Goal: Transaction & Acquisition: Obtain resource

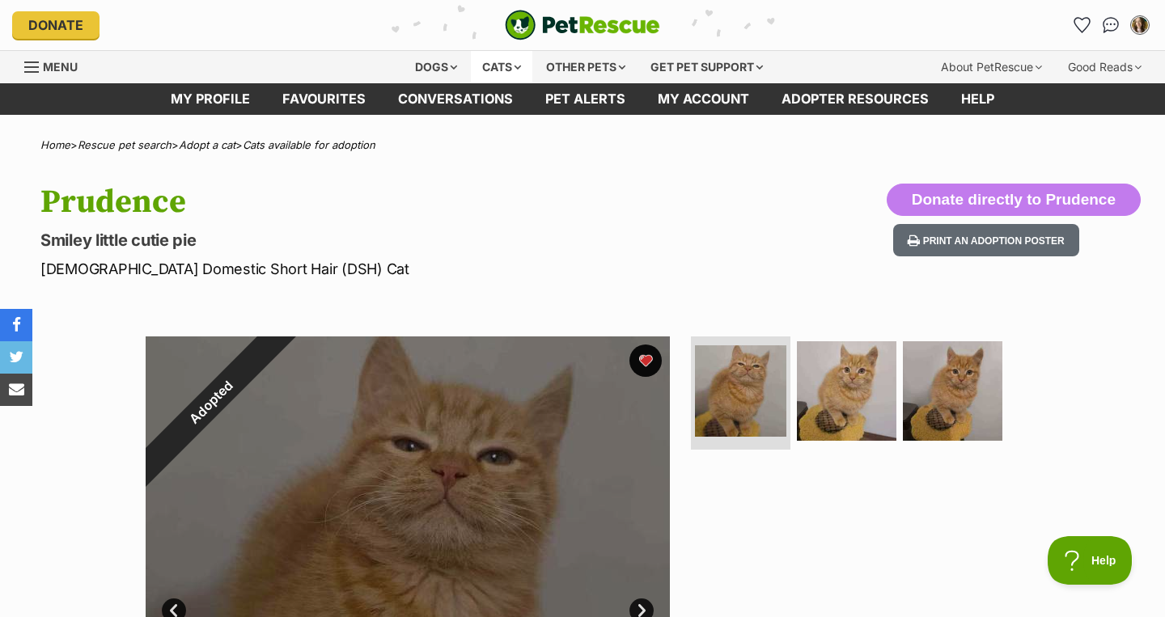
click at [501, 66] on div "Cats" at bounding box center [501, 67] width 61 height 32
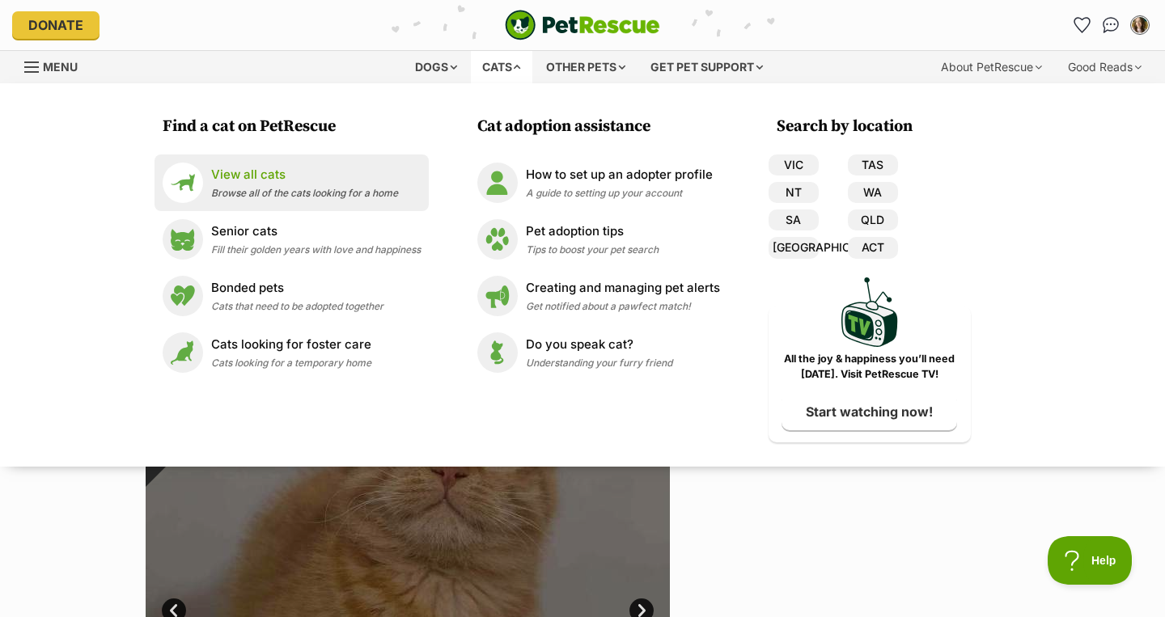
click at [324, 175] on p "View all cats" at bounding box center [304, 175] width 187 height 19
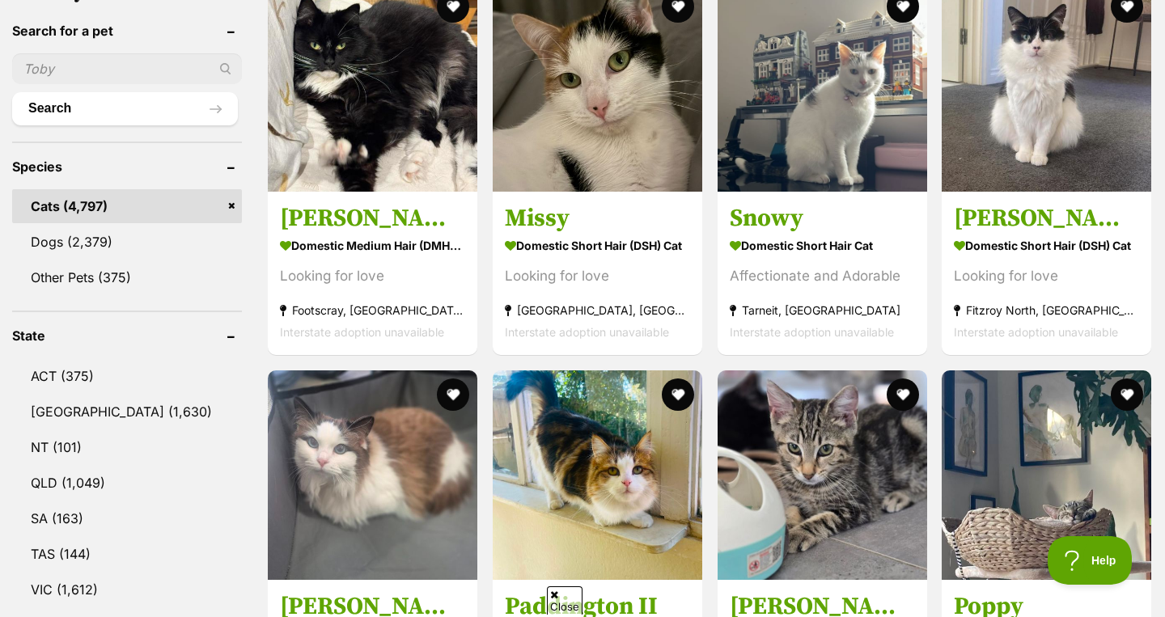
scroll to position [574, 0]
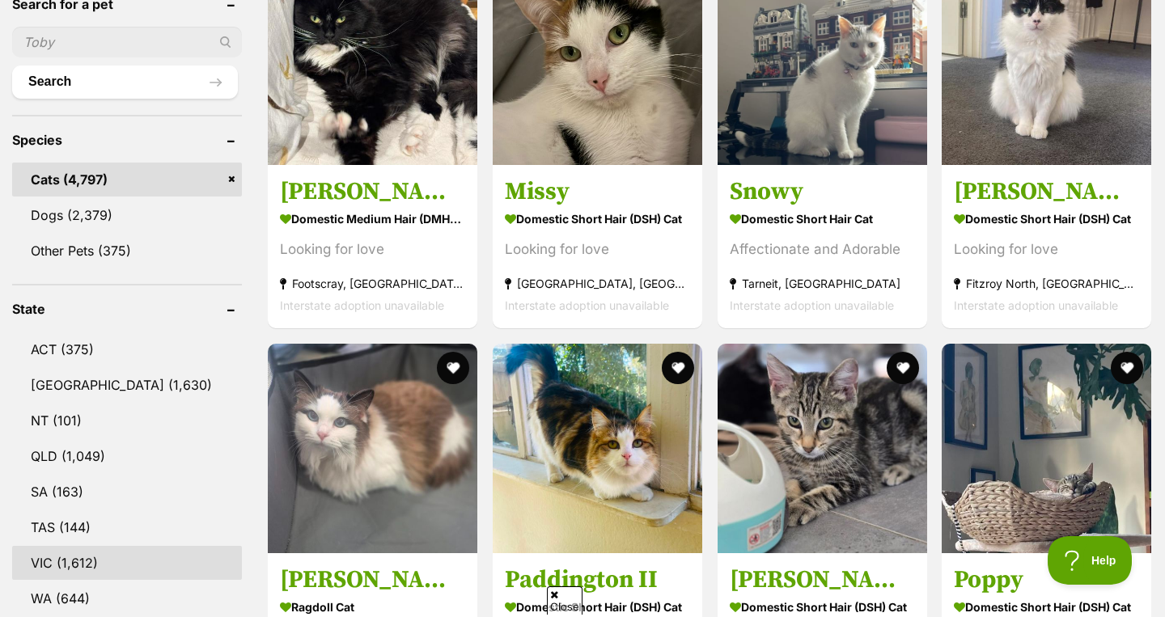
click at [100, 549] on link "VIC (1,612)" at bounding box center [127, 563] width 230 height 34
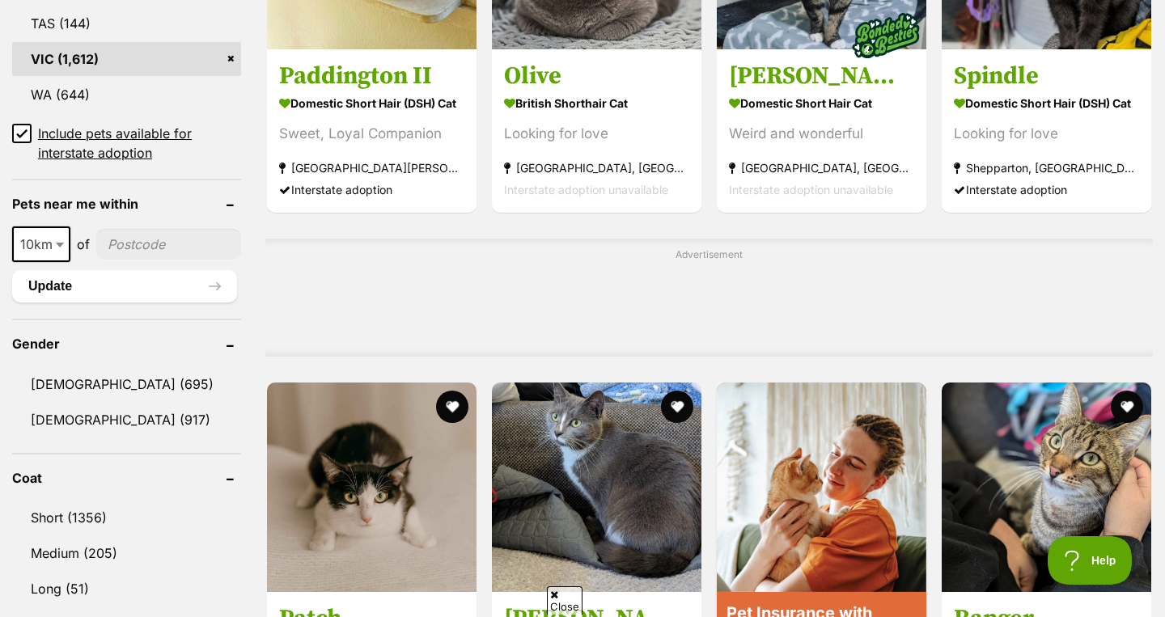
scroll to position [1088, 0]
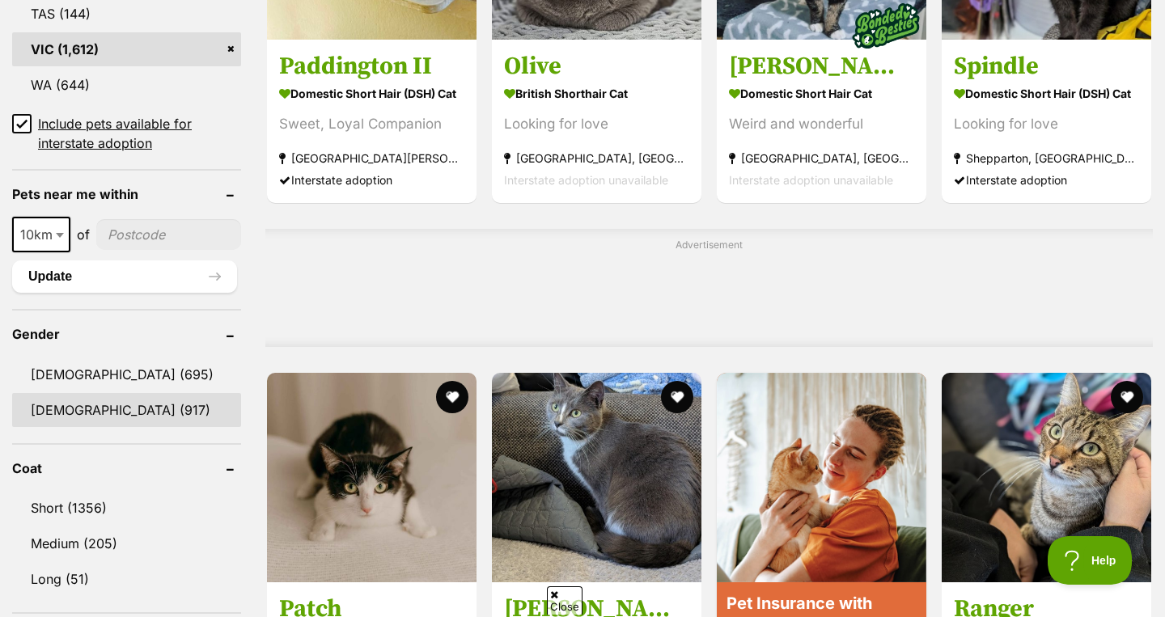
click at [119, 413] on link "Female (917)" at bounding box center [126, 410] width 229 height 34
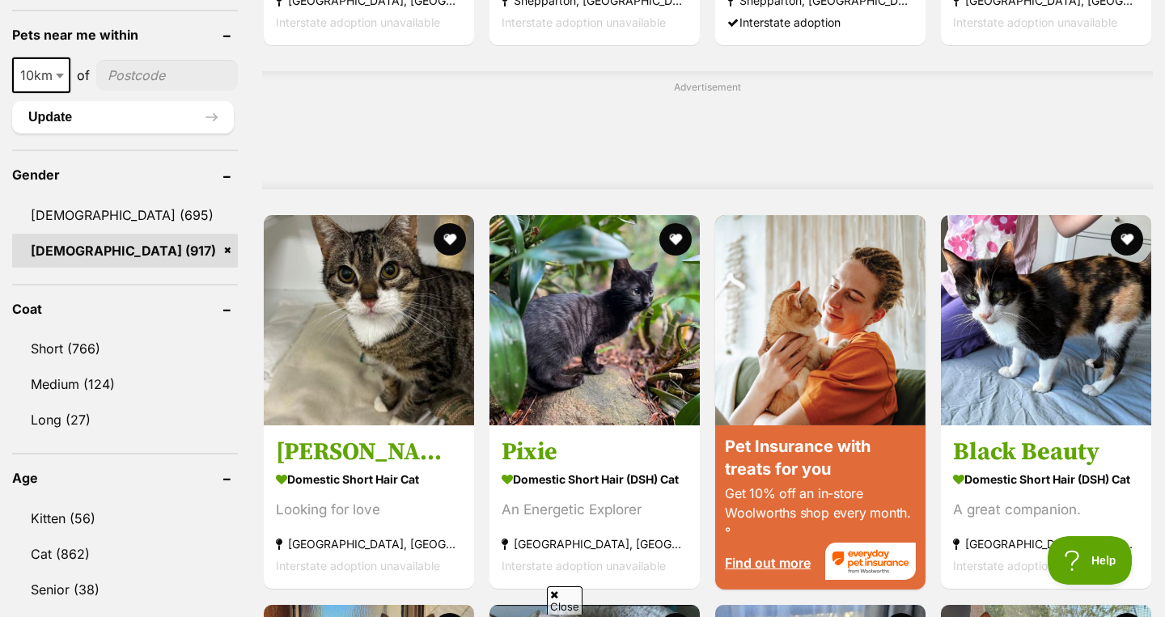
scroll to position [1251, 0]
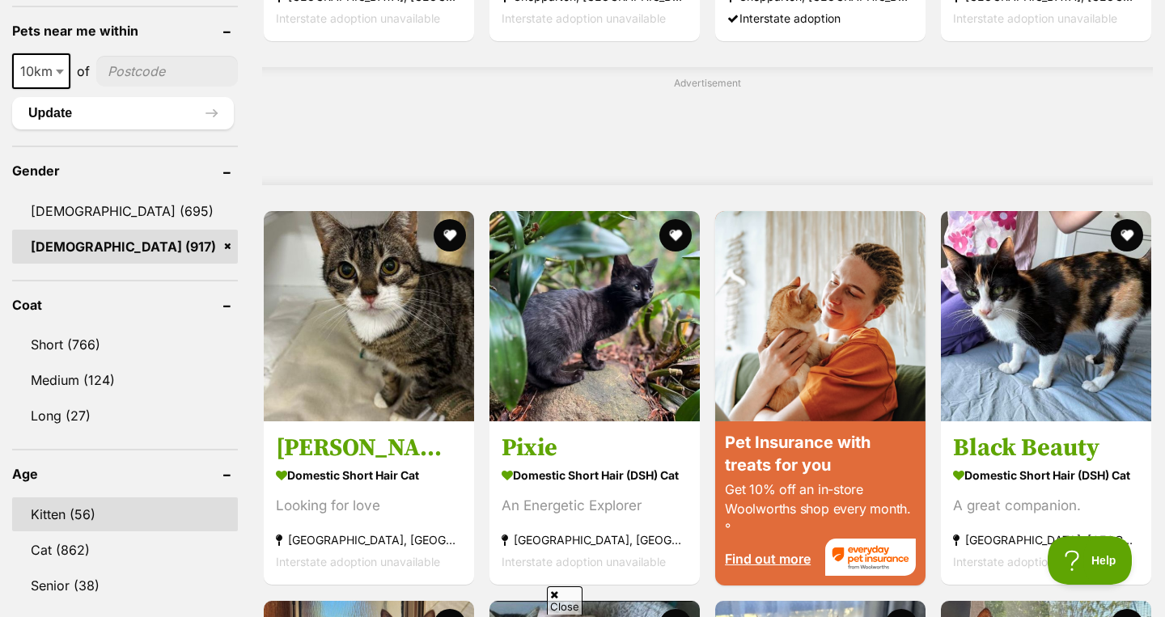
click at [105, 513] on link "Kitten (56)" at bounding box center [125, 515] width 226 height 34
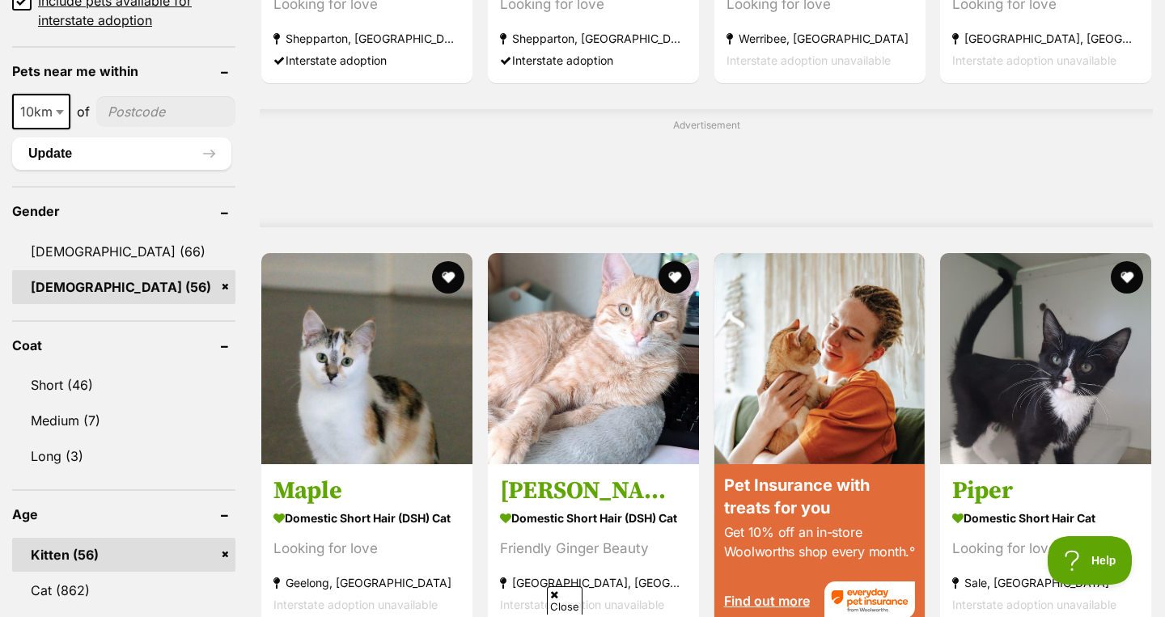
scroll to position [1291, 0]
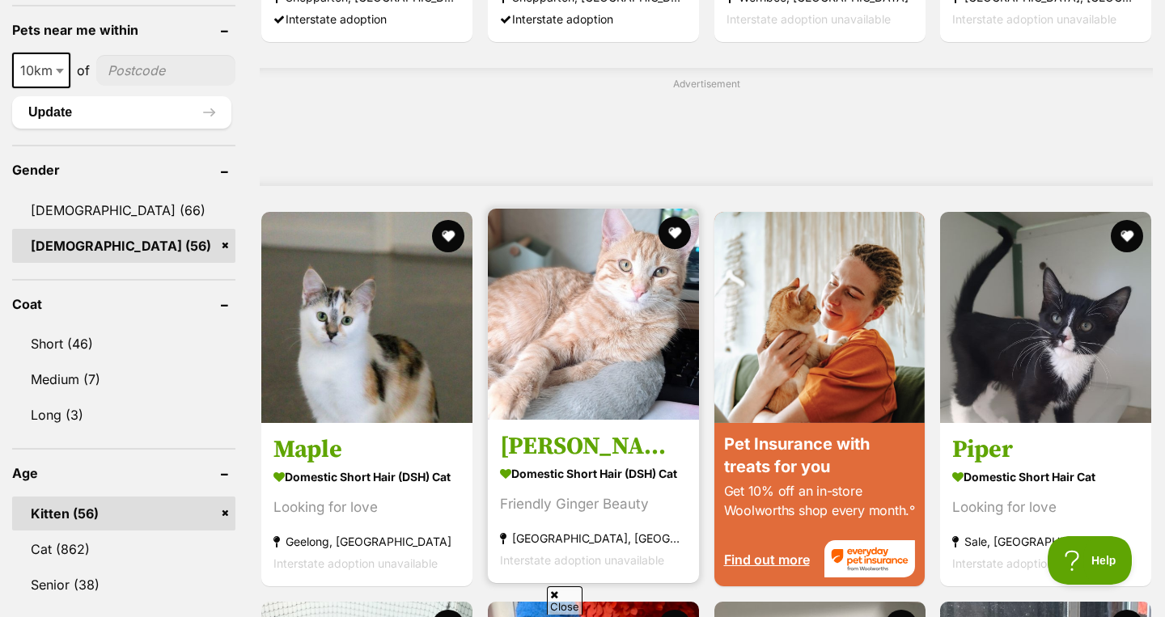
click at [597, 462] on section "Domestic Short Hair (DSH) Cat Friendly Ginger Beauty Carnegie, VIC Interstate a…" at bounding box center [593, 516] width 187 height 109
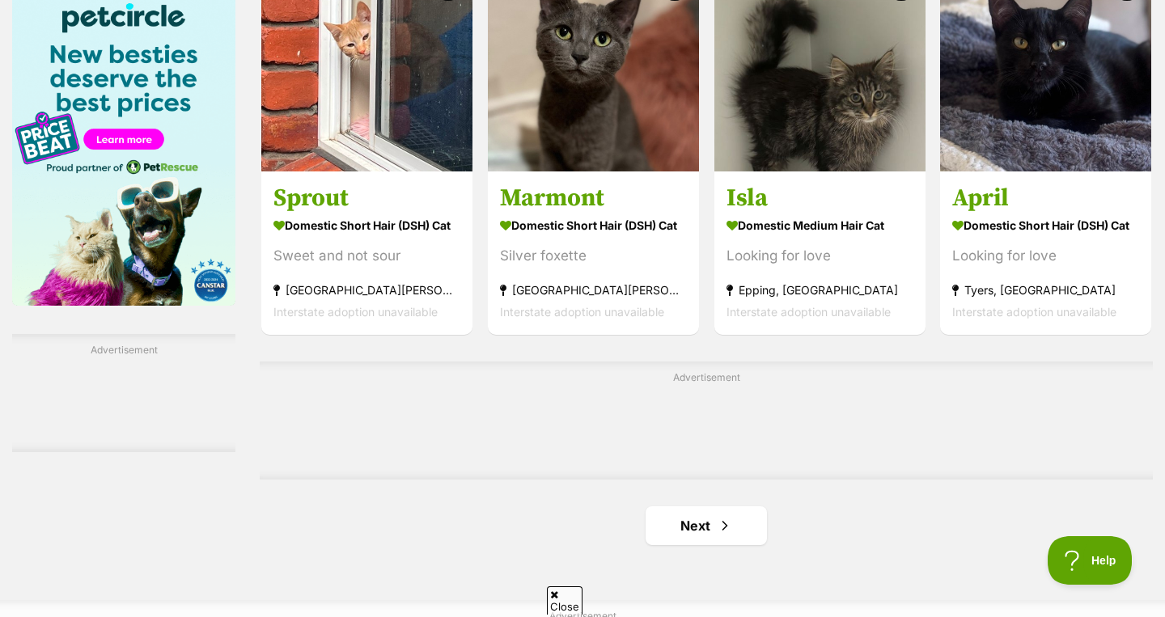
scroll to position [2526, 0]
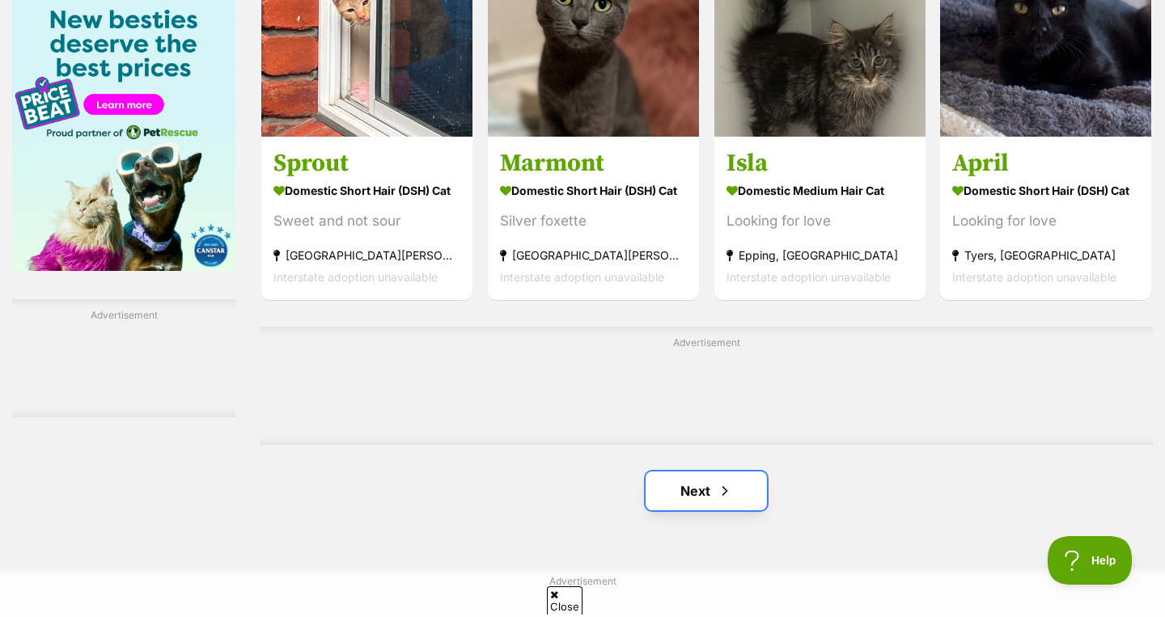
click at [710, 472] on link "Next" at bounding box center [706, 491] width 121 height 39
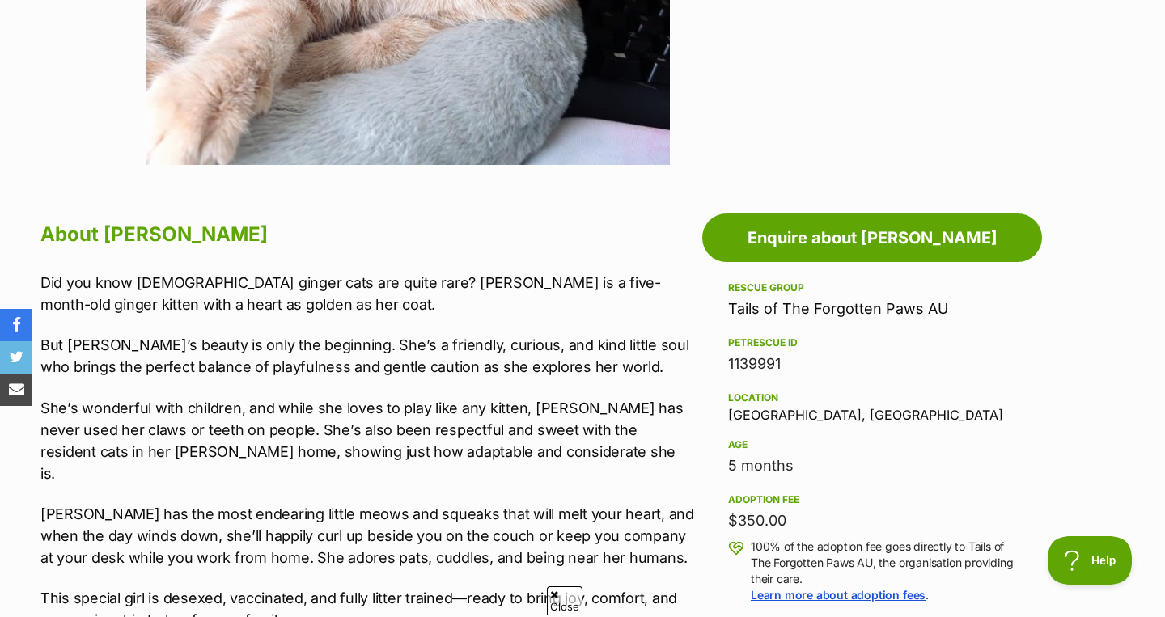
scroll to position [697, 0]
drag, startPoint x: 730, startPoint y: 520, endPoint x: 804, endPoint y: 528, distance: 74.1
click at [804, 529] on div "$350.00" at bounding box center [872, 520] width 288 height 23
click at [552, 480] on div "Did you know female ginger cats are quite rare? Ellen is a five-month-old ginge…" at bounding box center [367, 482] width 654 height 422
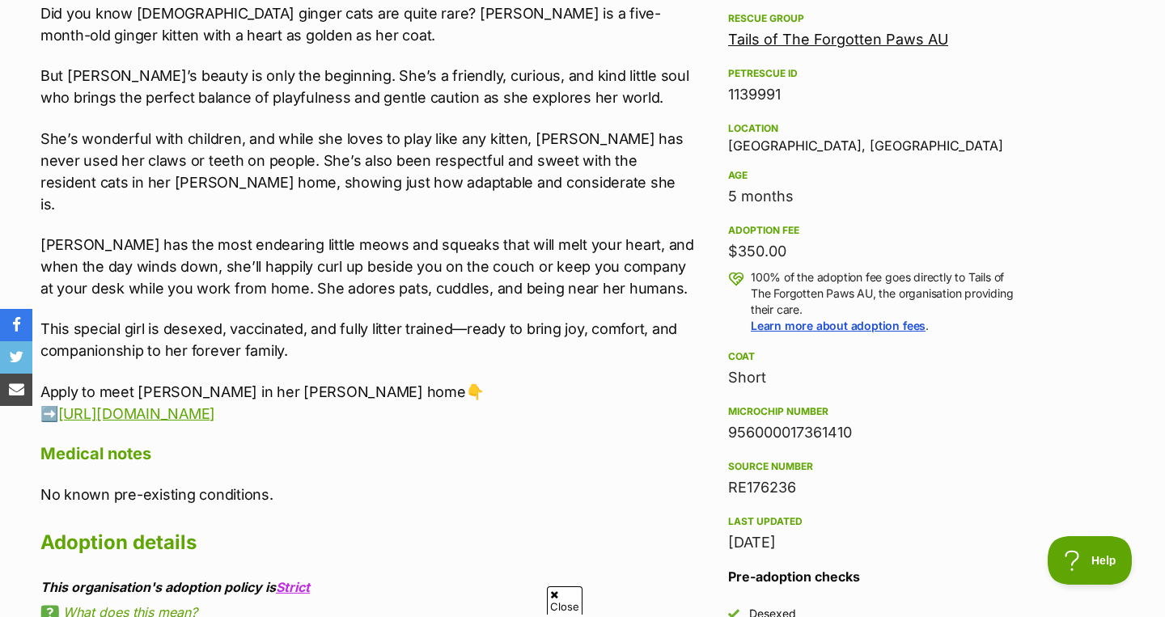
scroll to position [967, 0]
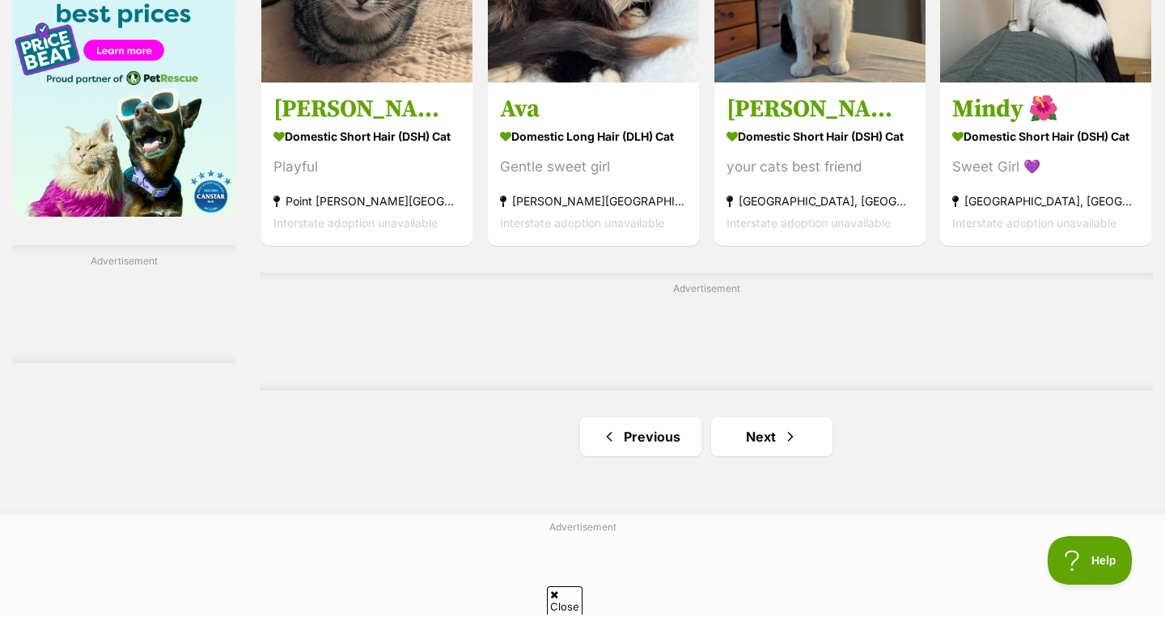
scroll to position [2616, 0]
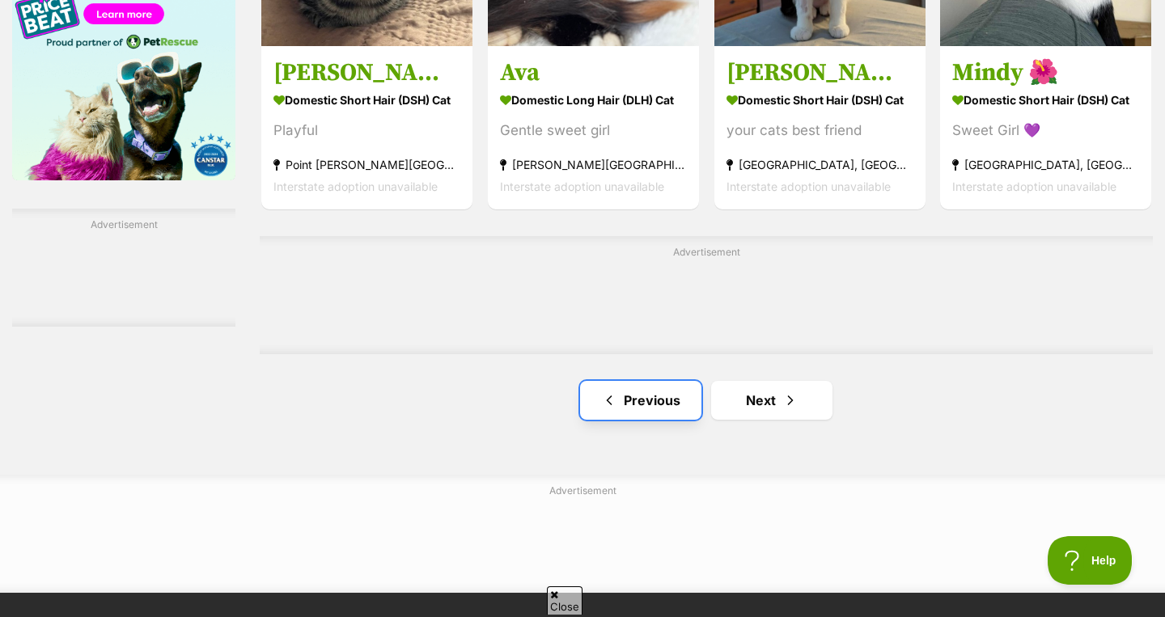
click at [623, 381] on link "Previous" at bounding box center [640, 400] width 121 height 39
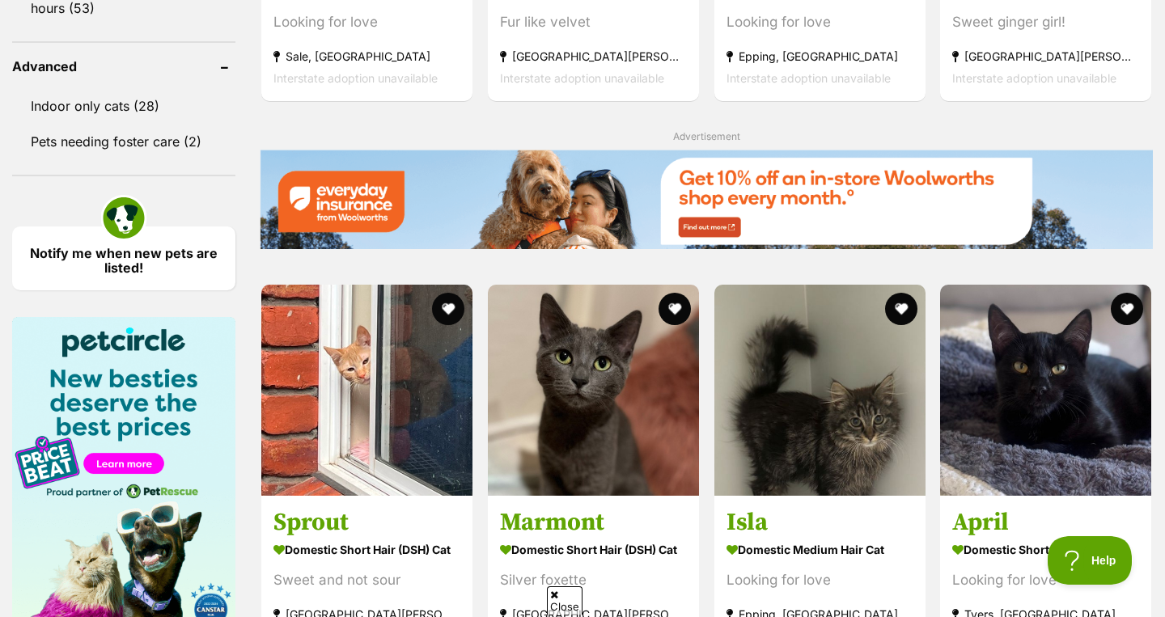
scroll to position [2169, 0]
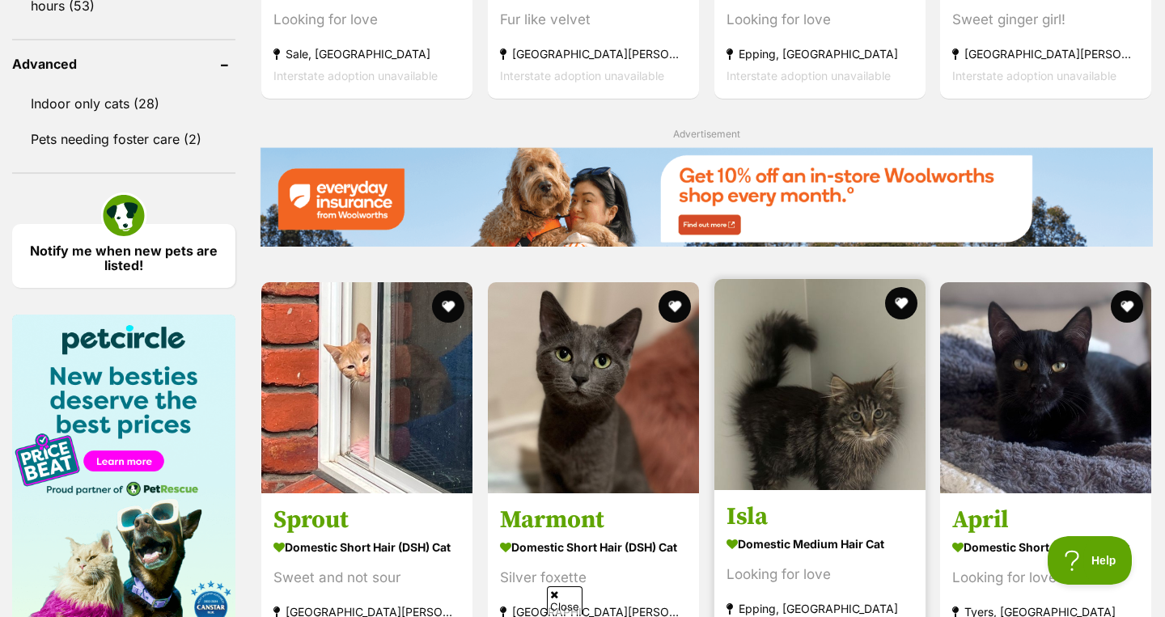
click at [782, 503] on h3 "Isla" at bounding box center [820, 518] width 187 height 31
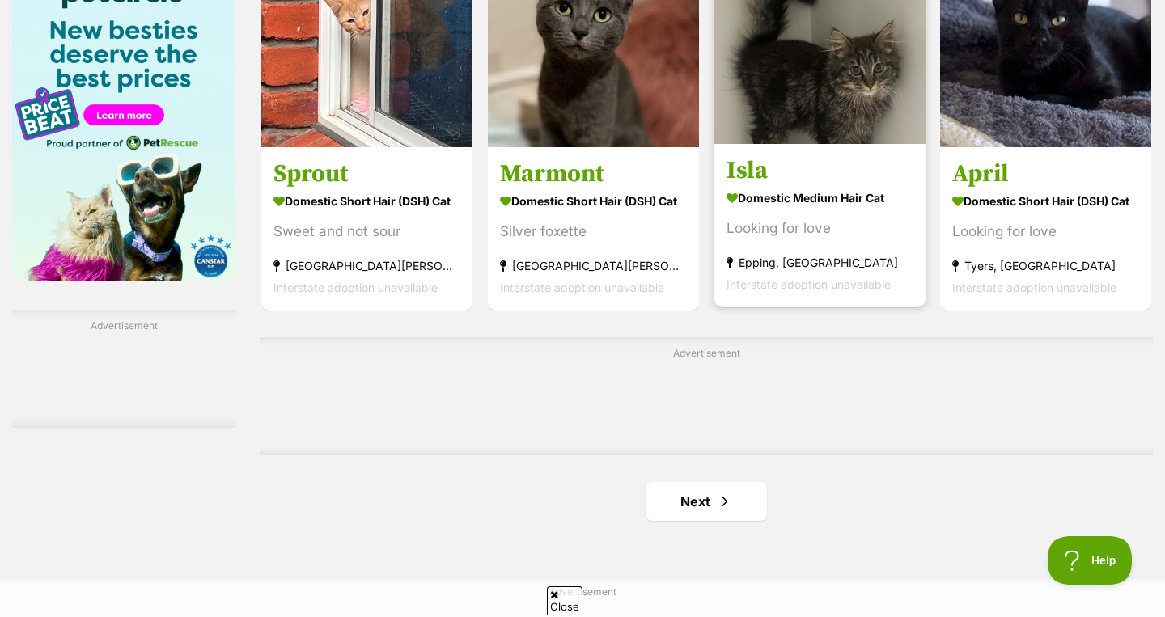
scroll to position [2519, 0]
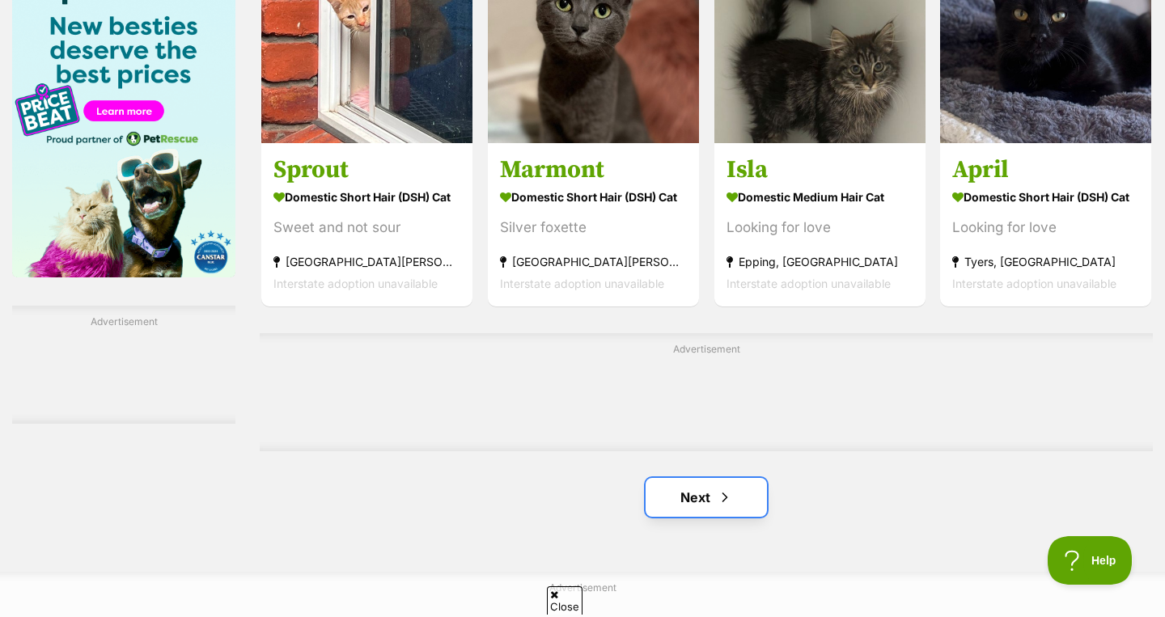
click at [734, 478] on link "Next" at bounding box center [706, 497] width 121 height 39
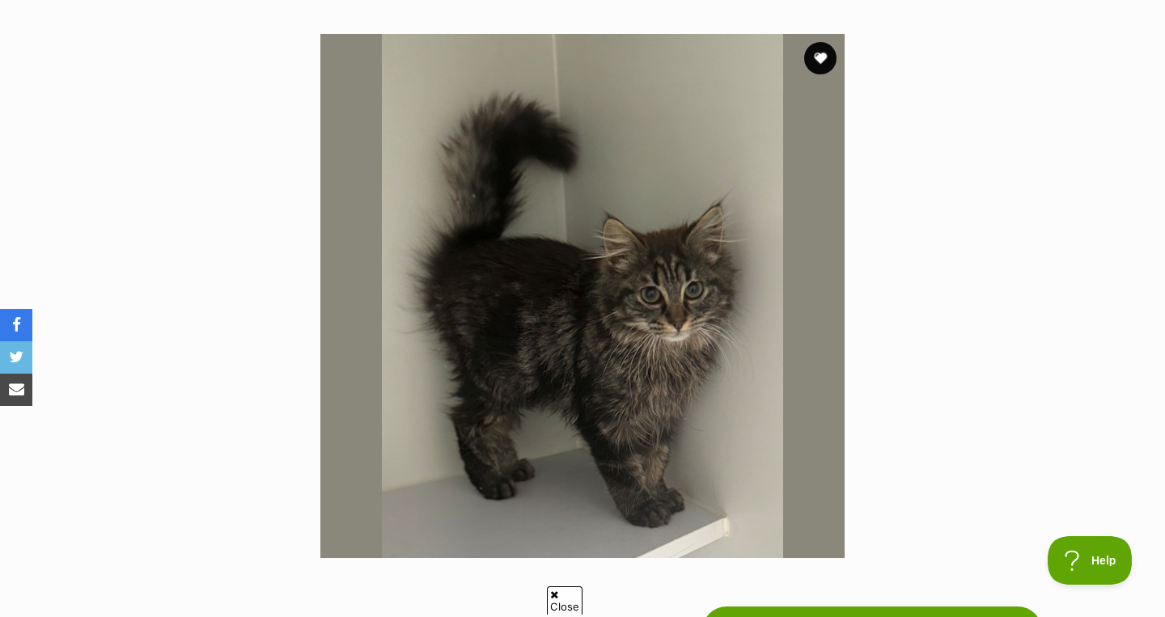
scroll to position [304, 0]
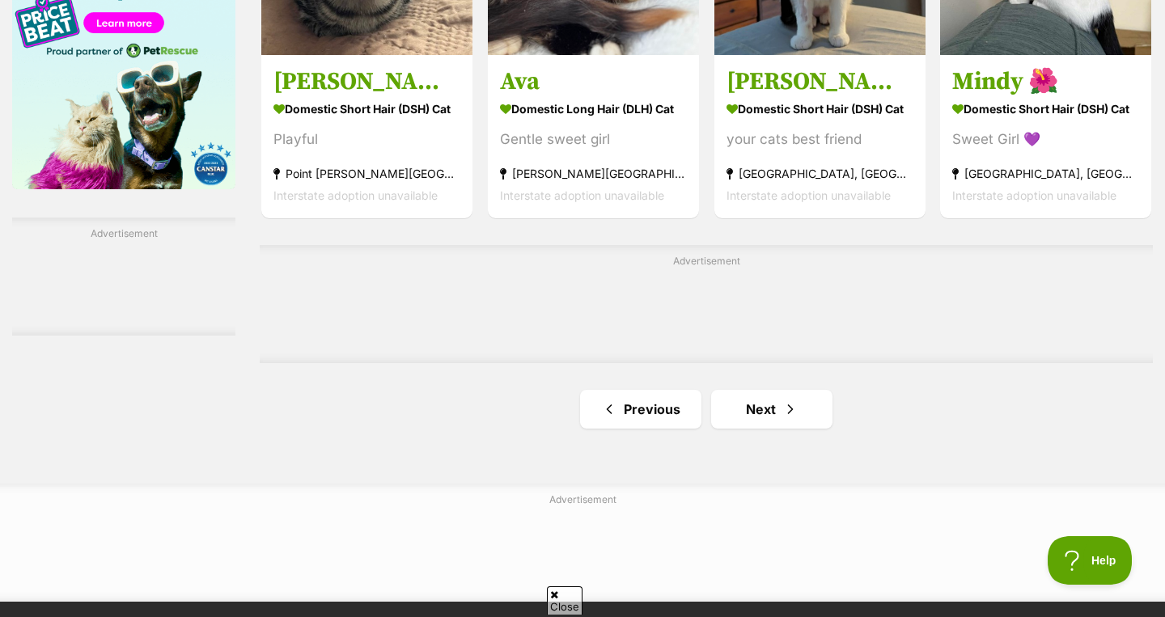
scroll to position [2785, 0]
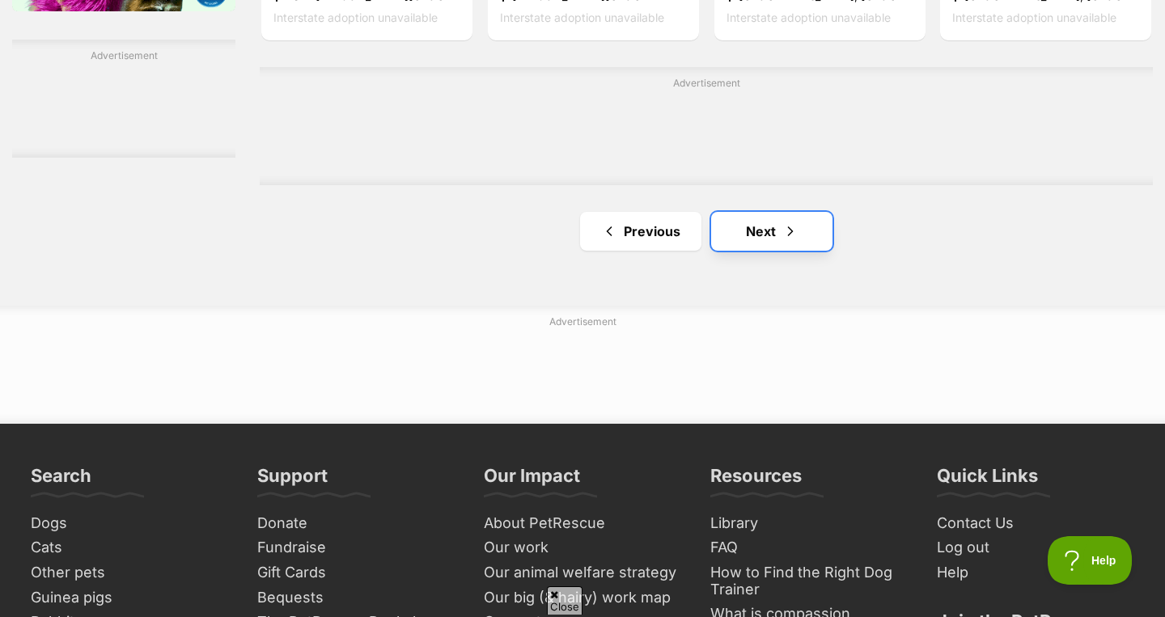
click at [777, 212] on link "Next" at bounding box center [771, 231] width 121 height 39
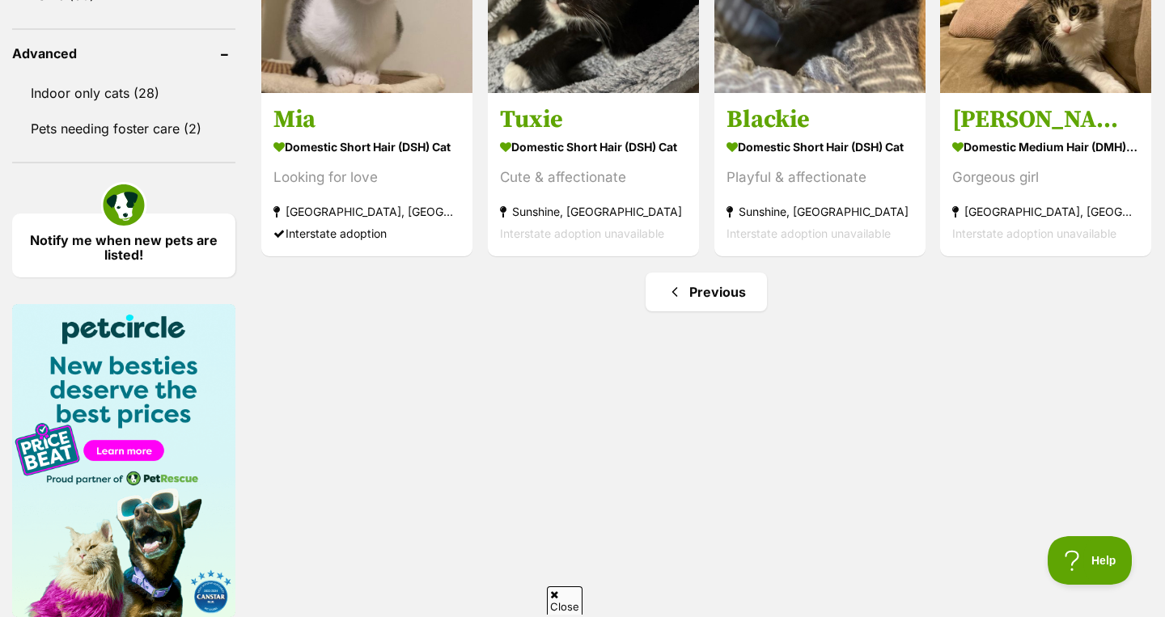
scroll to position [2172, 0]
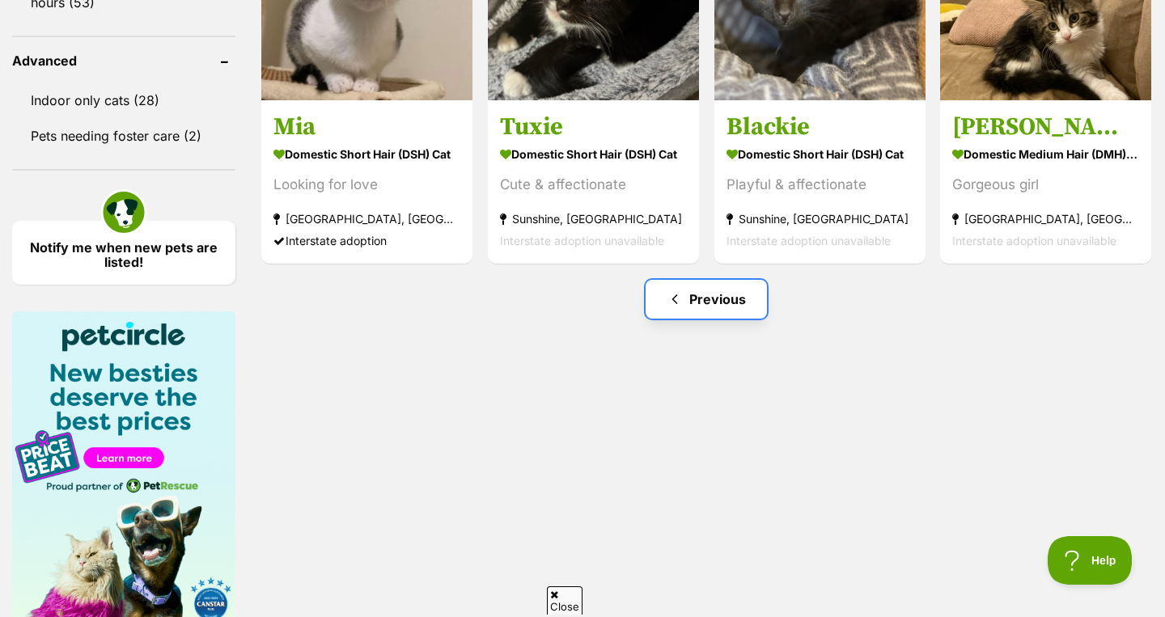
click at [702, 280] on link "Previous" at bounding box center [706, 299] width 121 height 39
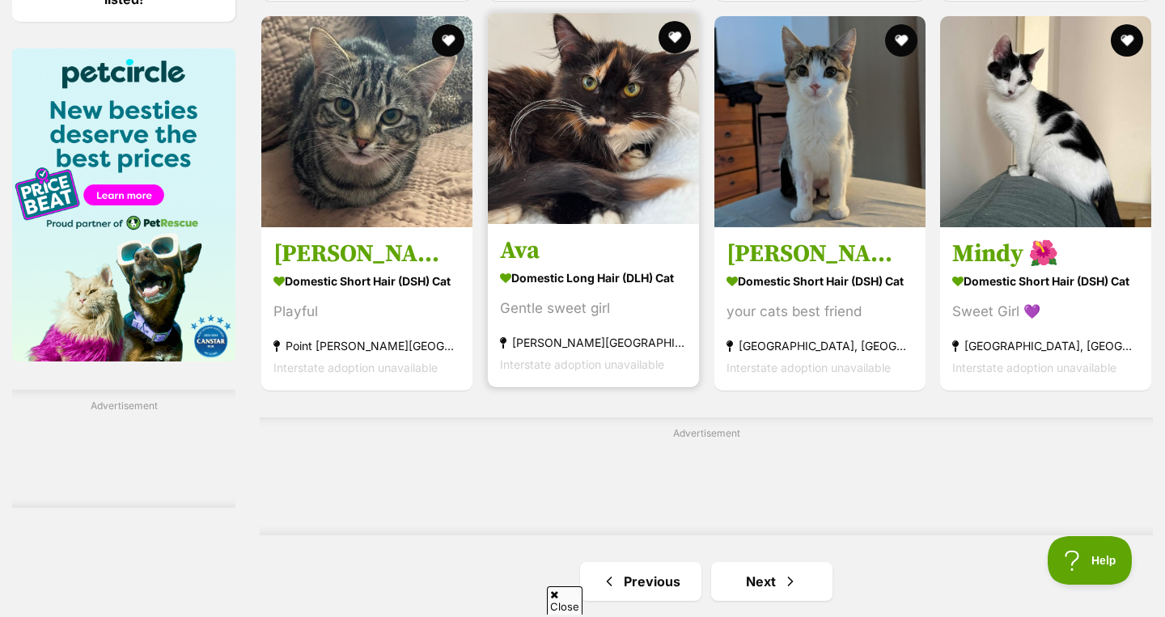
scroll to position [2479, 0]
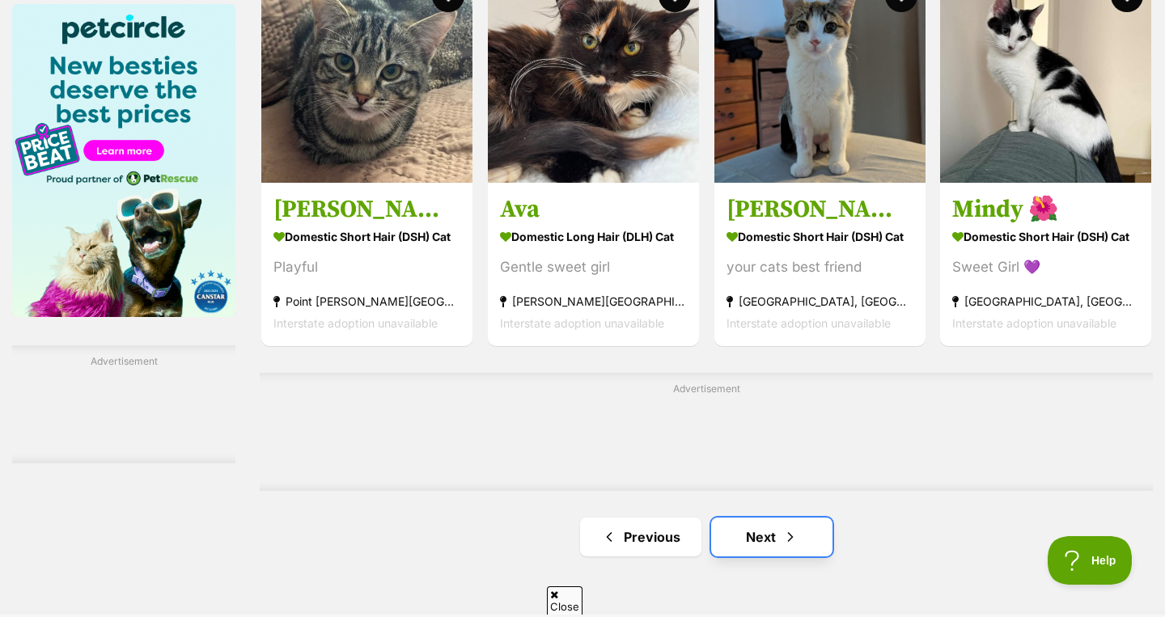
click at [766, 518] on link "Next" at bounding box center [771, 537] width 121 height 39
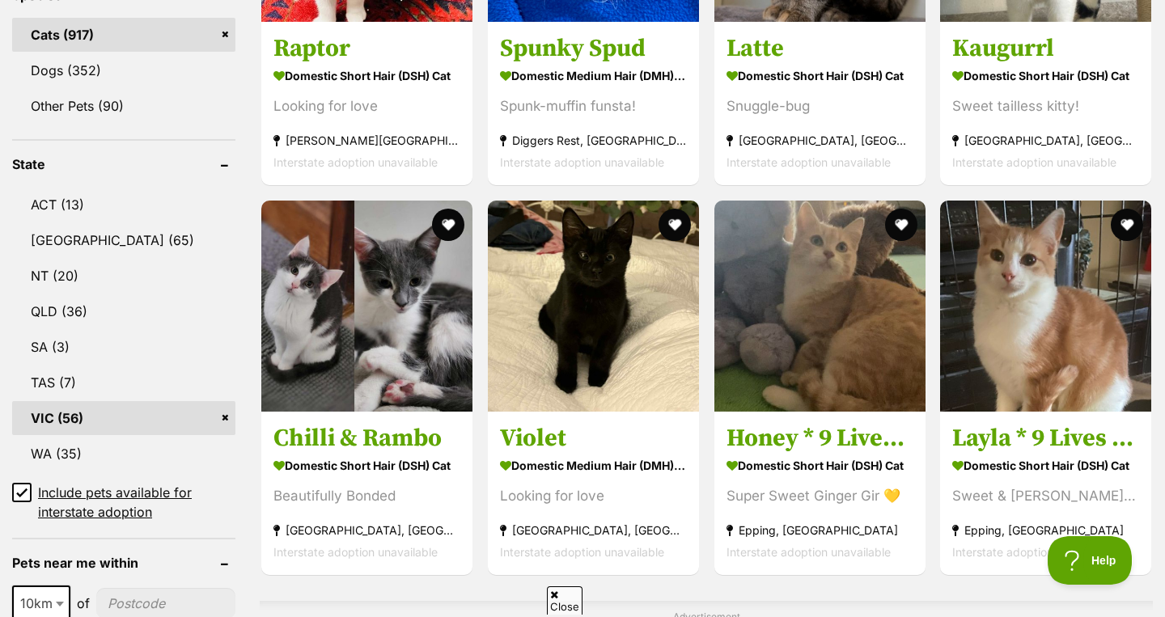
scroll to position [783, 0]
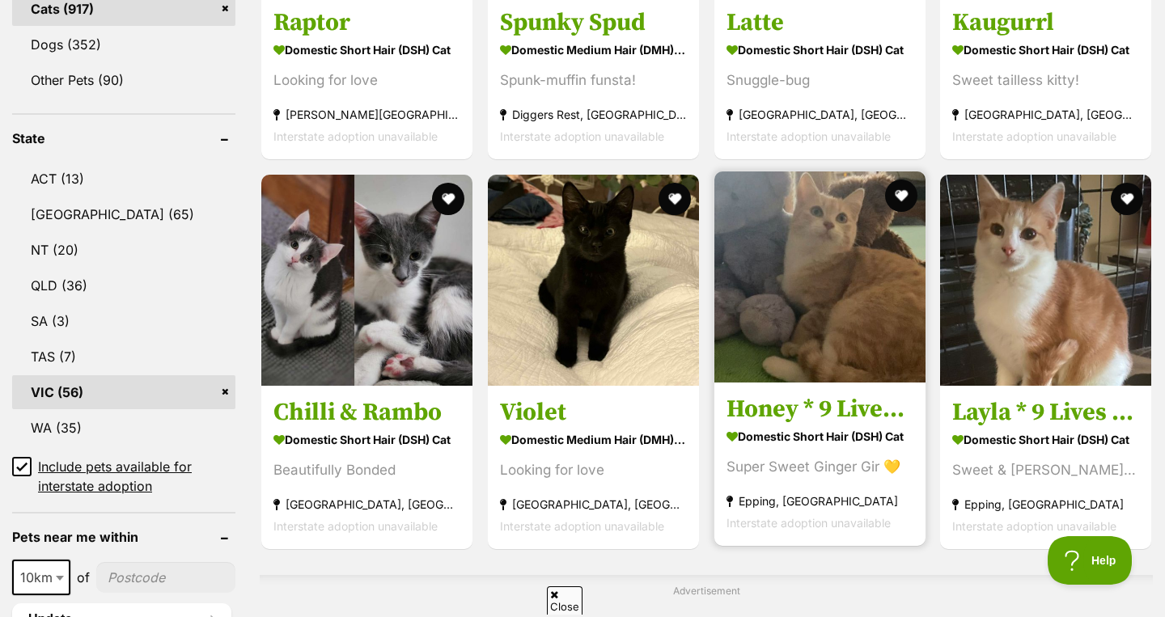
click at [782, 425] on section "Domestic Short Hair (DSH) Cat Super Sweet Ginger Gir 💛 Epping, VIC Interstate a…" at bounding box center [820, 479] width 187 height 109
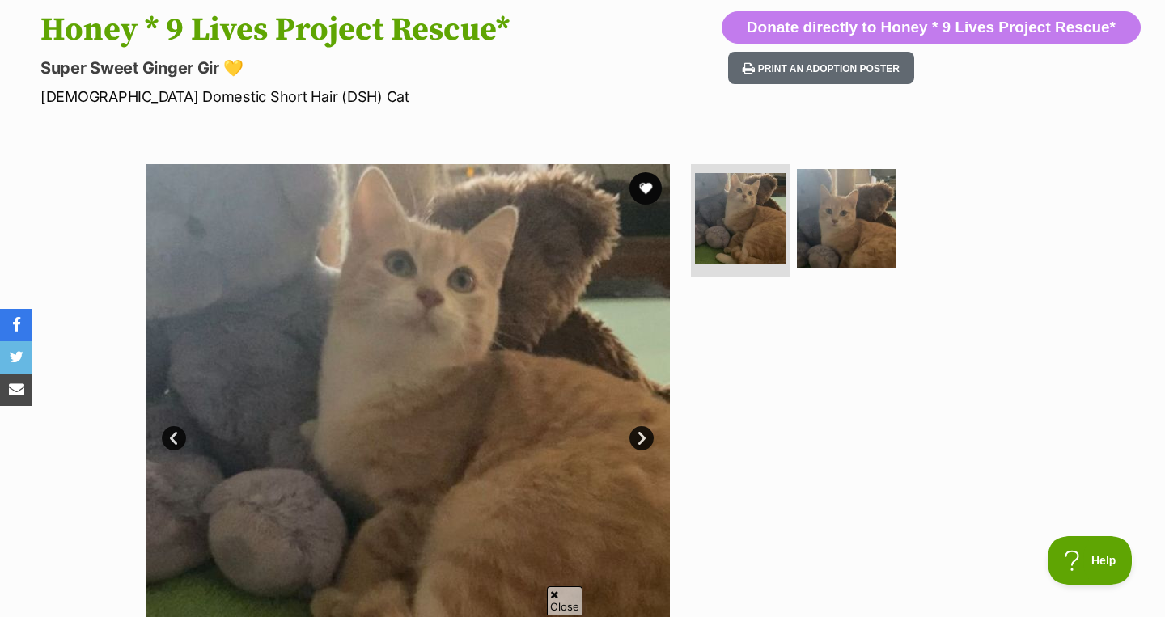
scroll to position [252, 0]
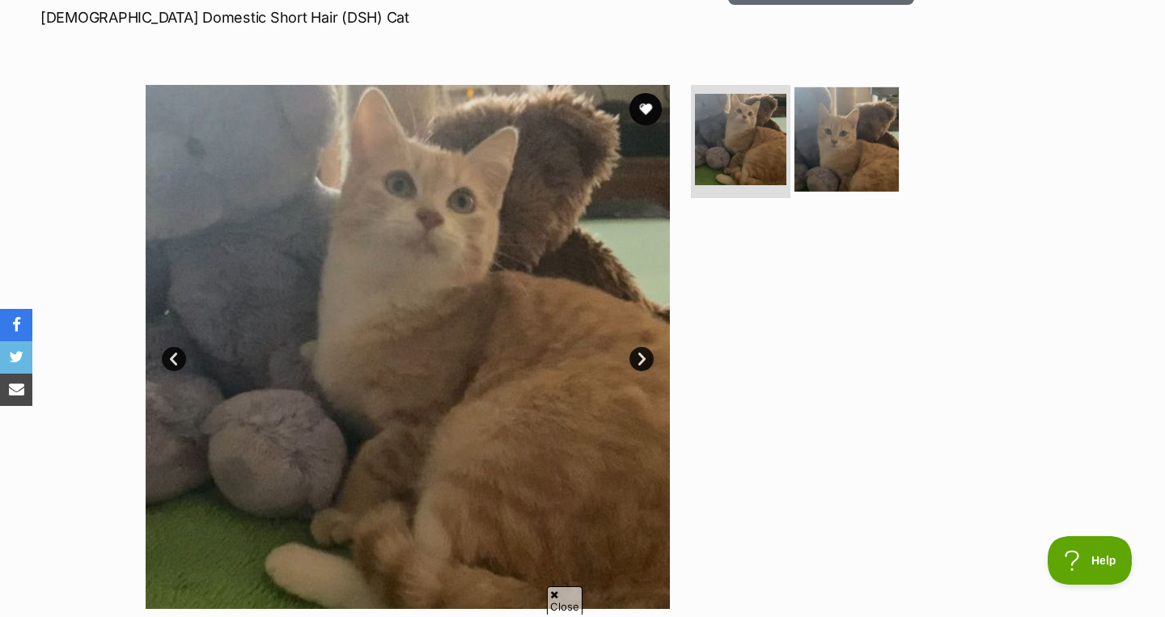
click at [835, 132] on img at bounding box center [847, 139] width 104 height 104
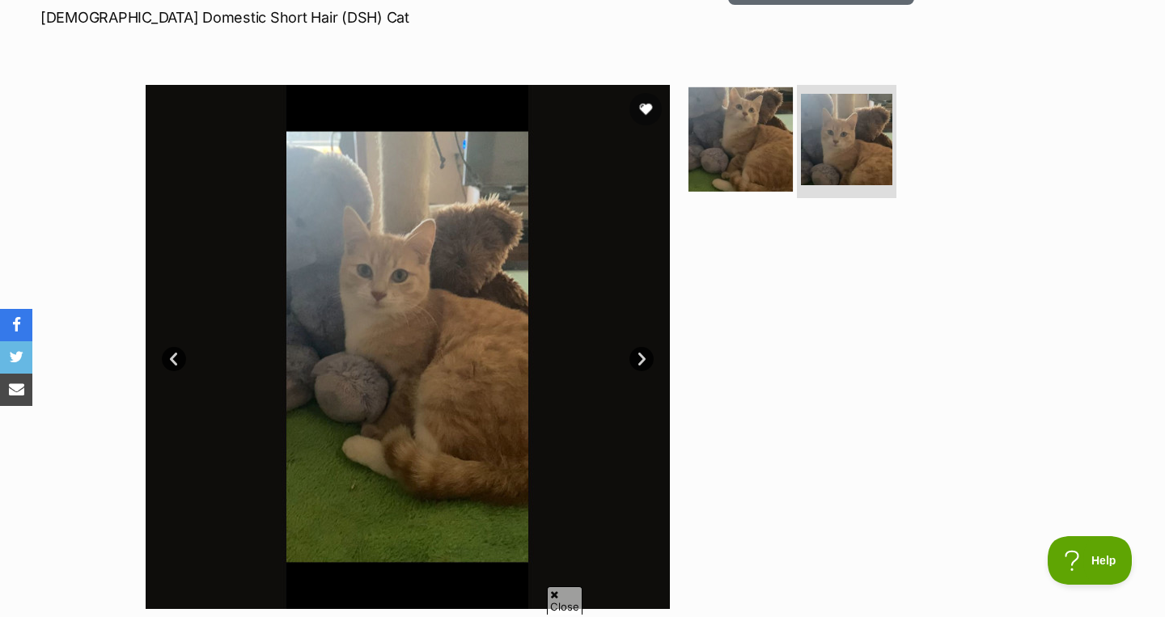
click at [717, 134] on img at bounding box center [741, 139] width 104 height 104
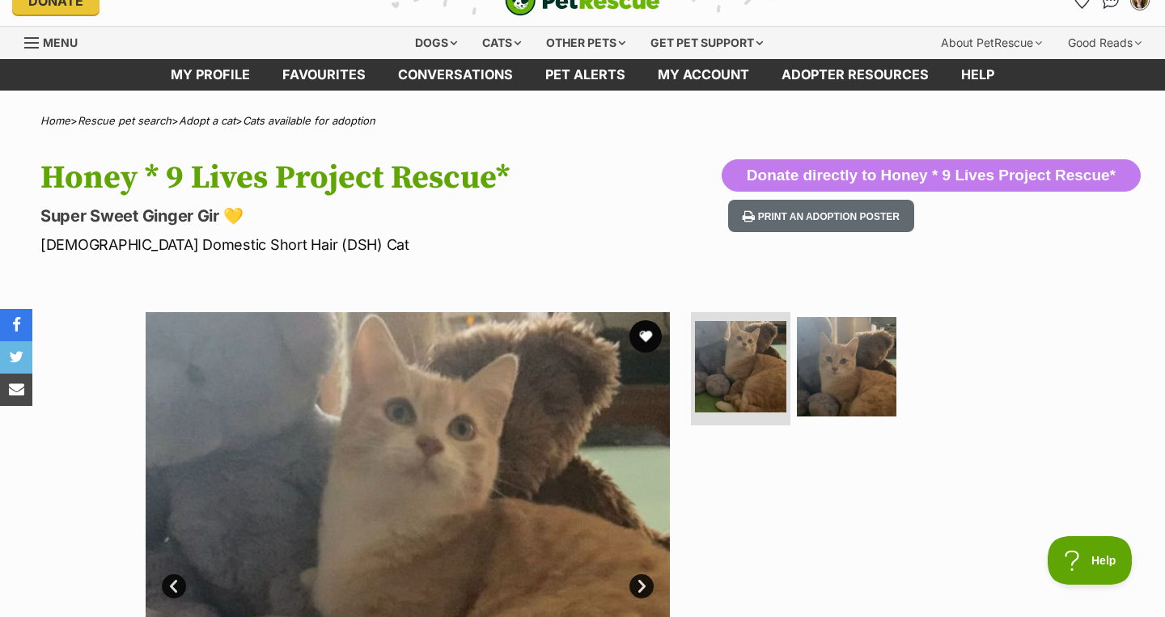
scroll to position [3, 0]
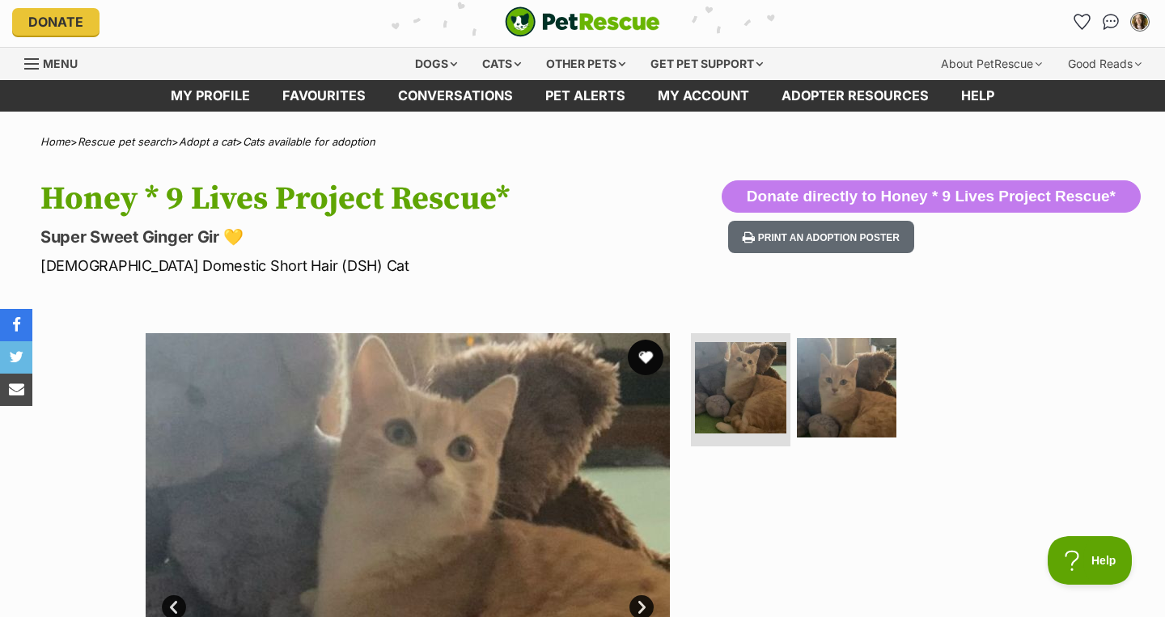
click at [655, 356] on button "favourite" at bounding box center [646, 358] width 36 height 36
click at [1141, 26] on img "My account" at bounding box center [1140, 21] width 21 height 21
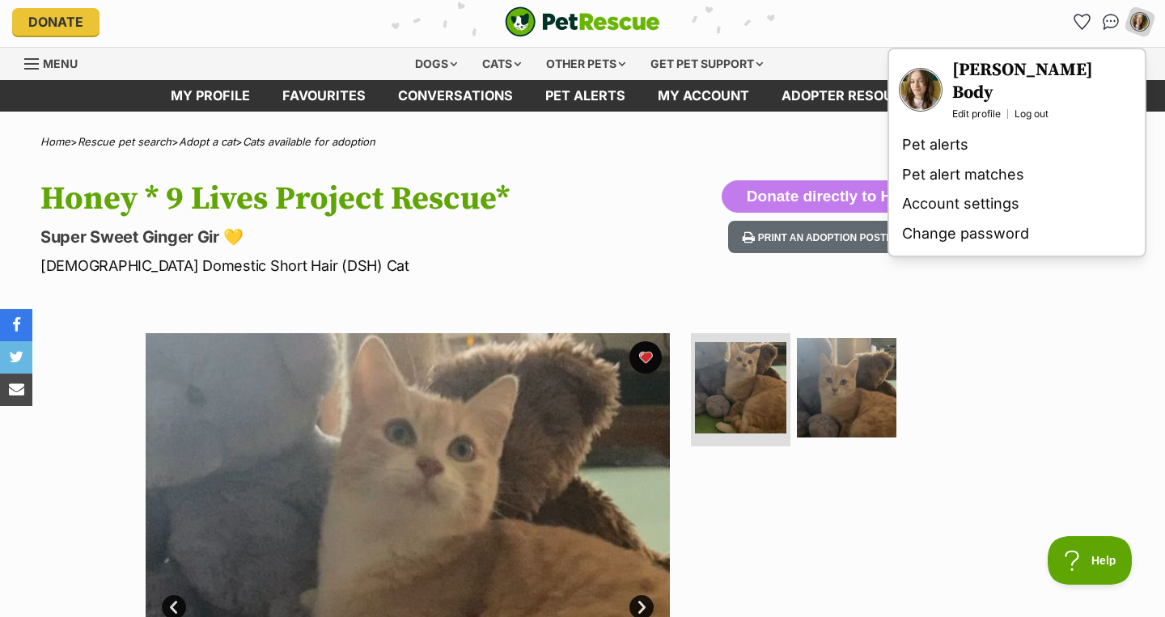
click at [994, 68] on h3 "[PERSON_NAME] Body" at bounding box center [1043, 81] width 183 height 45
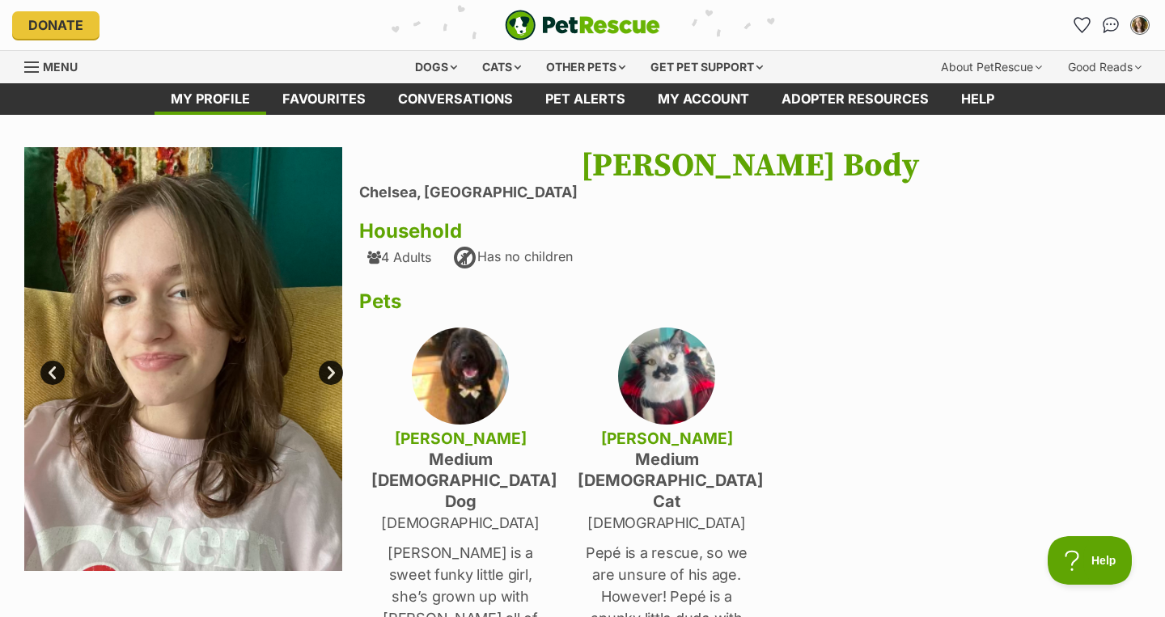
click at [326, 371] on link "Next" at bounding box center [331, 373] width 24 height 24
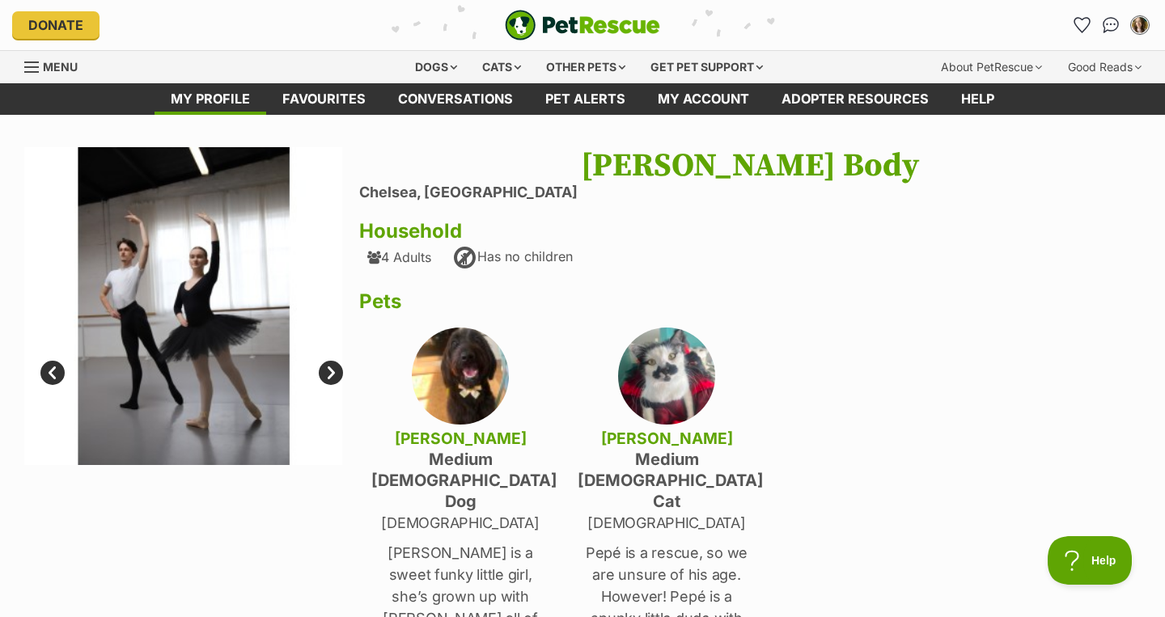
click at [326, 371] on link "Next" at bounding box center [331, 373] width 24 height 24
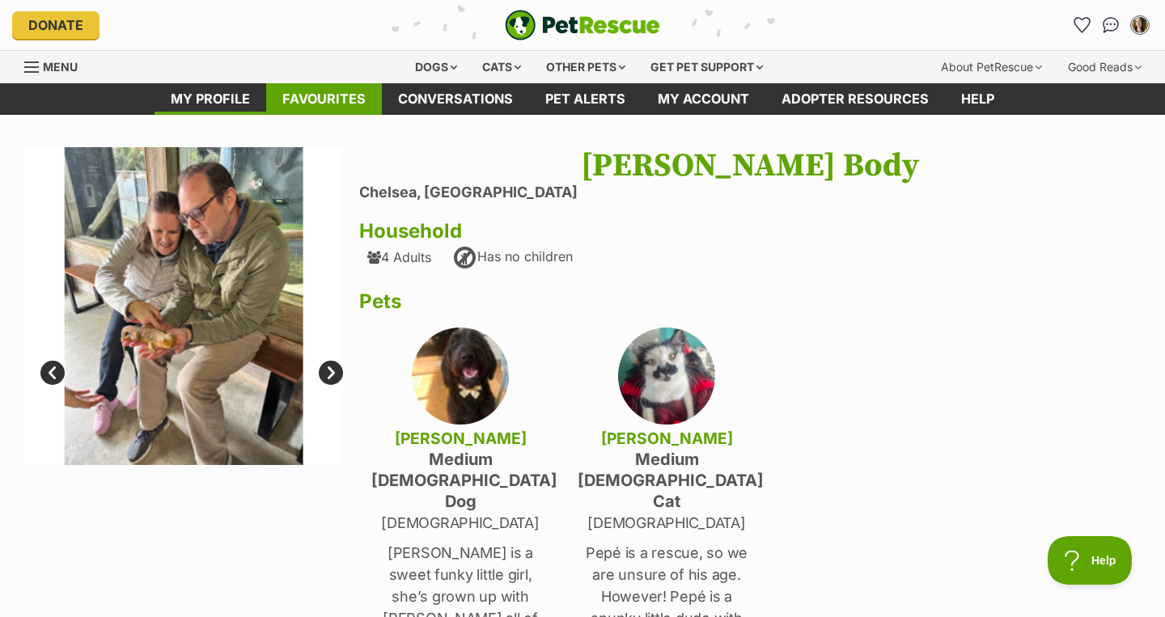
click at [355, 99] on link "Favourites" at bounding box center [324, 99] width 116 height 32
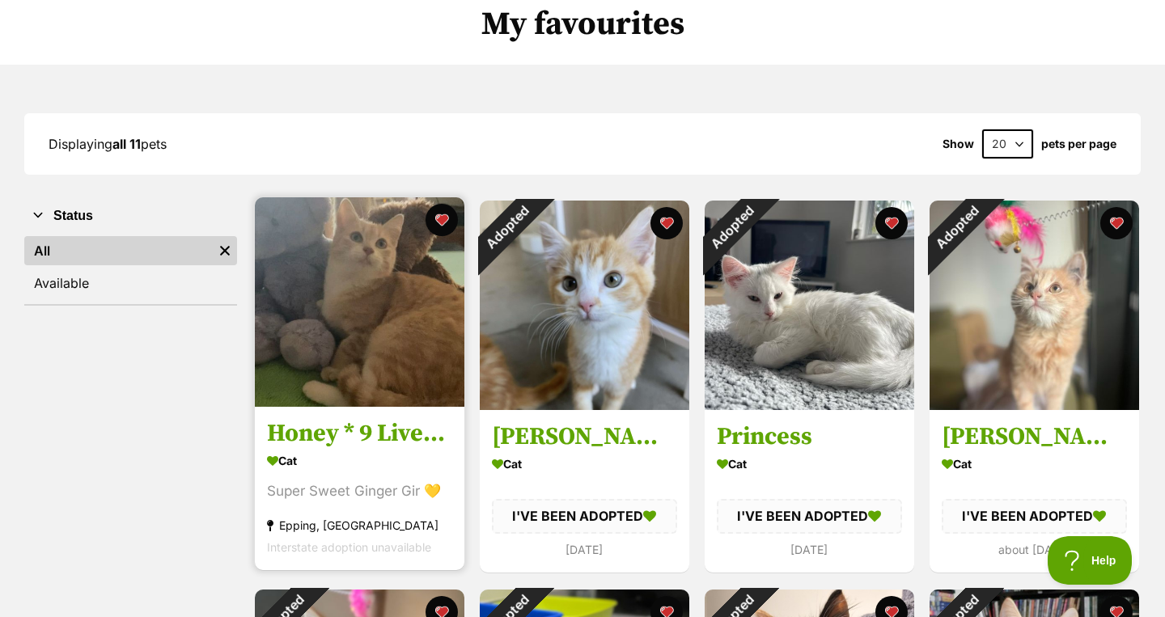
scroll to position [142, 0]
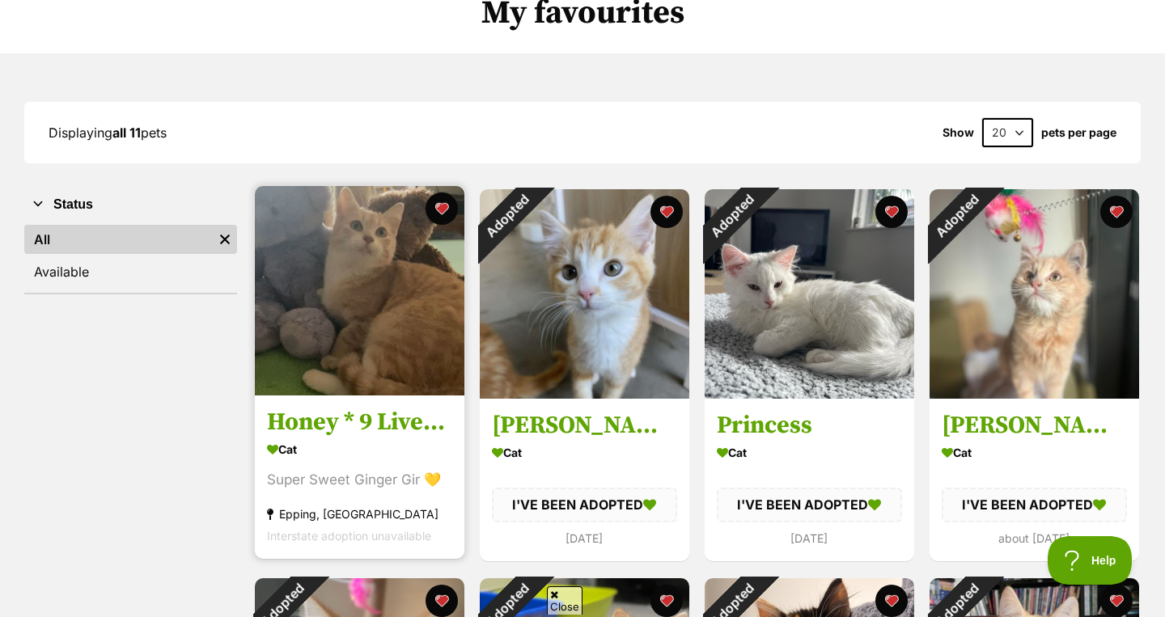
click at [401, 435] on h3 "Honey * 9 Lives Project Rescue*" at bounding box center [359, 423] width 185 height 31
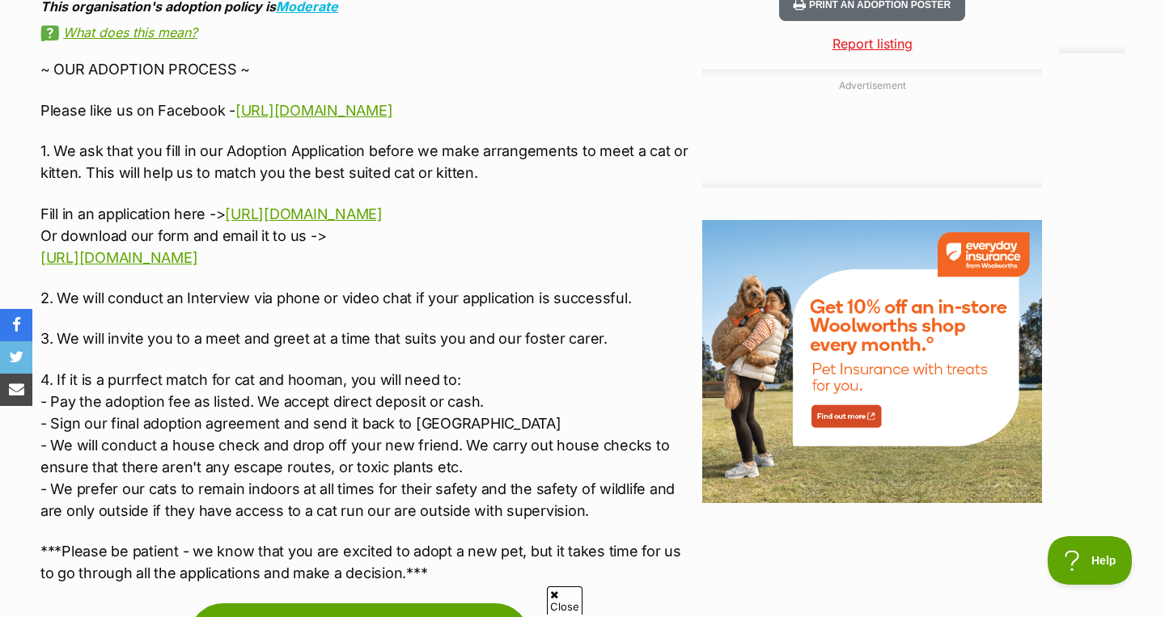
scroll to position [1704, 0]
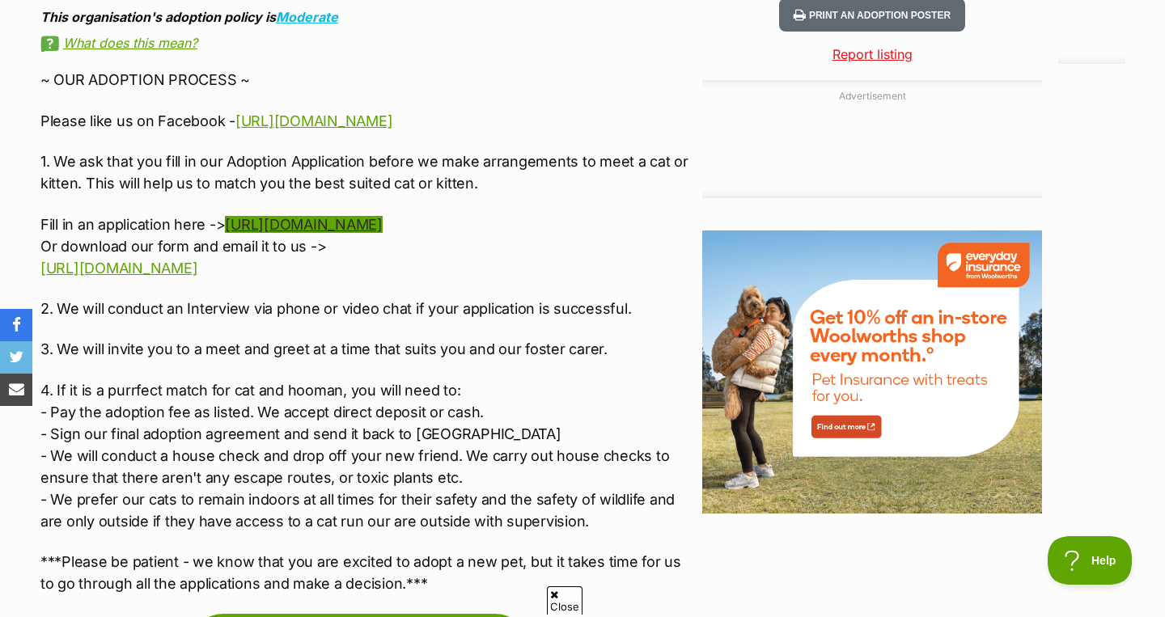
click at [382, 220] on link "https://www.the9livesproject.org/adopt/" at bounding box center [303, 224] width 157 height 17
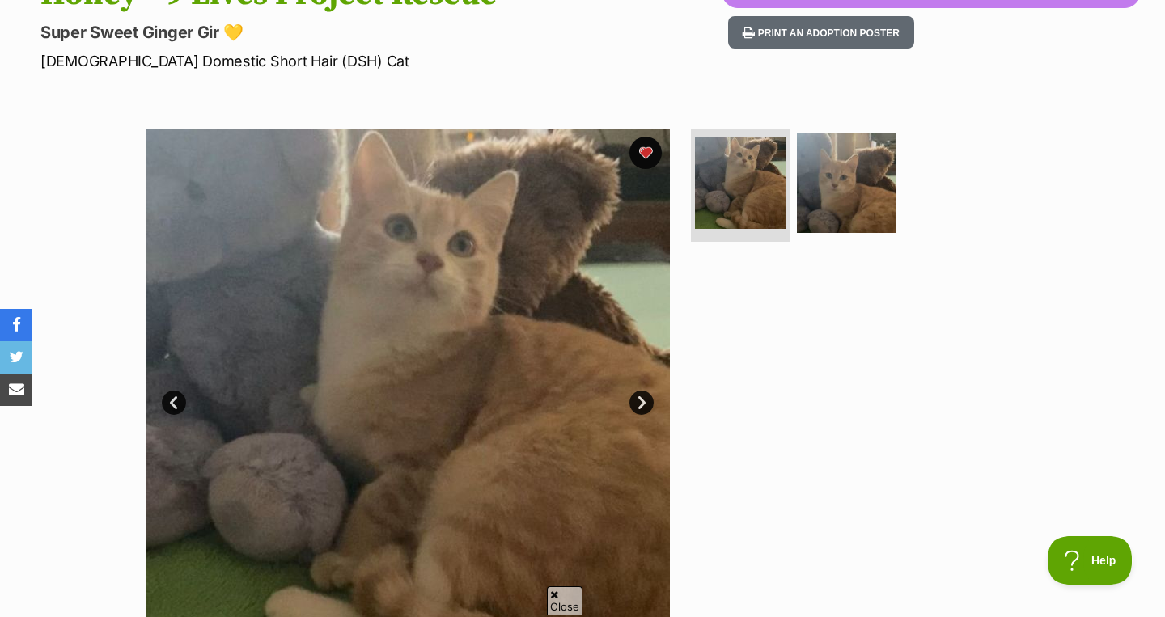
scroll to position [213, 0]
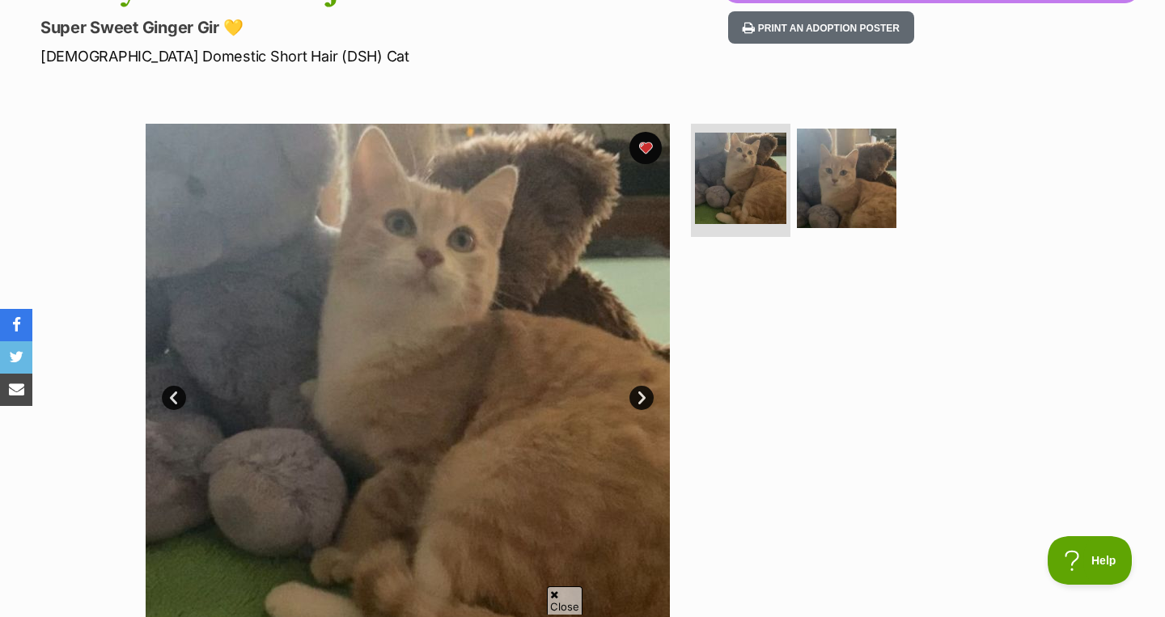
click at [640, 401] on link "Next" at bounding box center [642, 398] width 24 height 24
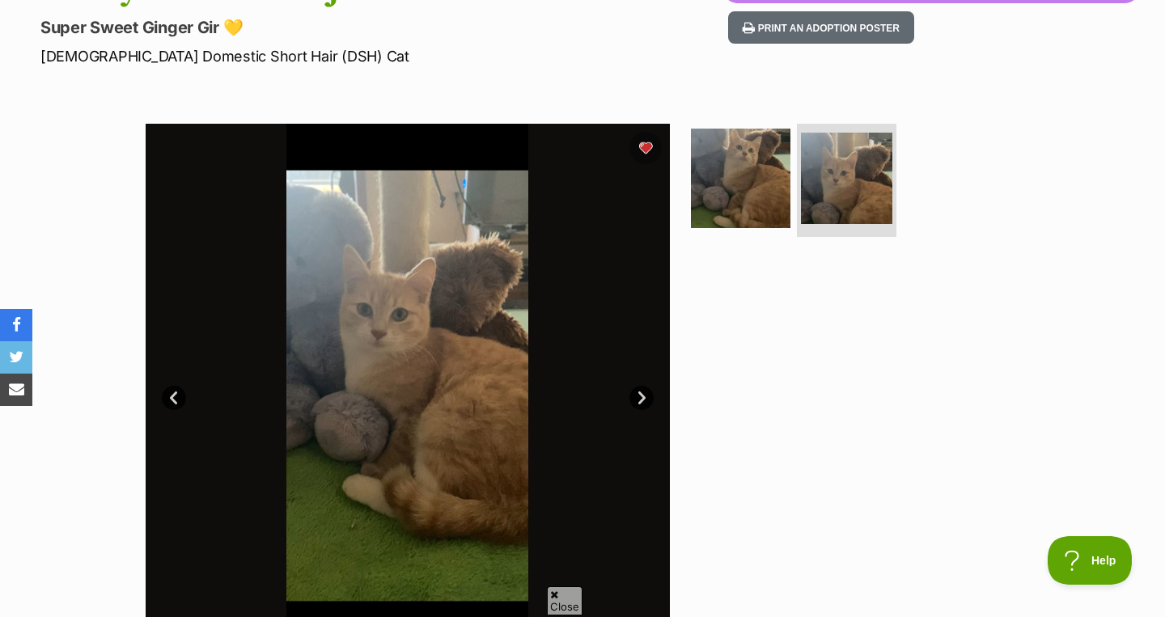
click at [182, 397] on link "Prev" at bounding box center [174, 398] width 24 height 24
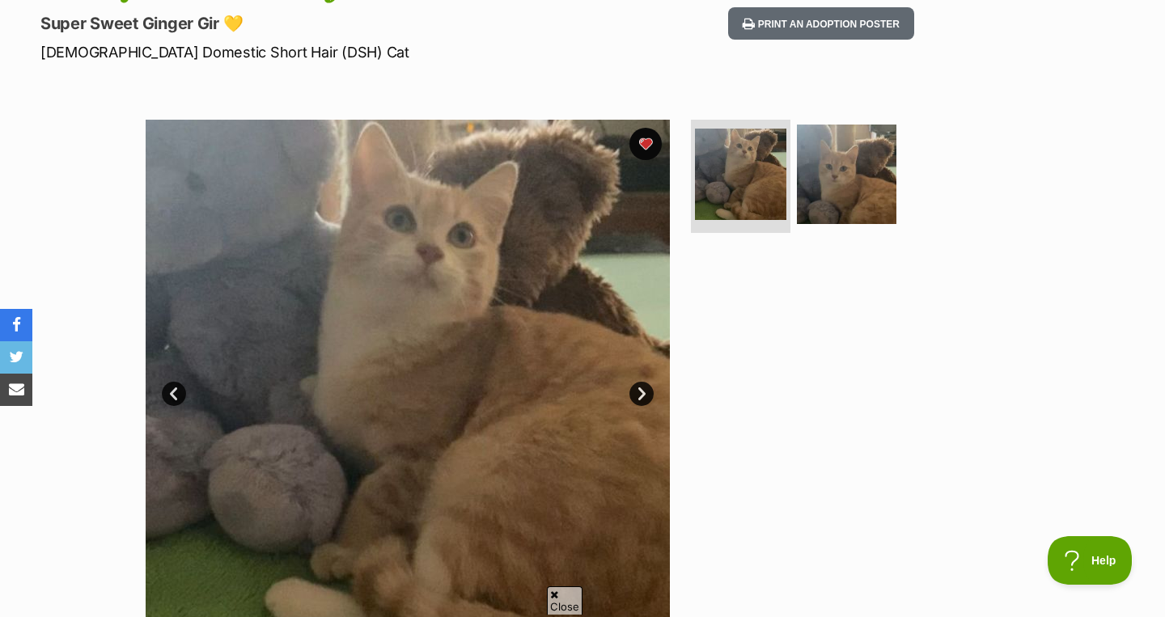
scroll to position [0, 0]
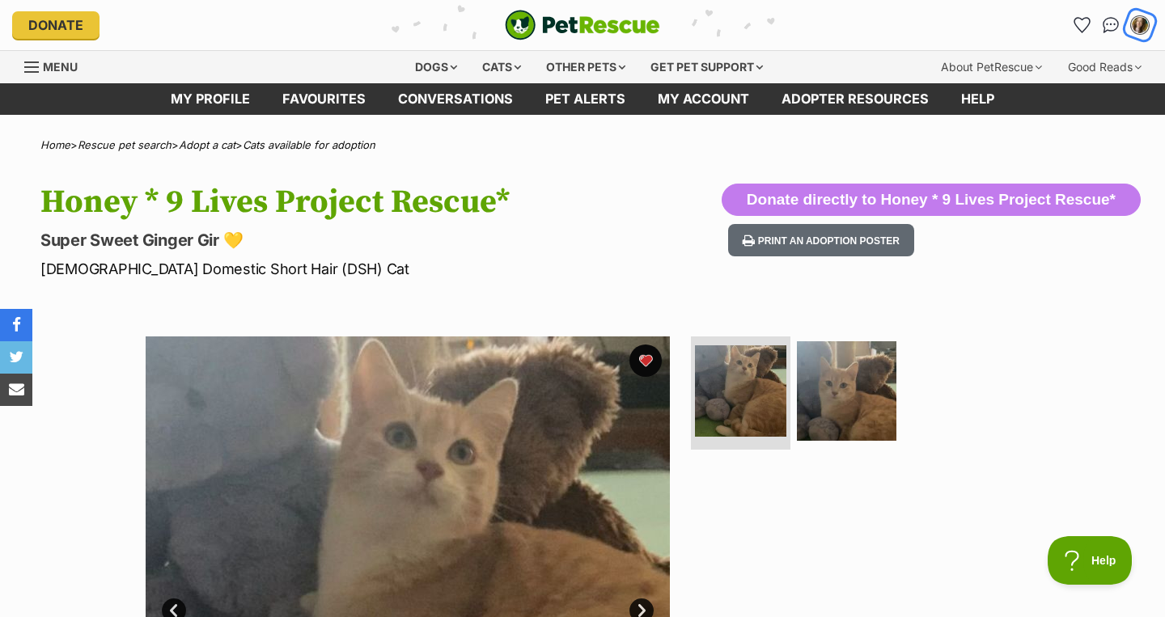
click at [1141, 23] on img "My account" at bounding box center [1140, 25] width 21 height 21
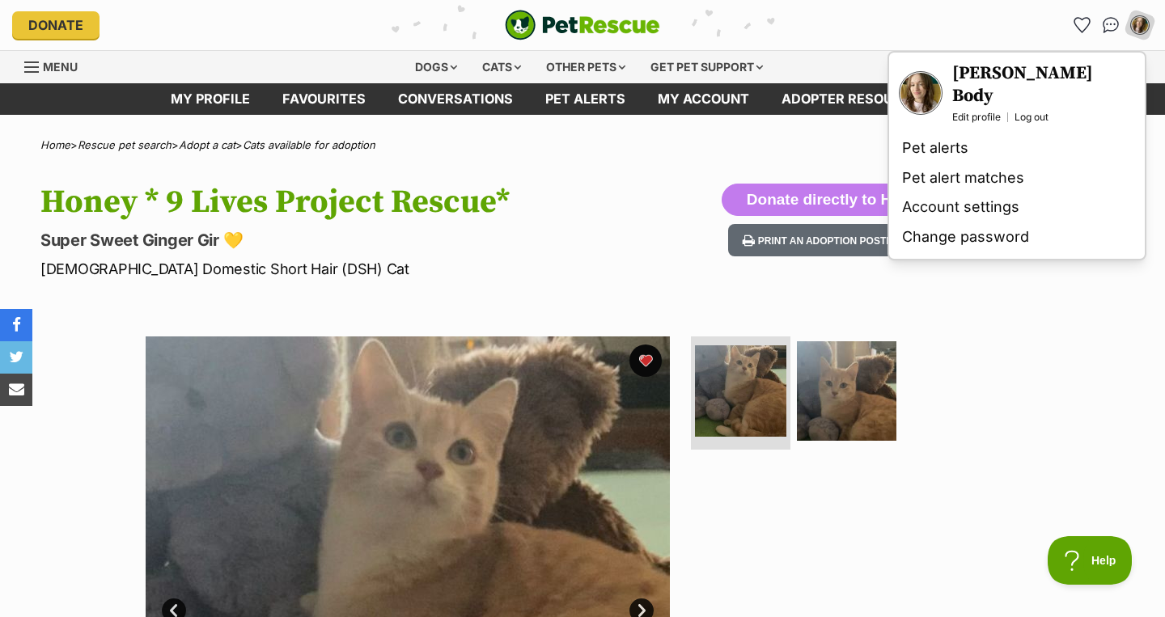
click at [985, 77] on h3 "[PERSON_NAME] Body" at bounding box center [1043, 84] width 183 height 45
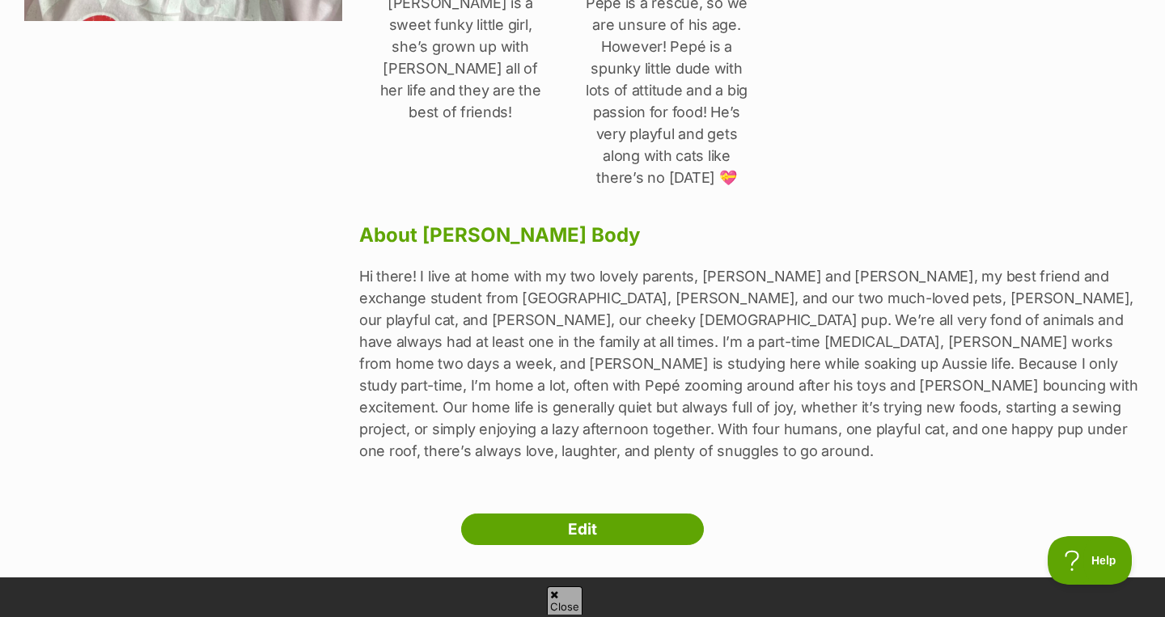
scroll to position [543, 0]
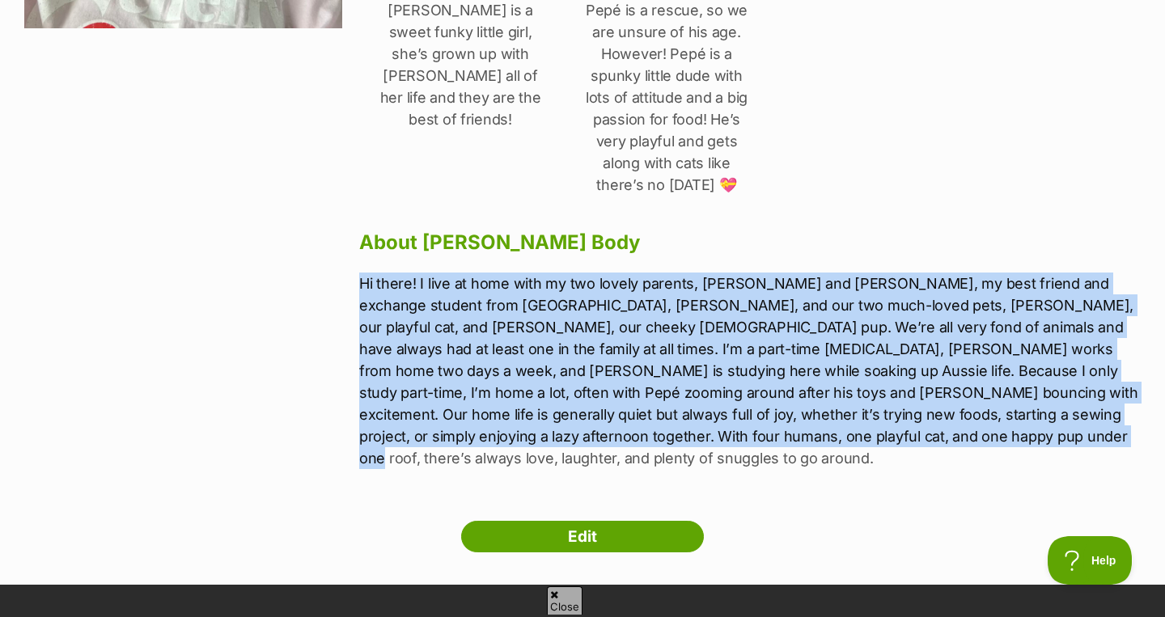
drag, startPoint x: 363, startPoint y: 242, endPoint x: 799, endPoint y: 402, distance: 464.7
click at [799, 402] on p "Hi there! I live at home with my two lovely parents, [PERSON_NAME] and [PERSON_…" at bounding box center [750, 371] width 782 height 197
copy p "Hi there! I live at home with my two lovely parents, [PERSON_NAME] and [PERSON_…"
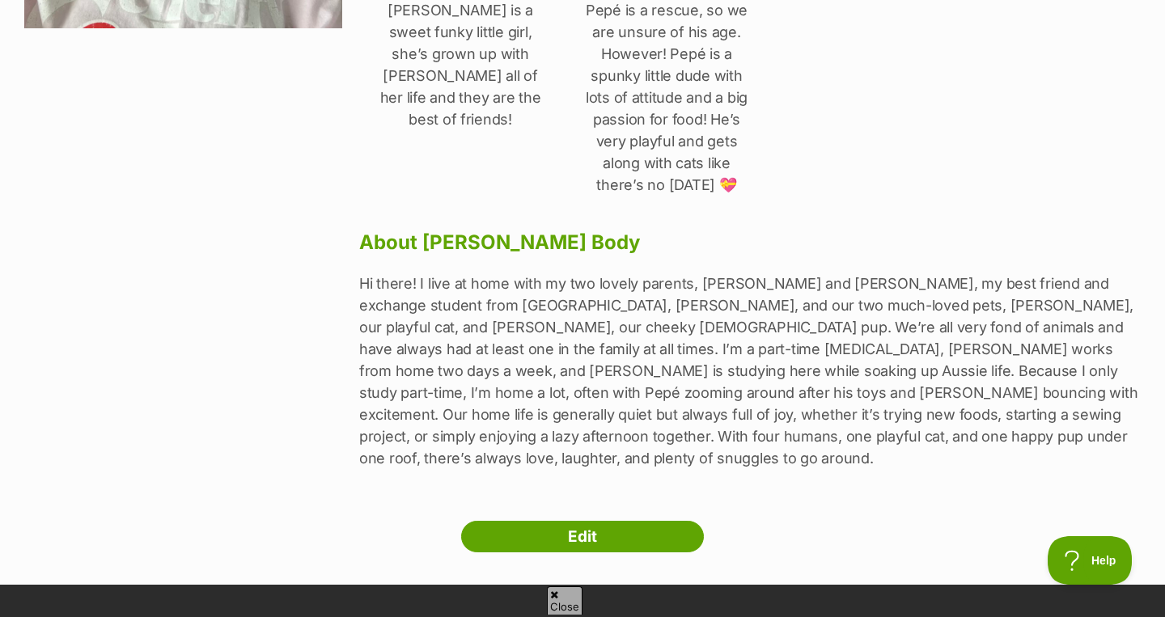
click at [715, 178] on div "[PERSON_NAME] Body [GEOGRAPHIC_DATA], [GEOGRAPHIC_DATA] Household 4 Adults Has …" at bounding box center [750, 46] width 782 height 884
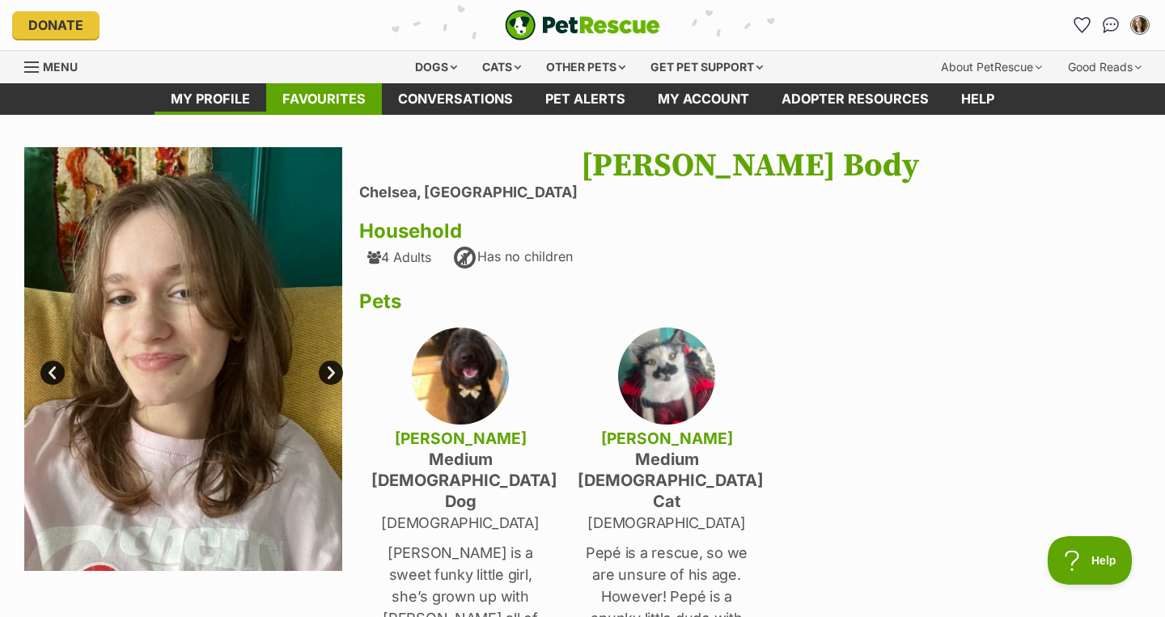
click at [341, 94] on link "Favourites" at bounding box center [324, 99] width 116 height 32
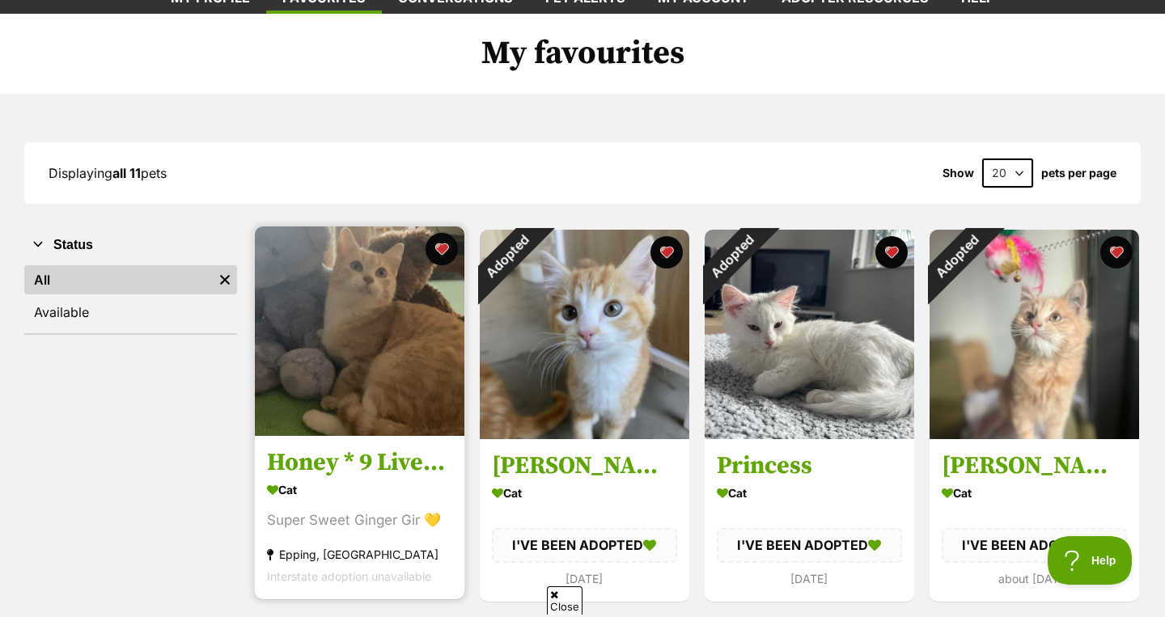
scroll to position [110, 0]
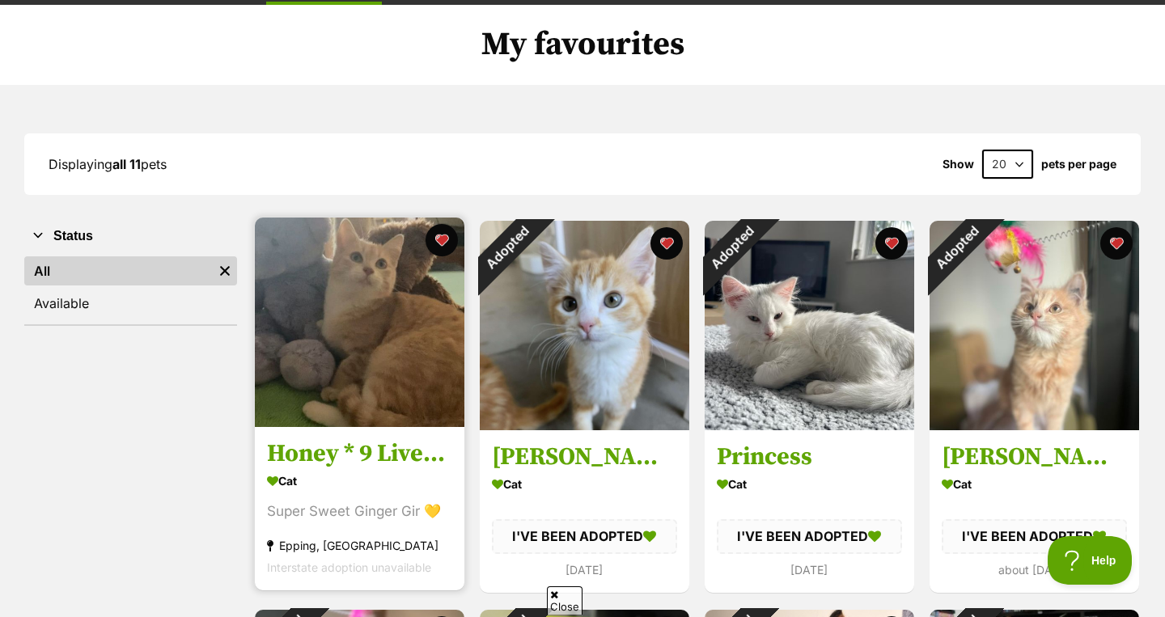
click at [381, 468] on h3 "Honey * 9 Lives Project Rescue*" at bounding box center [359, 454] width 185 height 31
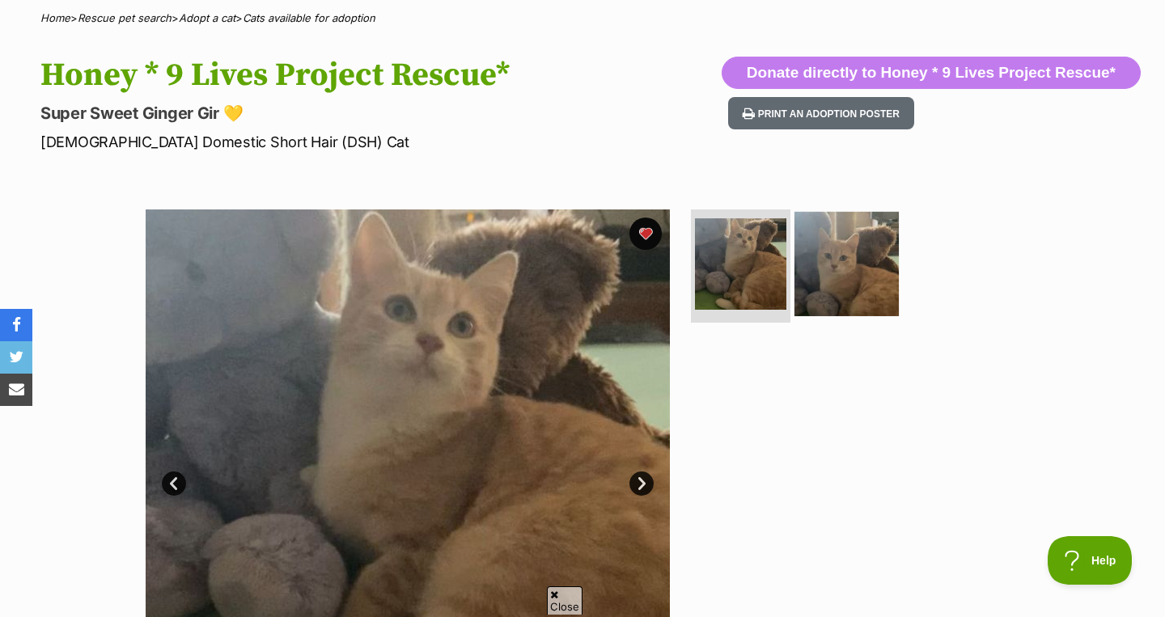
scroll to position [139, 0]
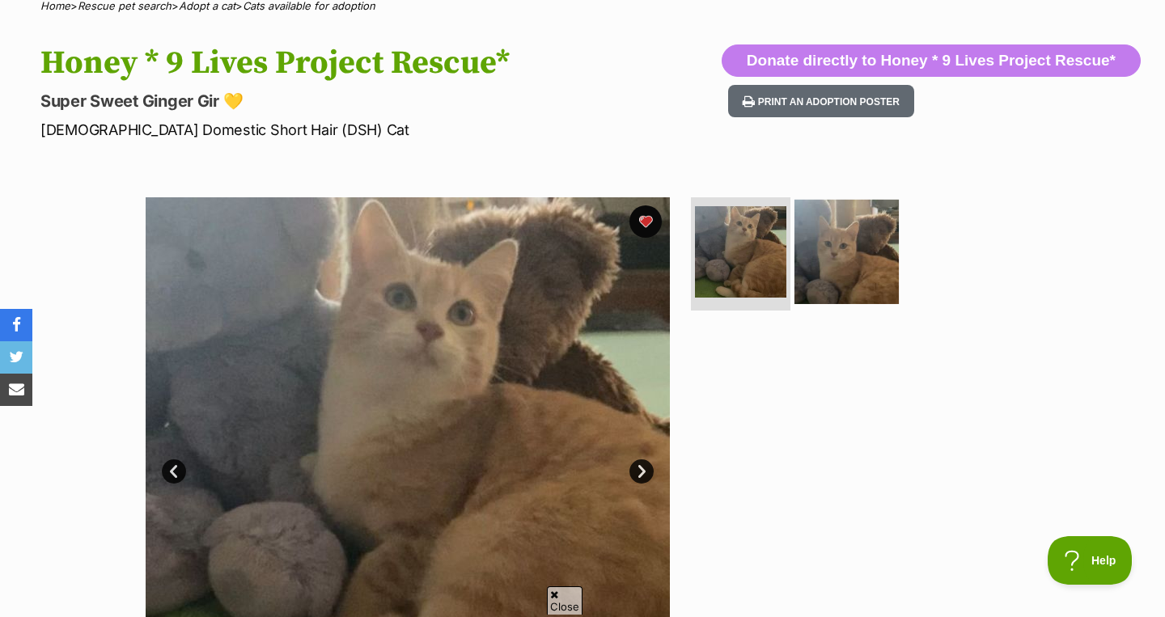
click at [835, 242] on img at bounding box center [847, 252] width 104 height 104
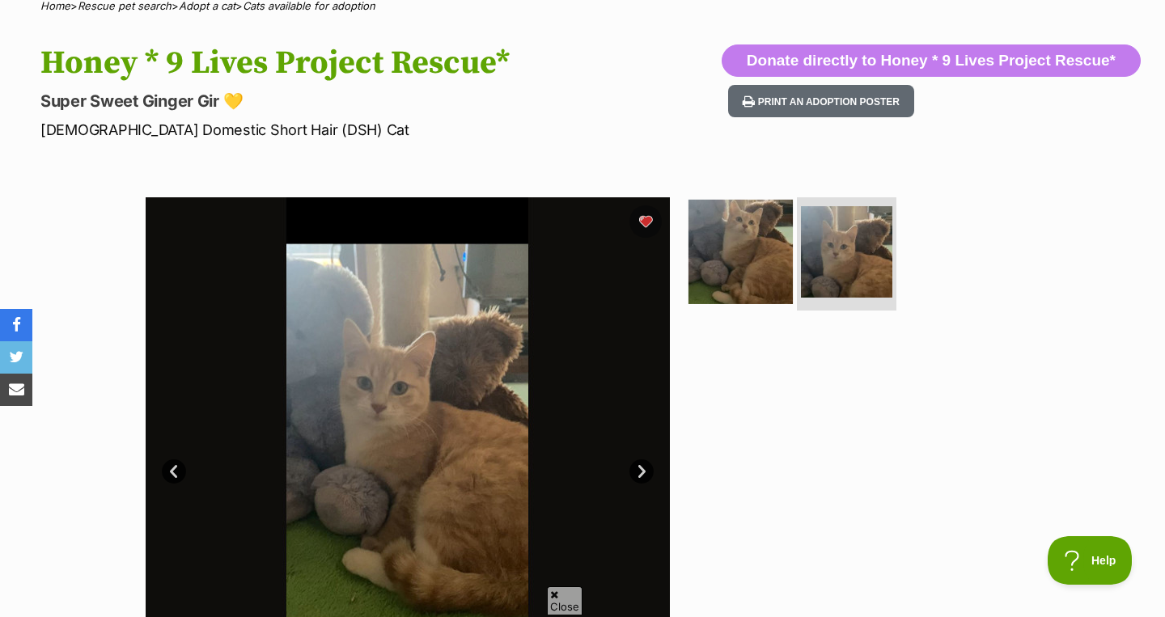
click at [747, 240] on img at bounding box center [741, 252] width 104 height 104
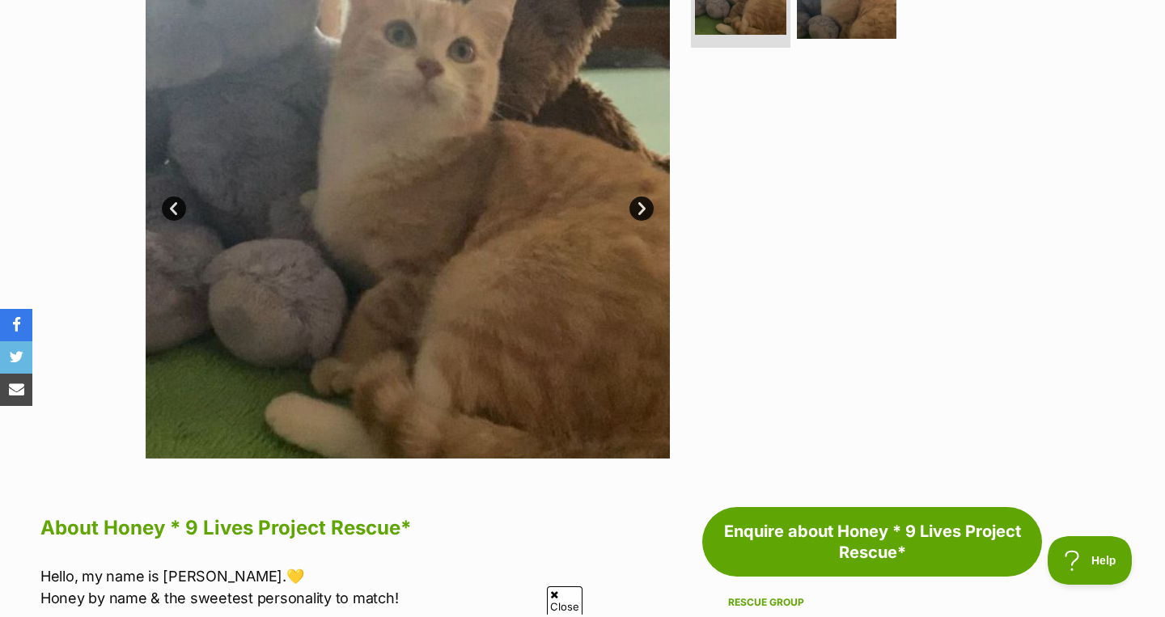
scroll to position [282, 0]
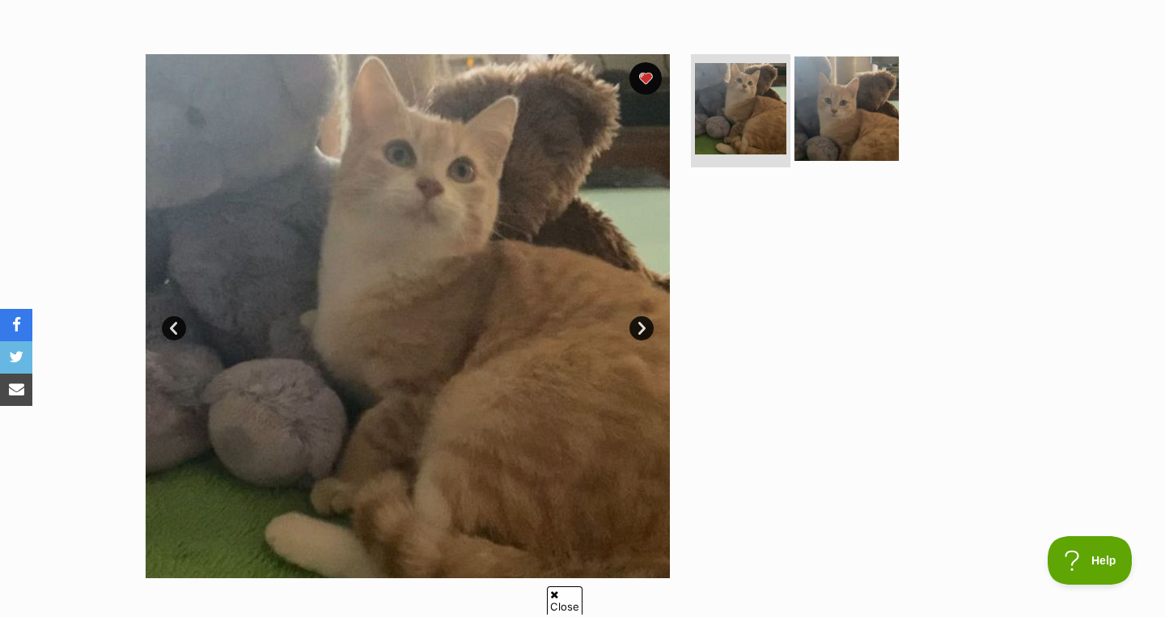
click at [863, 107] on img at bounding box center [847, 109] width 104 height 104
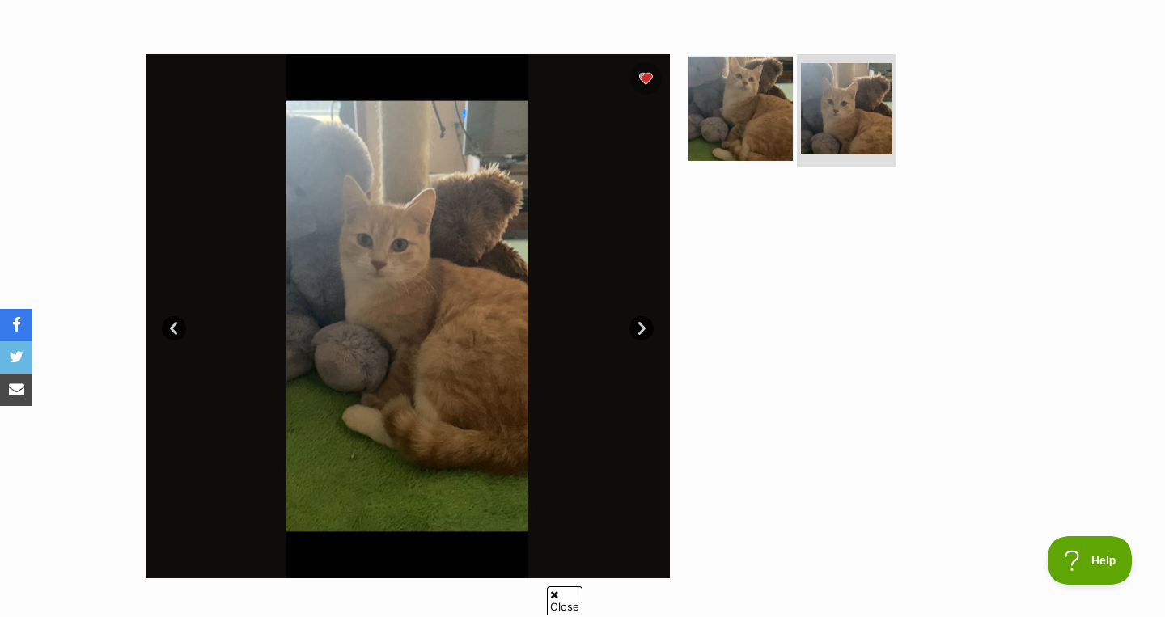
click at [762, 119] on img at bounding box center [741, 109] width 104 height 104
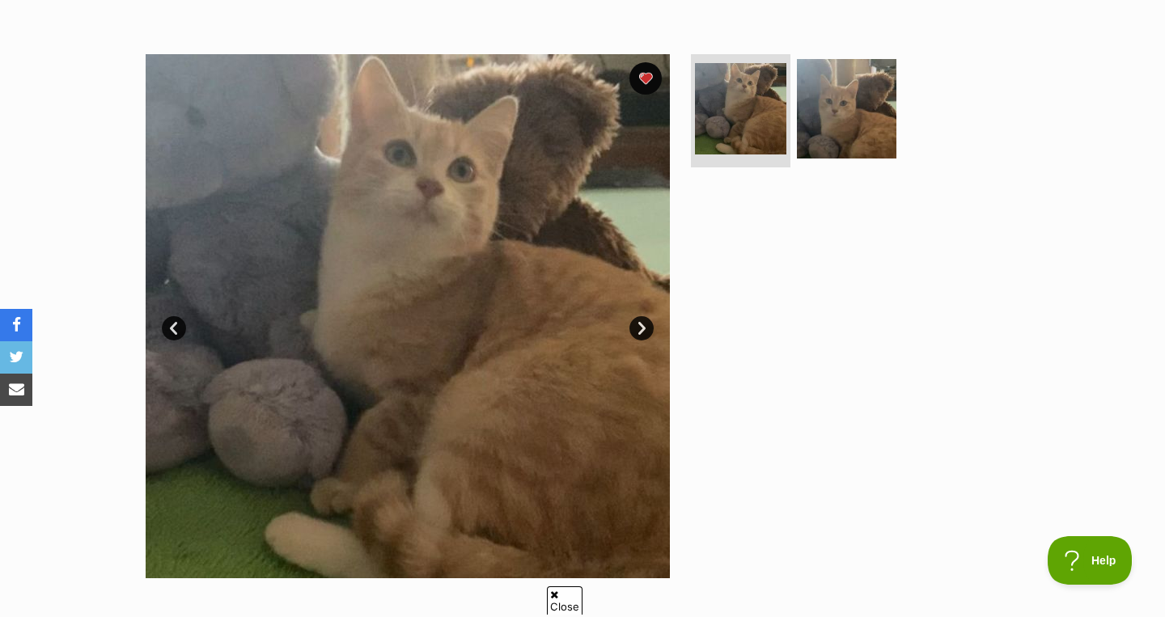
click at [643, 321] on link "Next" at bounding box center [642, 328] width 24 height 24
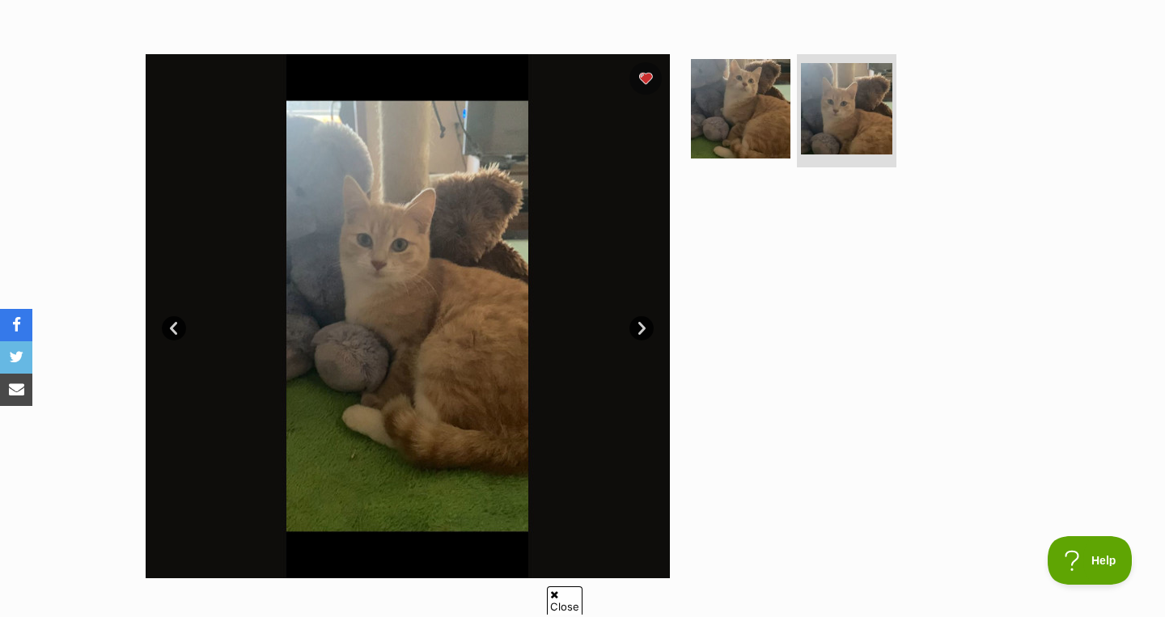
click at [643, 321] on link "Next" at bounding box center [642, 328] width 24 height 24
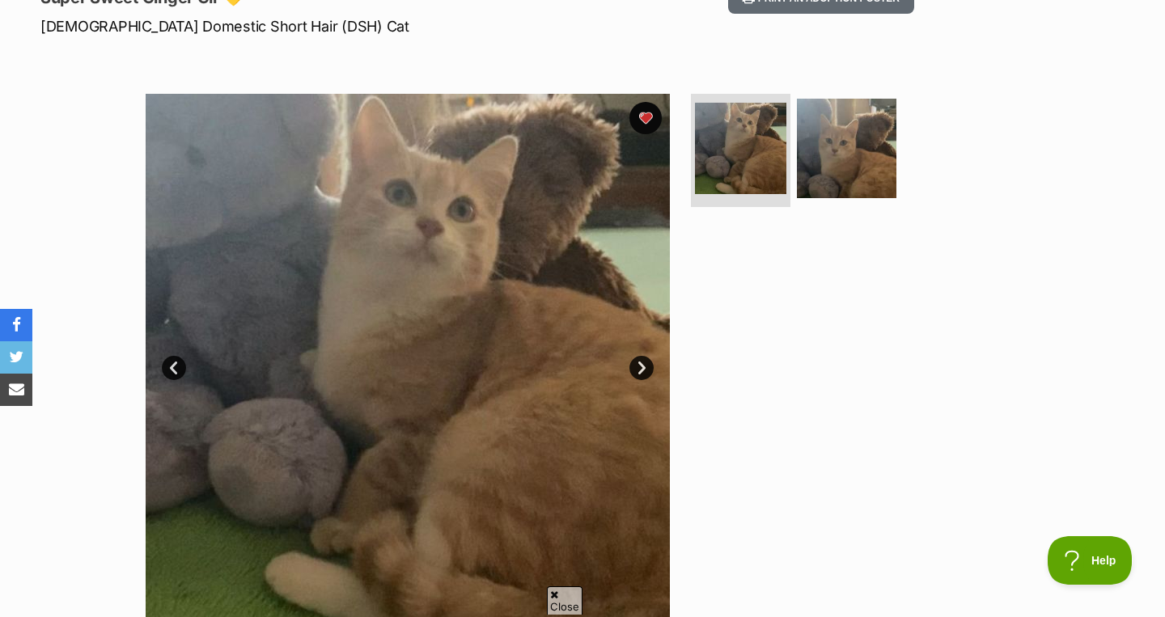
scroll to position [247, 0]
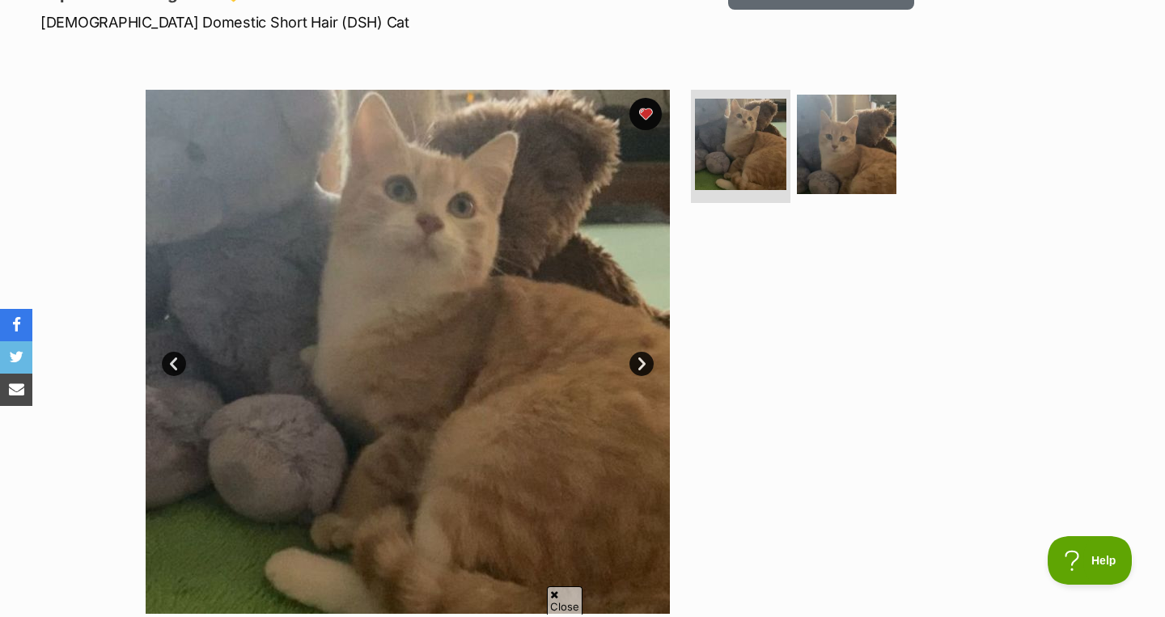
click at [636, 364] on link "Next" at bounding box center [642, 364] width 24 height 24
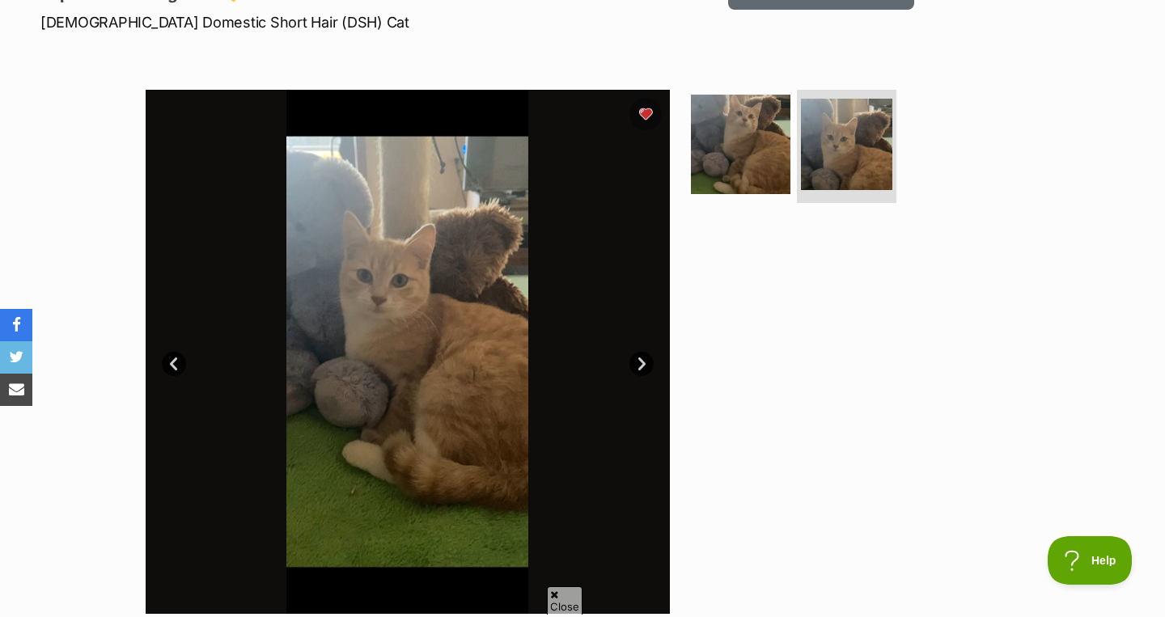
click at [636, 364] on link "Next" at bounding box center [642, 364] width 24 height 24
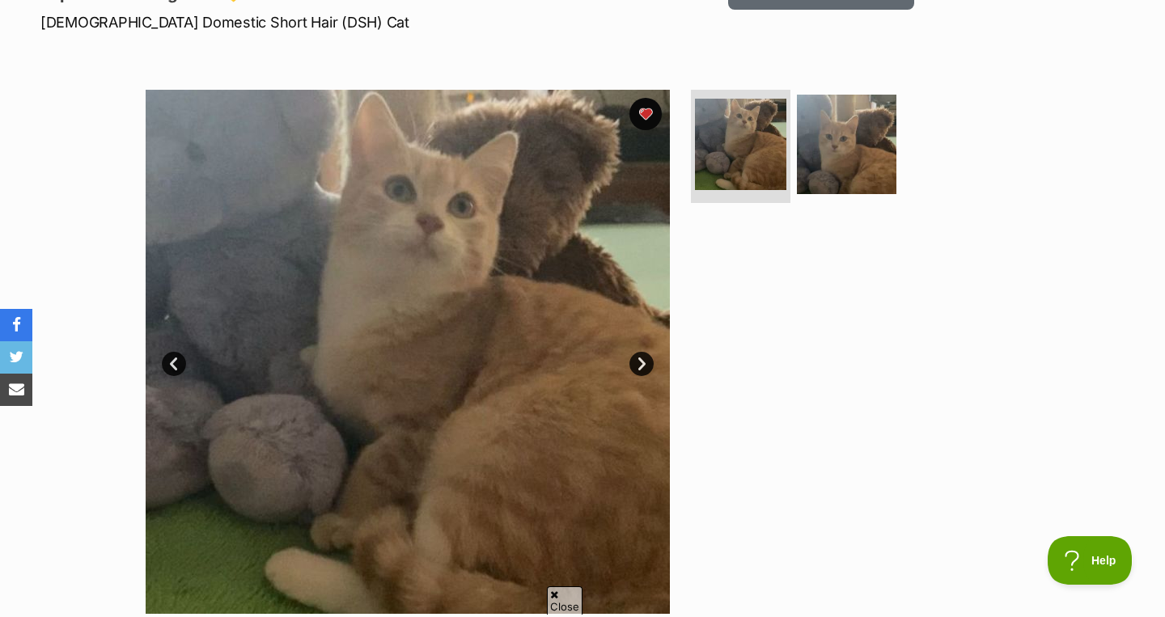
click at [636, 364] on link "Next" at bounding box center [642, 364] width 24 height 24
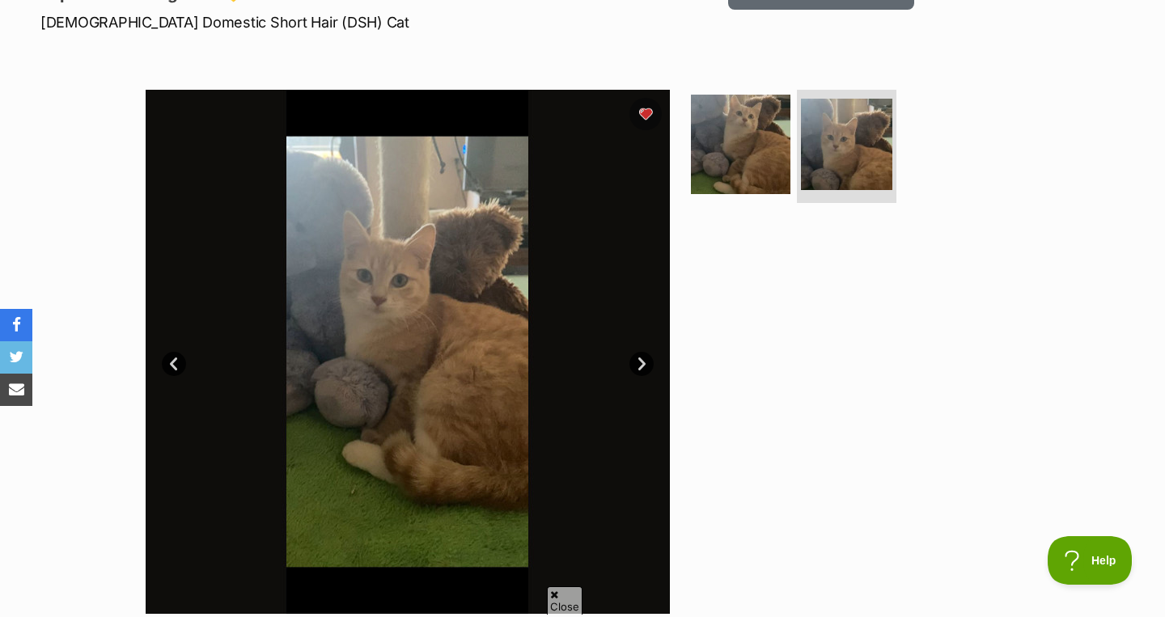
click at [634, 366] on link "Next" at bounding box center [642, 364] width 24 height 24
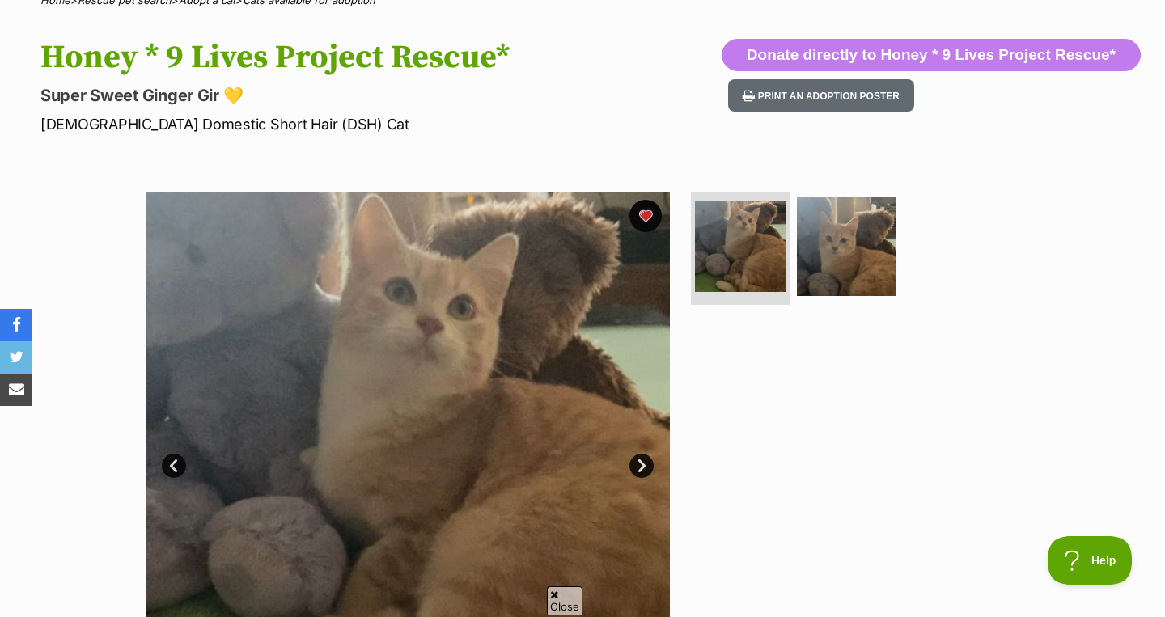
scroll to position [146, 0]
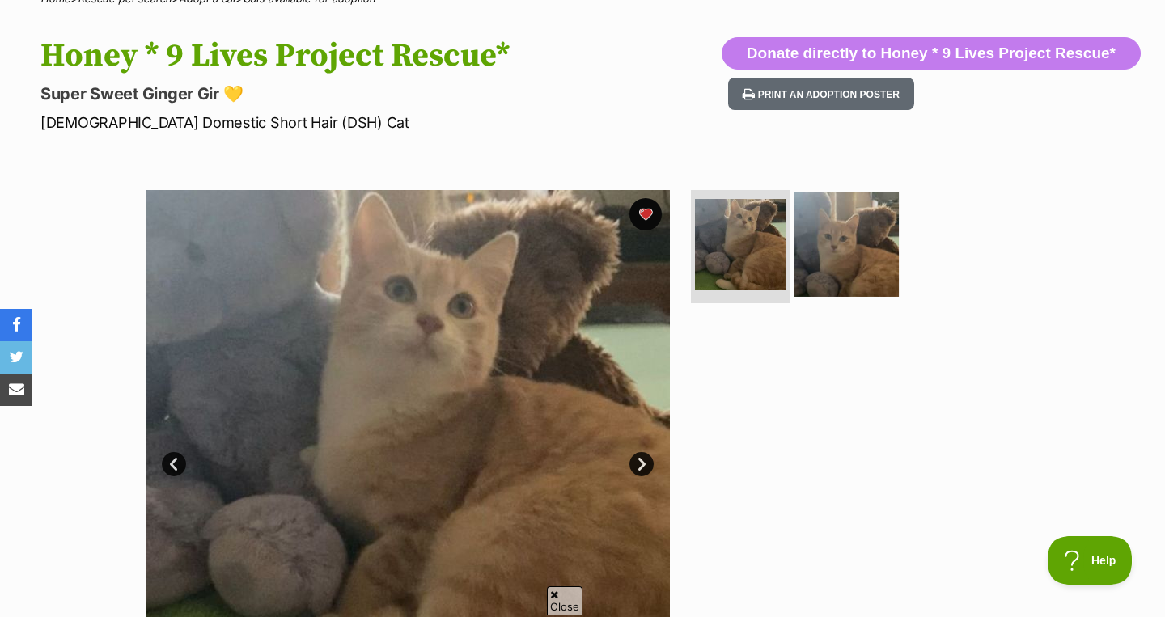
click at [796, 262] on img at bounding box center [847, 245] width 104 height 104
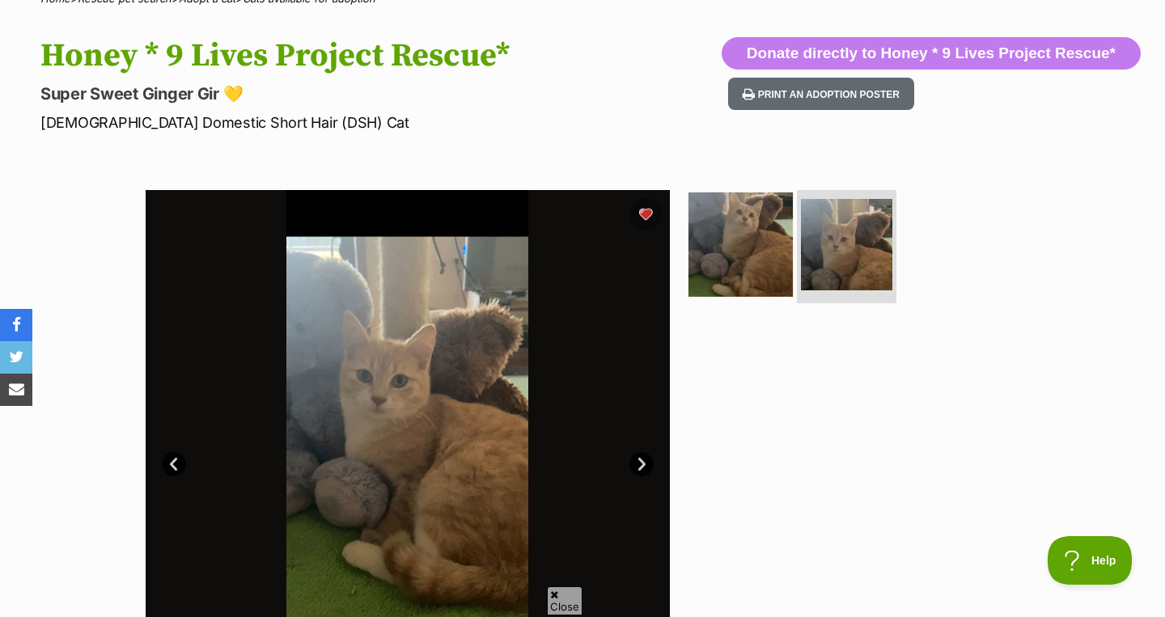
click at [727, 261] on img at bounding box center [741, 245] width 104 height 104
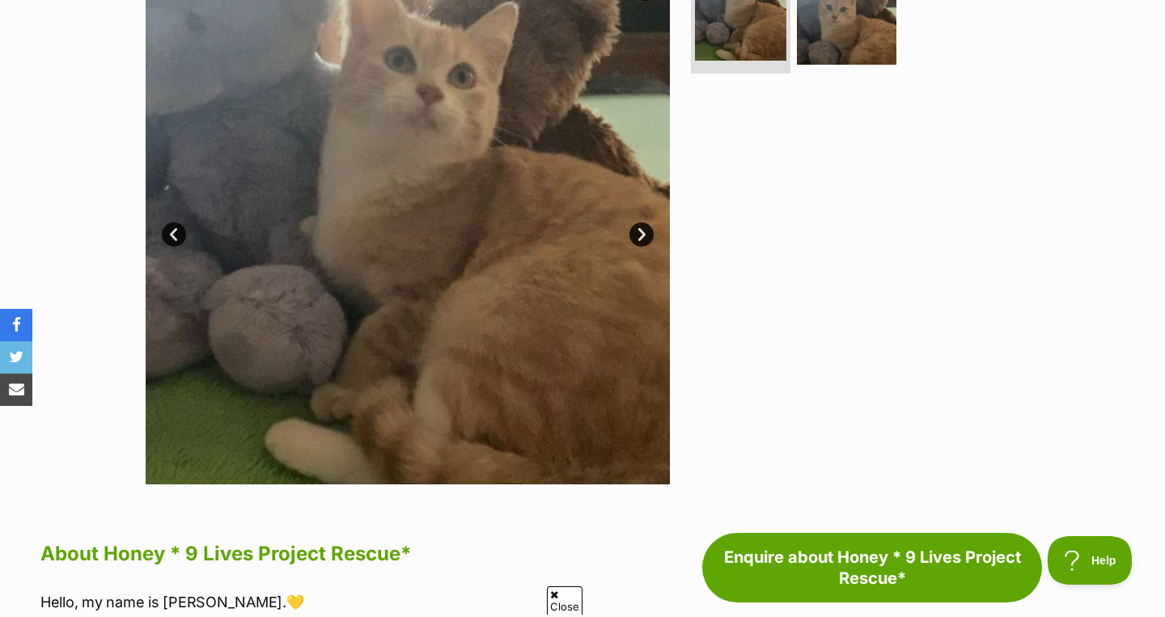
scroll to position [383, 0]
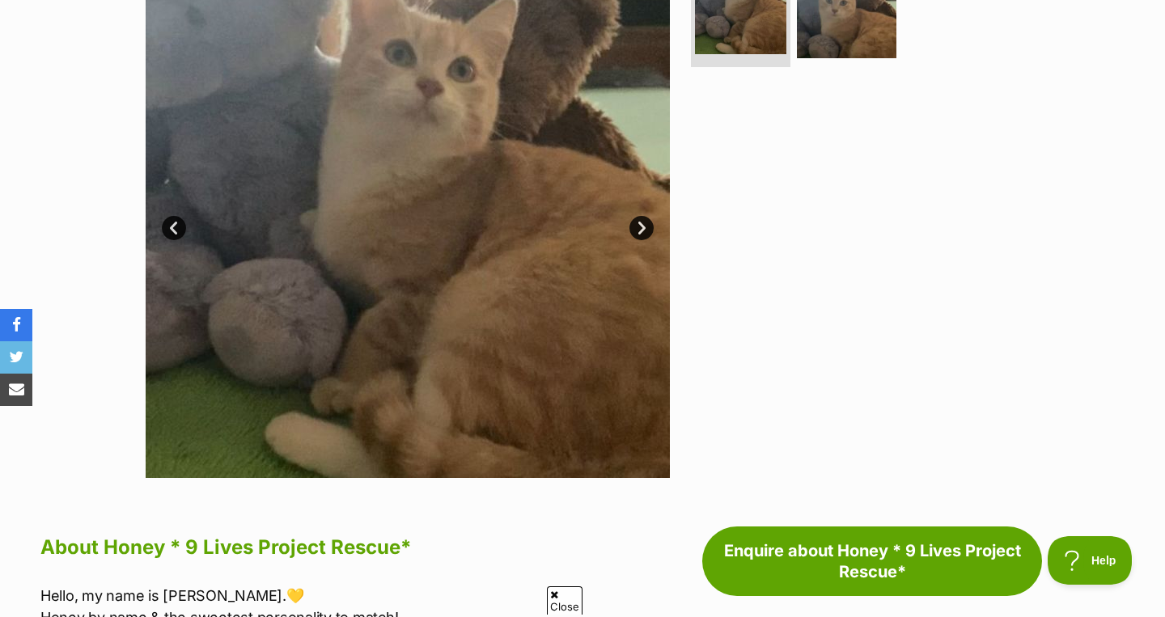
click at [641, 225] on link "Next" at bounding box center [642, 228] width 24 height 24
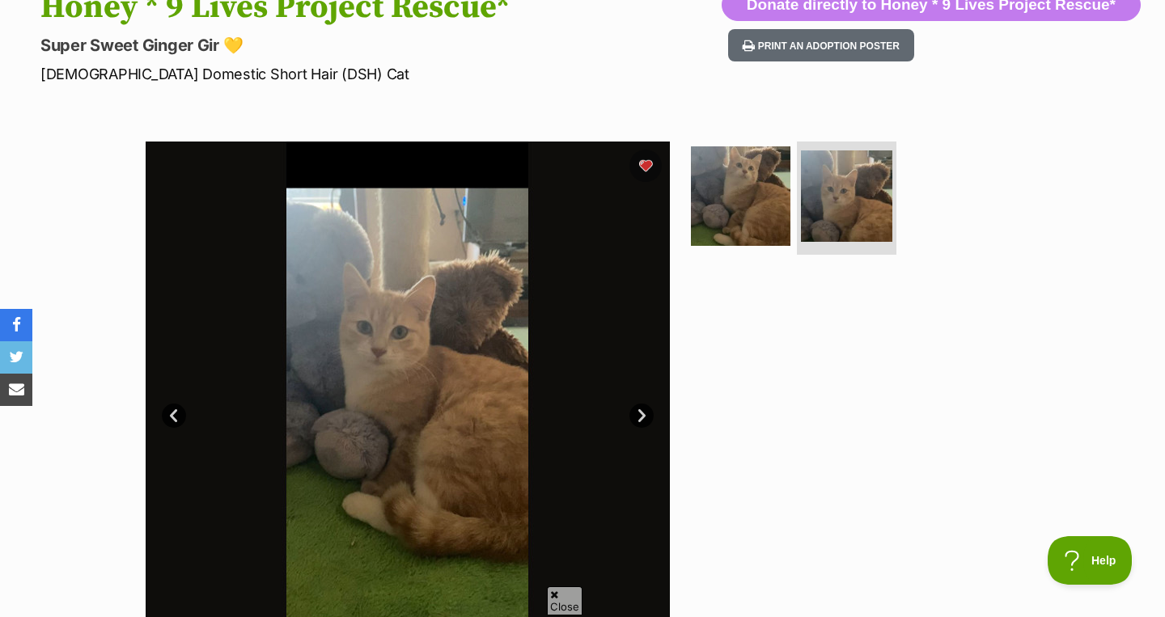
scroll to position [0, 0]
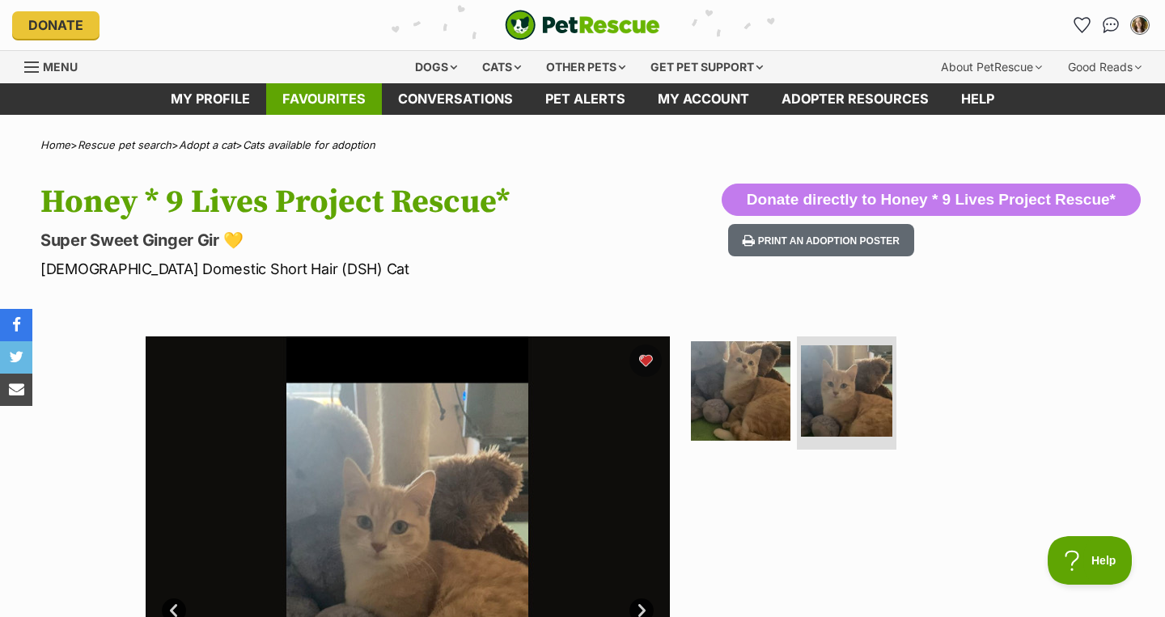
click at [351, 101] on link "Favourites" at bounding box center [324, 99] width 116 height 32
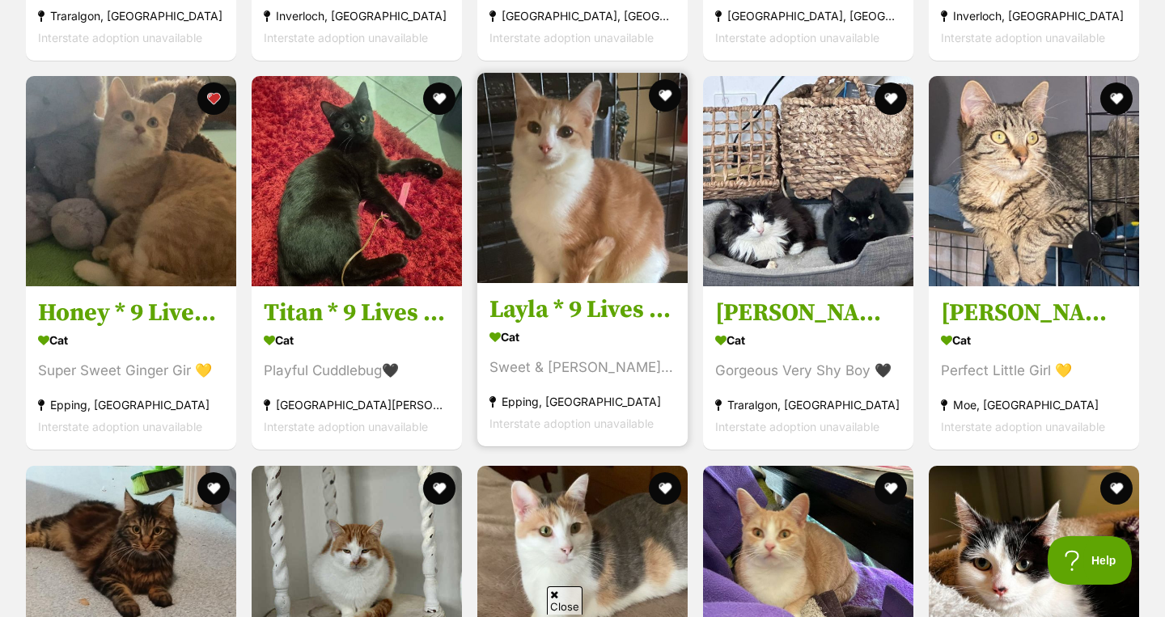
scroll to position [2227, 0]
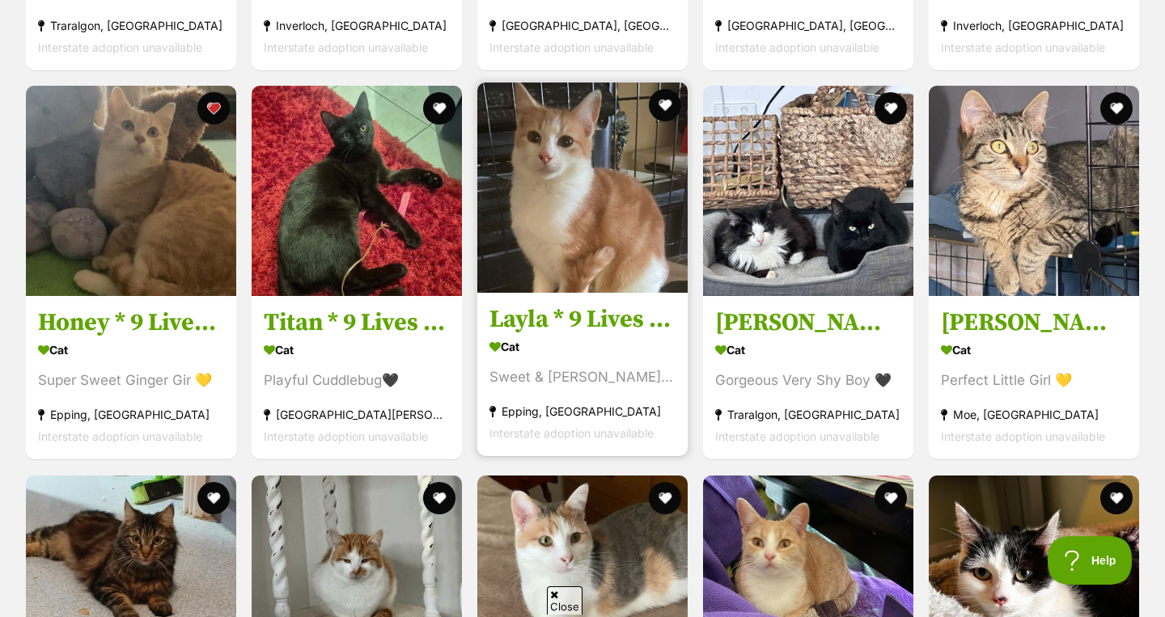
click at [545, 340] on div "Cat" at bounding box center [583, 347] width 186 height 23
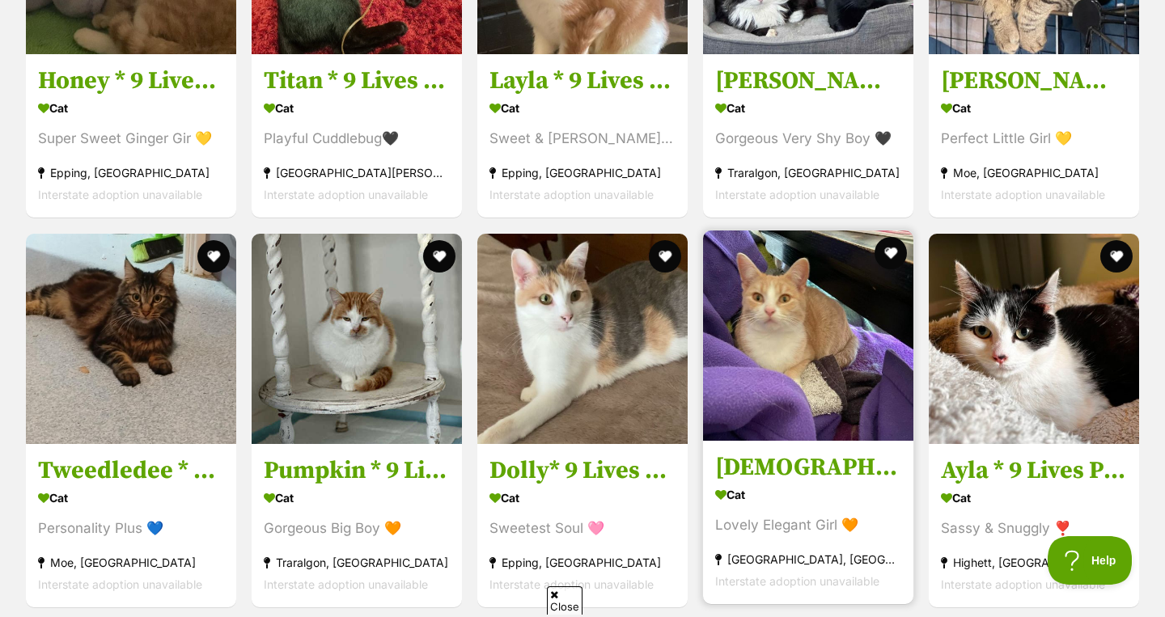
scroll to position [2470, 0]
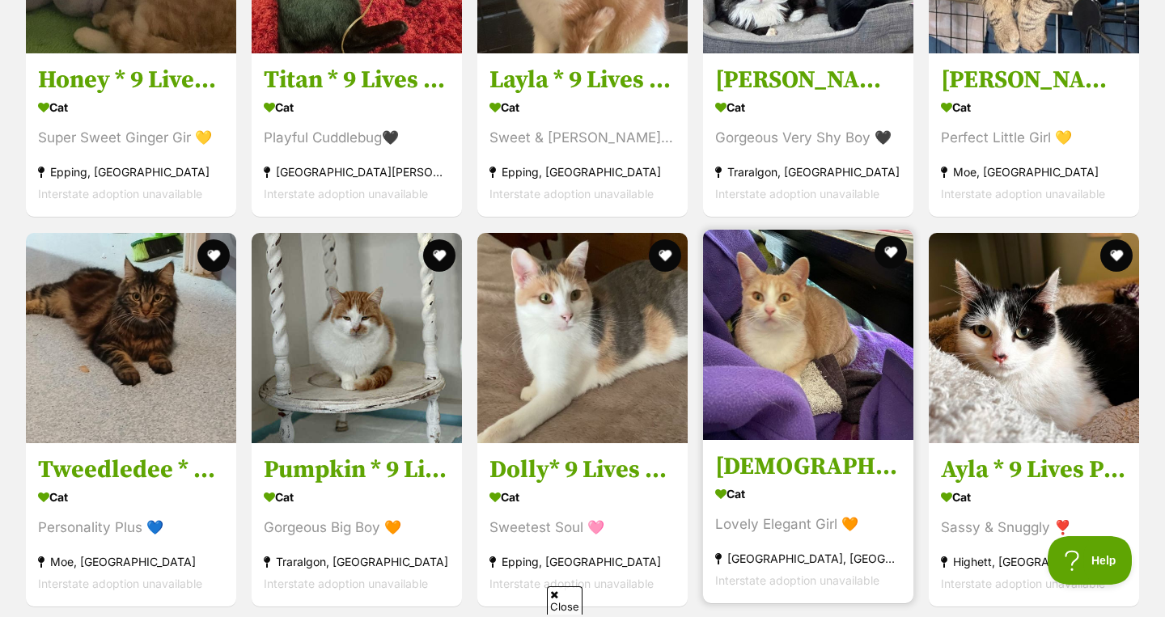
click at [806, 488] on div "Cat" at bounding box center [808, 493] width 186 height 23
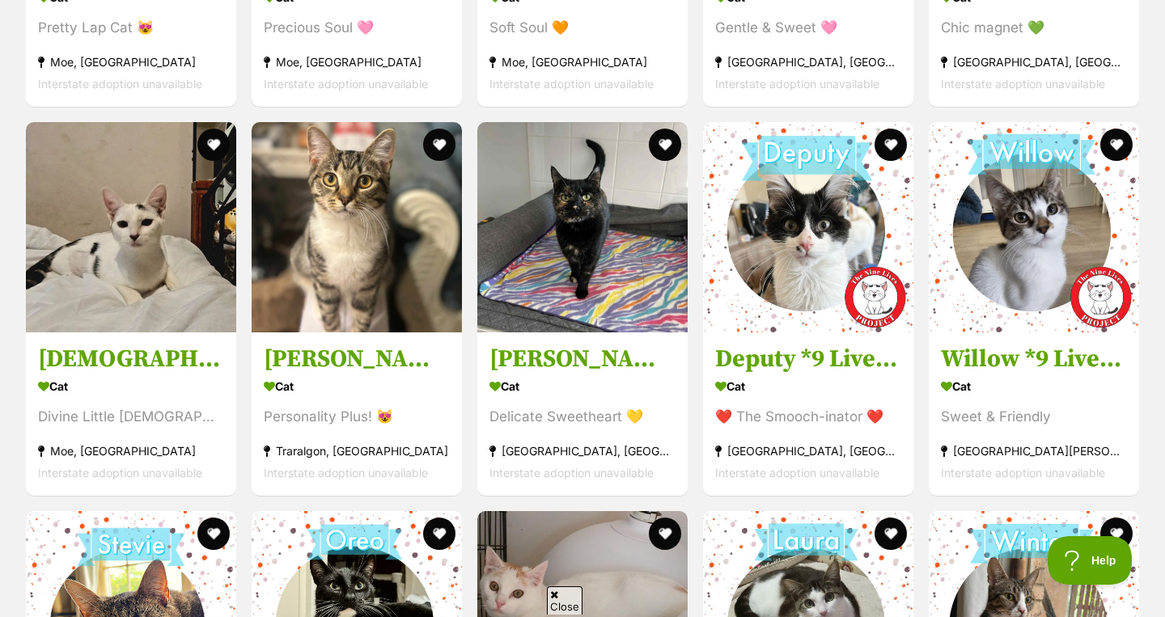
scroll to position [3753, 0]
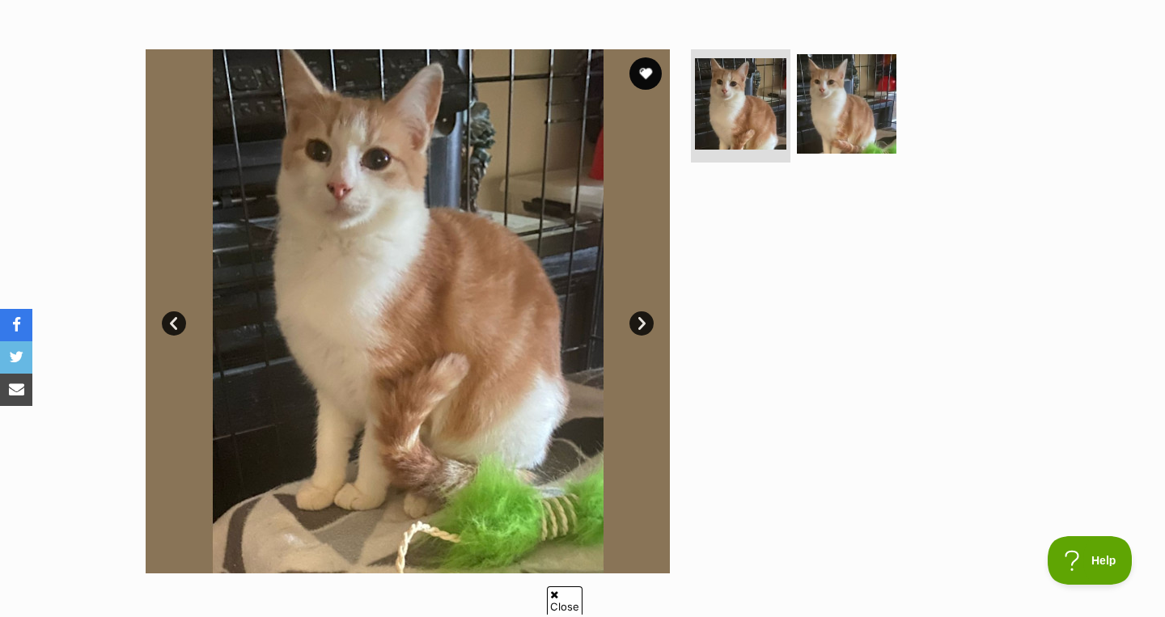
scroll to position [279, 0]
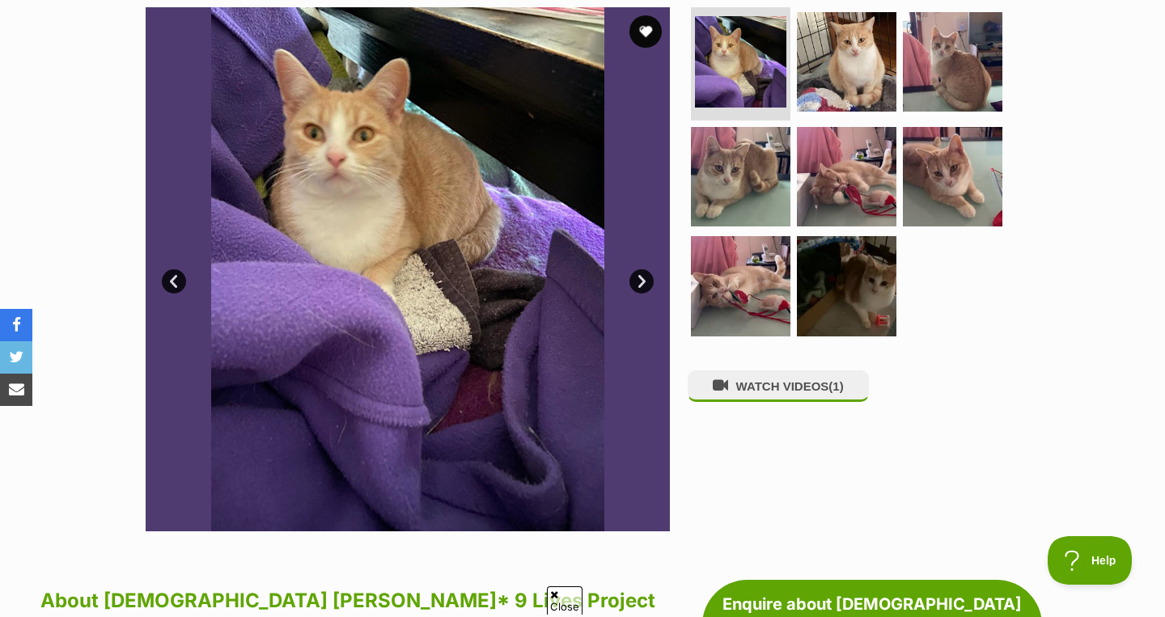
scroll to position [313, 0]
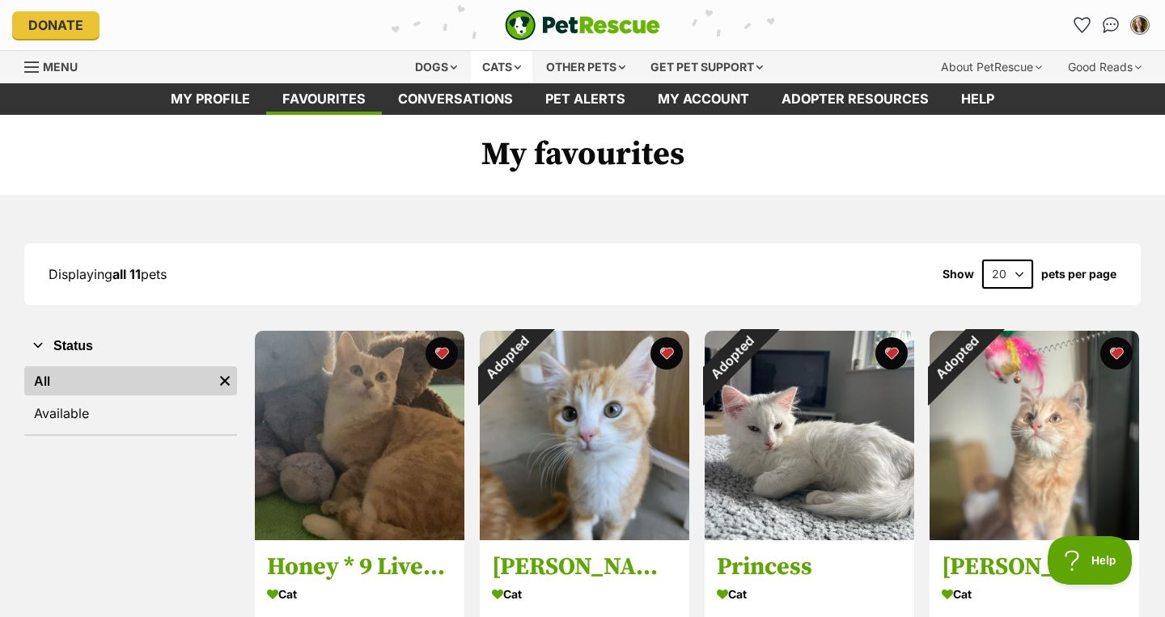
click at [493, 56] on div "Cats" at bounding box center [501, 67] width 61 height 32
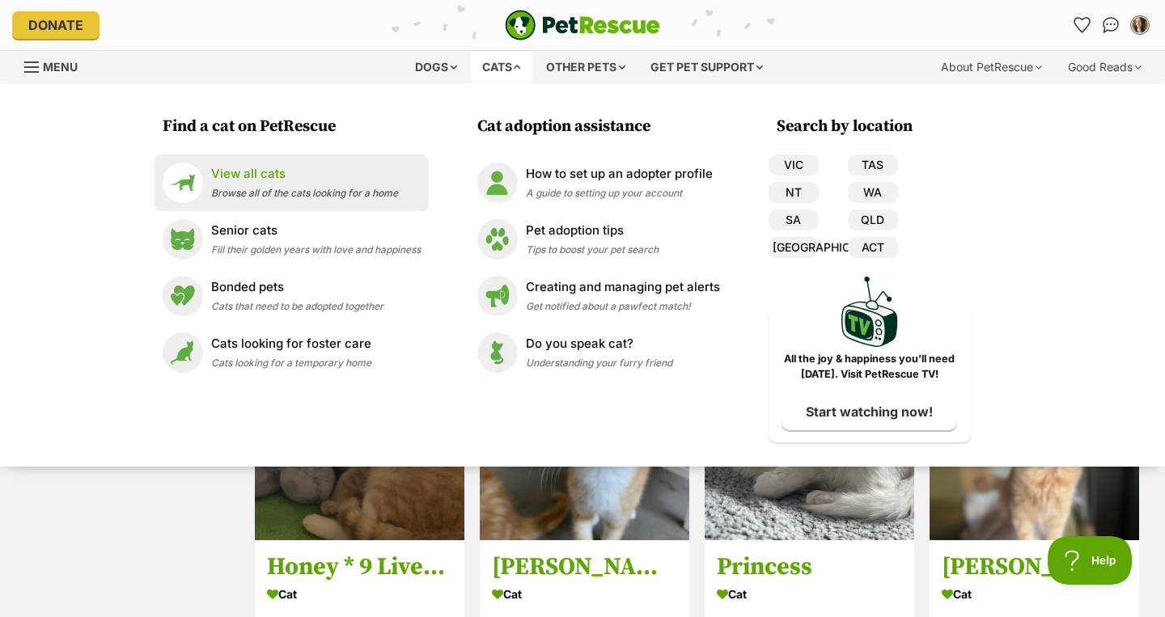
click at [252, 187] on div "View all cats Browse all of the cats looking for a home" at bounding box center [304, 182] width 187 height 35
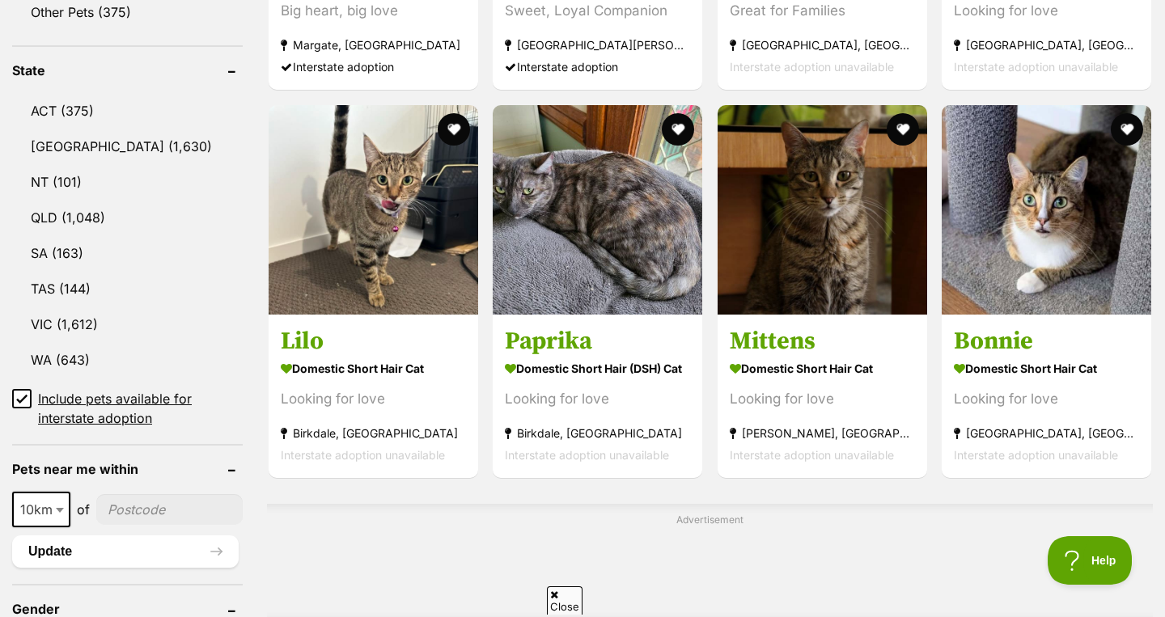
scroll to position [849, 0]
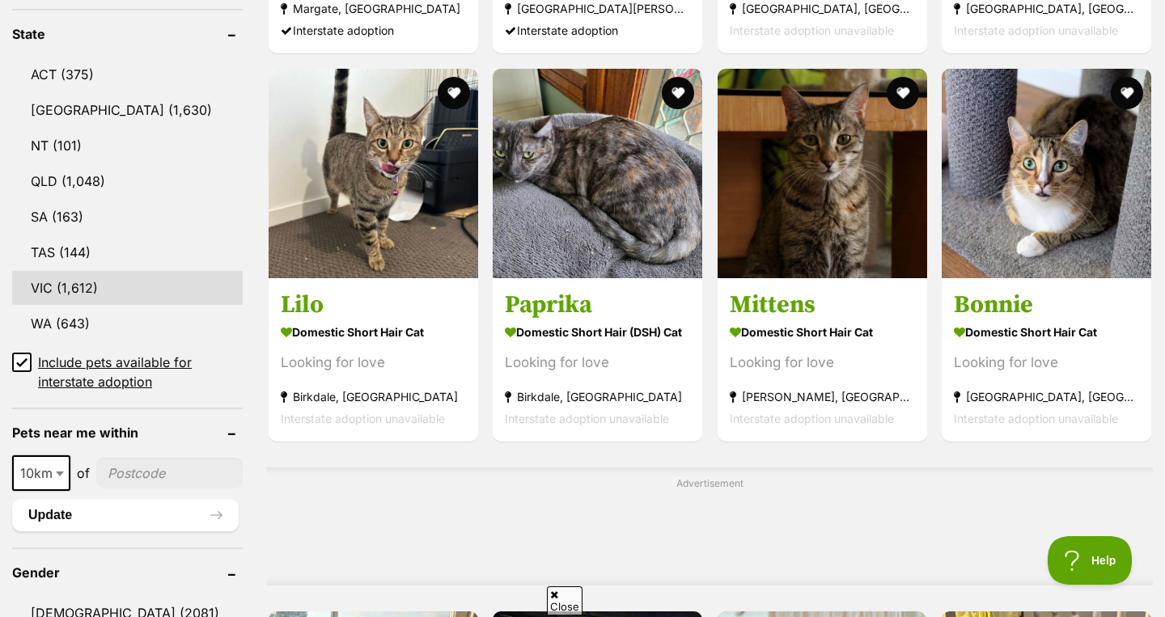
click at [99, 287] on link "VIC (1,612)" at bounding box center [127, 288] width 231 height 34
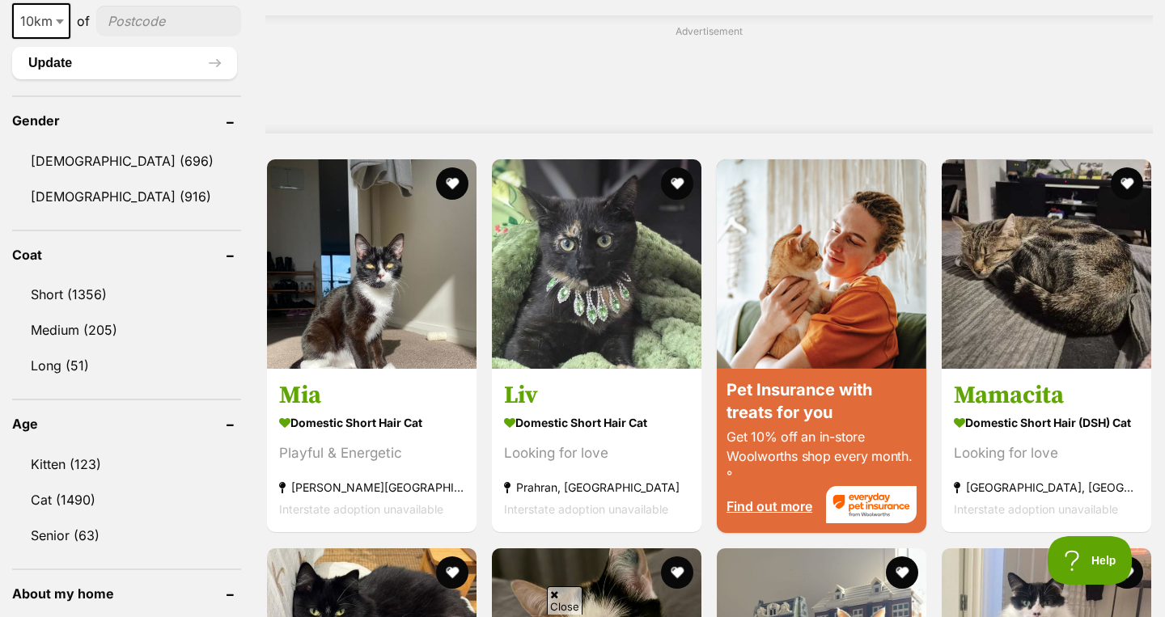
scroll to position [1314, 0]
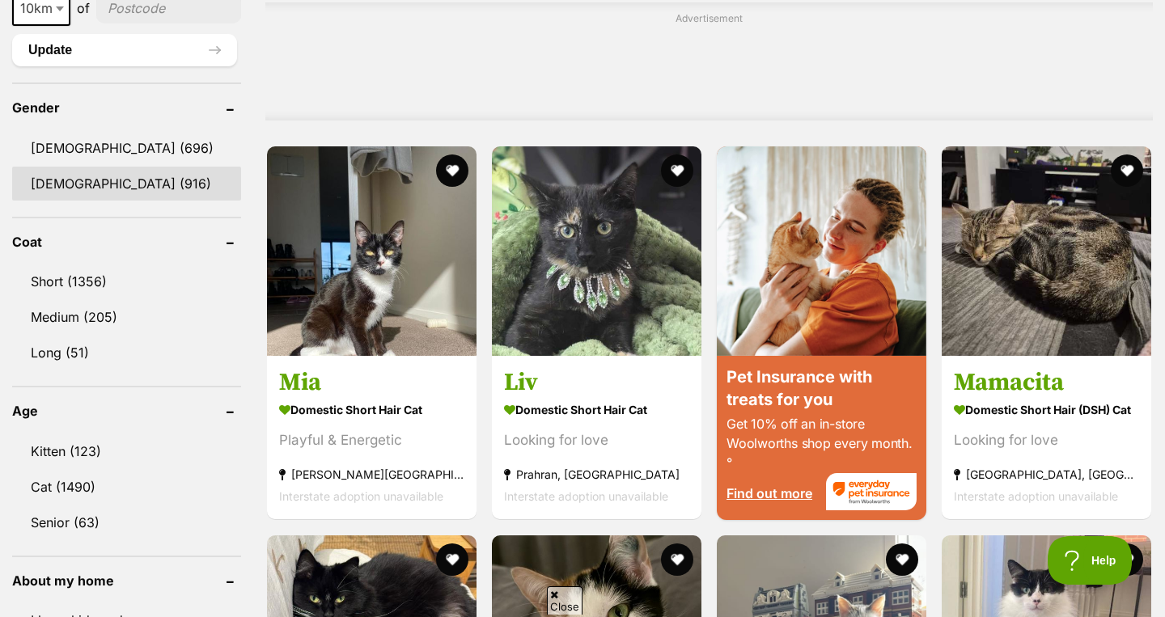
click at [105, 184] on link "[DEMOGRAPHIC_DATA] (916)" at bounding box center [126, 184] width 229 height 34
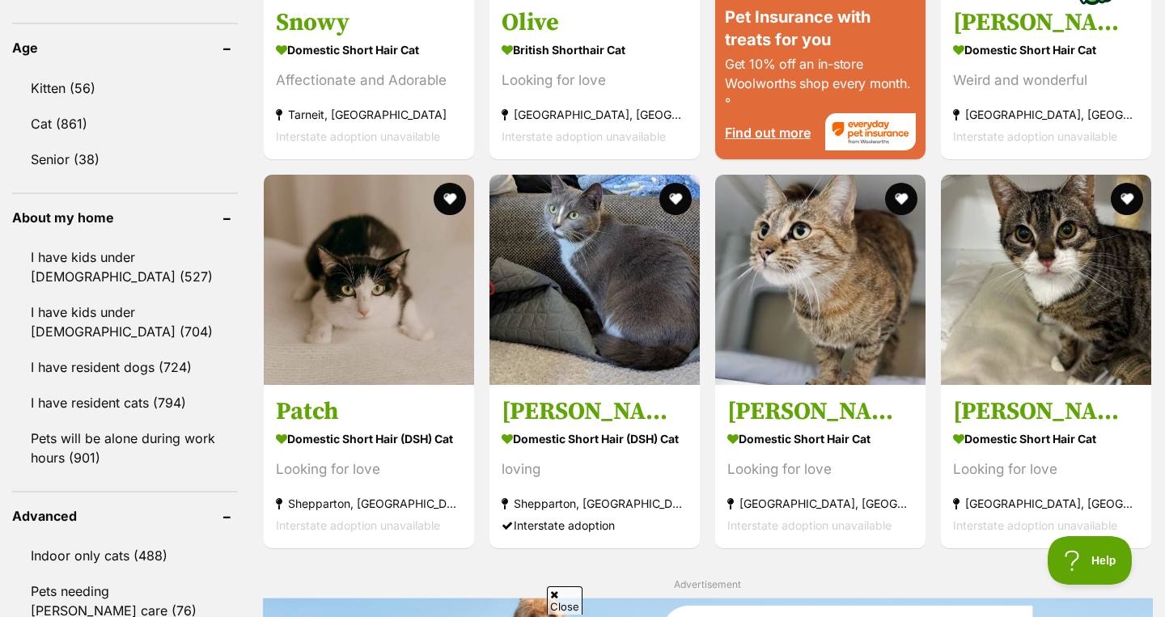
scroll to position [1672, 0]
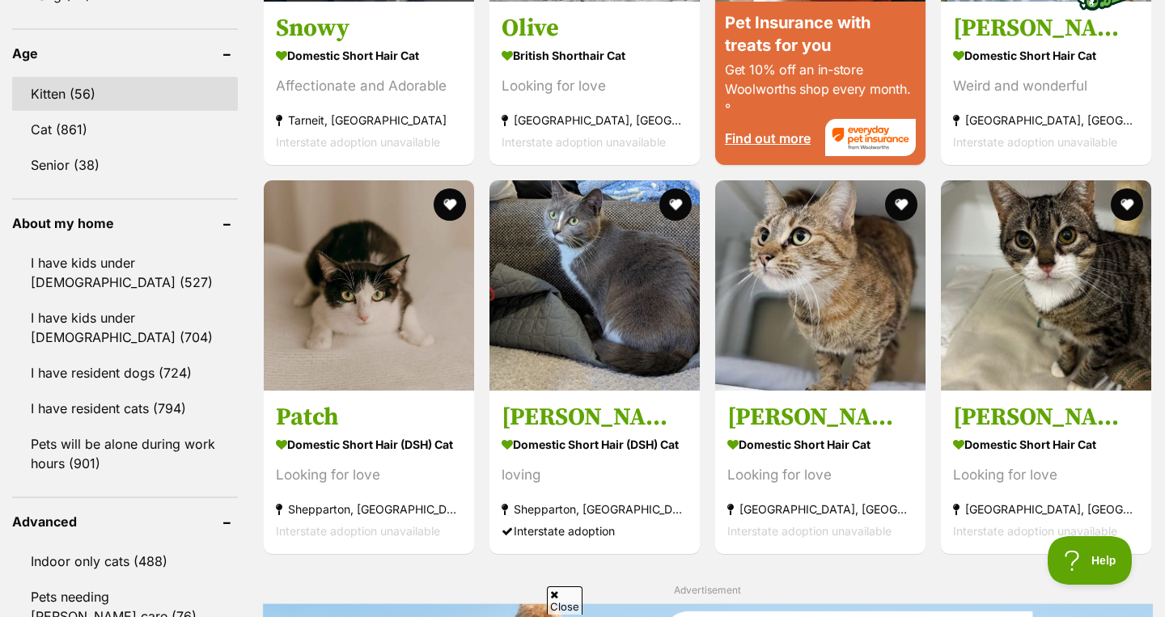
click at [99, 94] on link "Kitten (56)" at bounding box center [125, 94] width 226 height 34
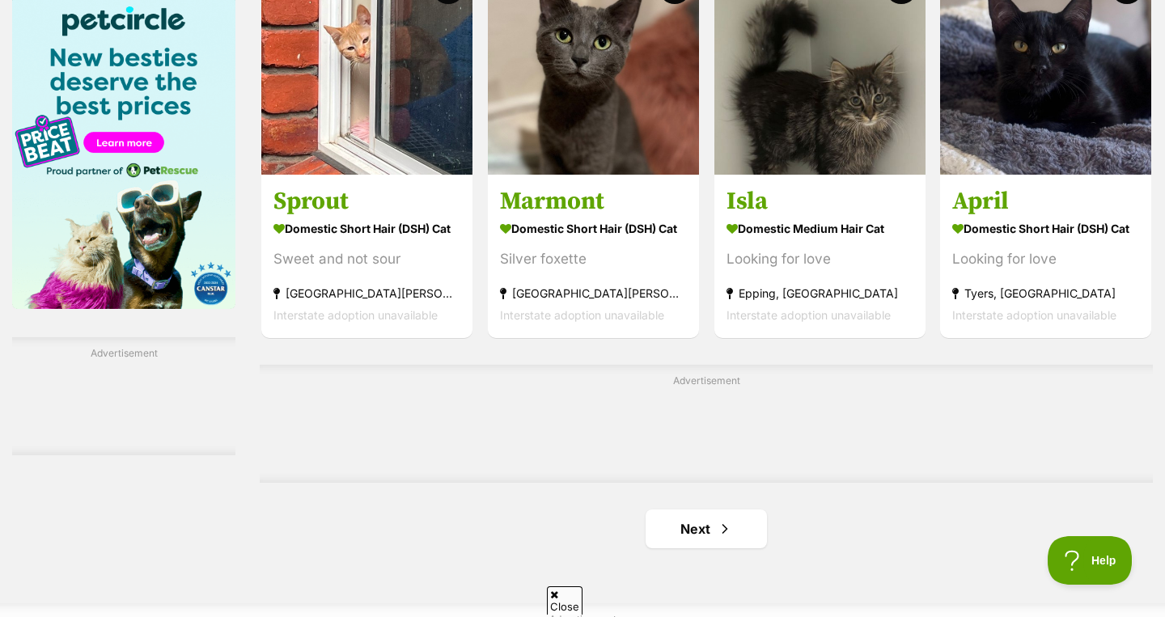
scroll to position [2518, 0]
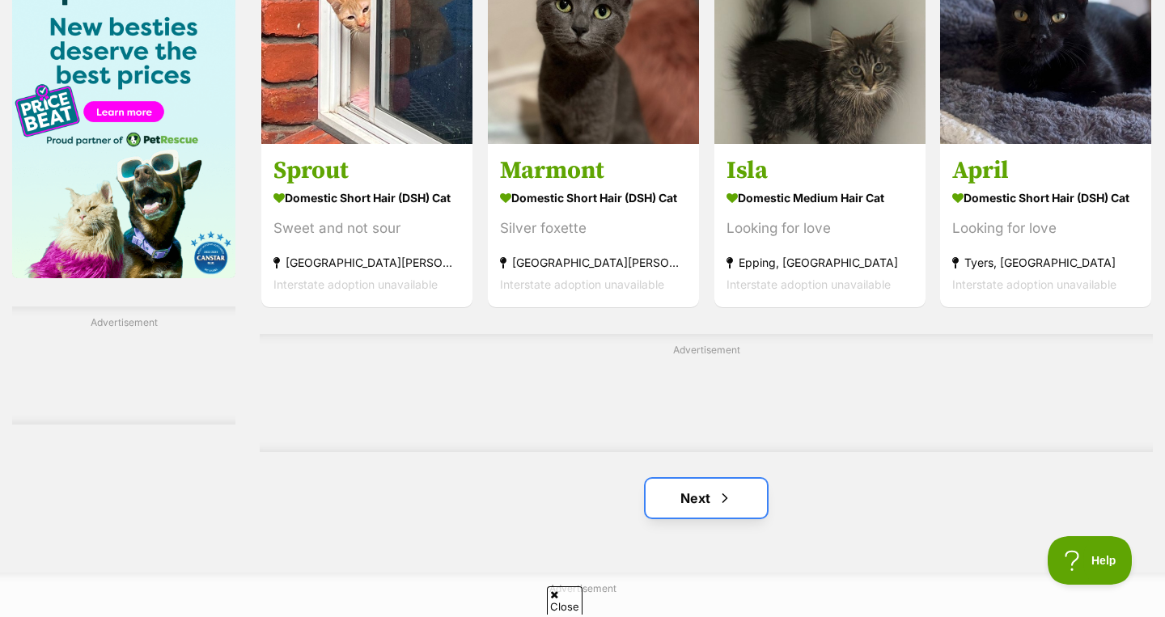
click at [678, 479] on link "Next" at bounding box center [706, 498] width 121 height 39
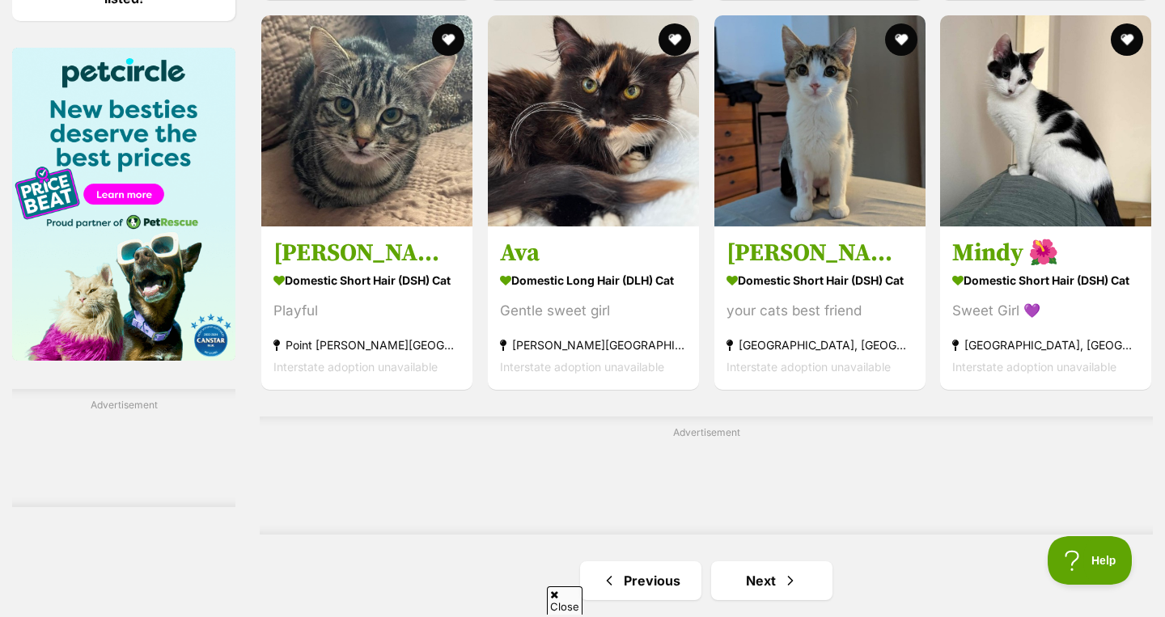
scroll to position [2702, 0]
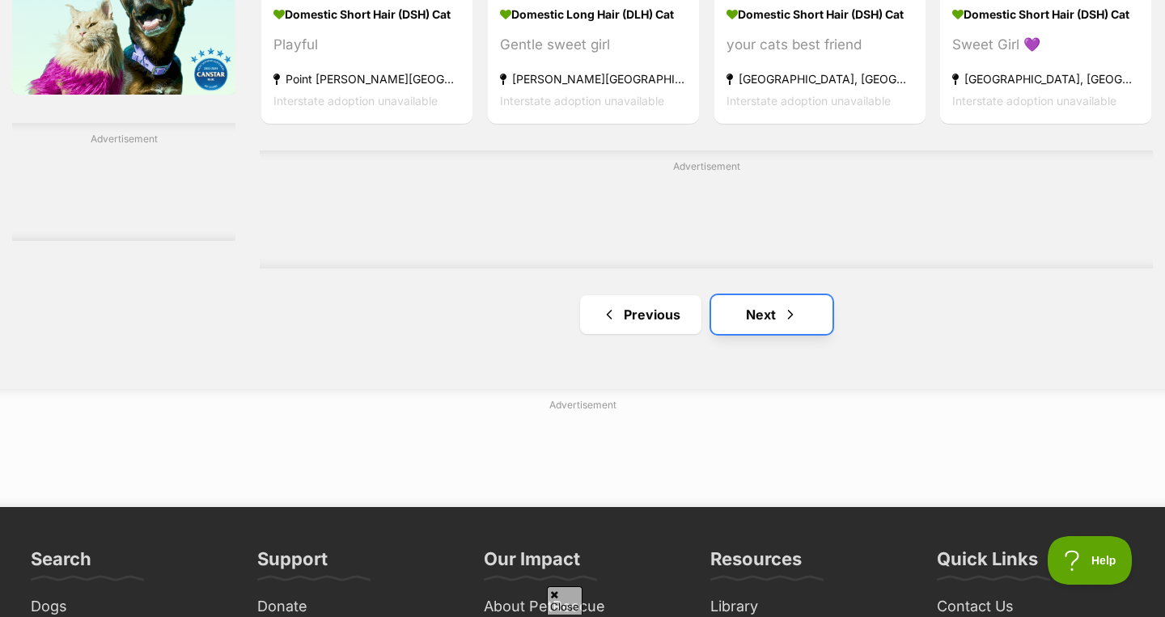
click at [771, 295] on link "Next" at bounding box center [771, 314] width 121 height 39
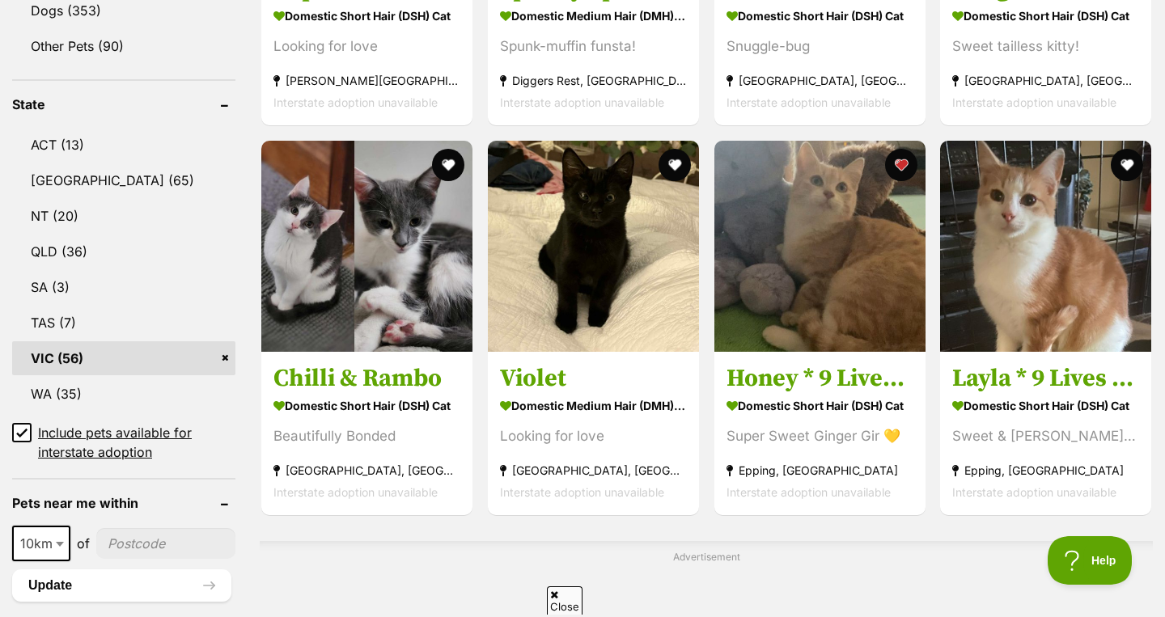
scroll to position [821, 0]
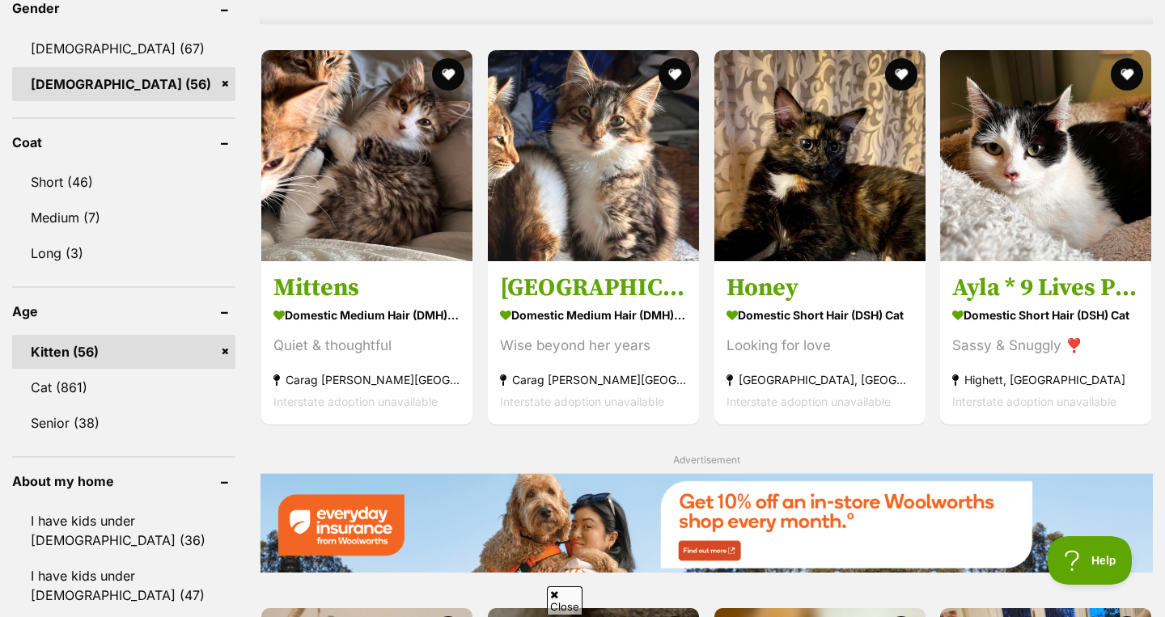
click at [691, 397] on div "Raptor Domestic Short Hair (DSH) Cat Looking for love [PERSON_NAME][GEOGRAPHIC_…" at bounding box center [706, 50] width 893 height 1872
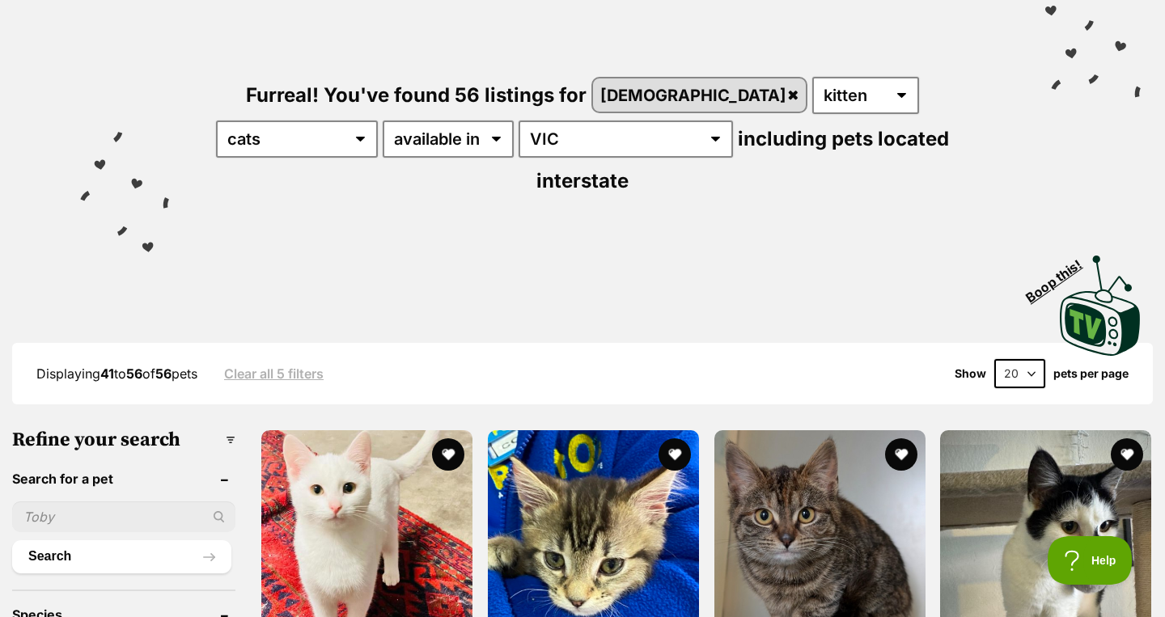
scroll to position [0, 0]
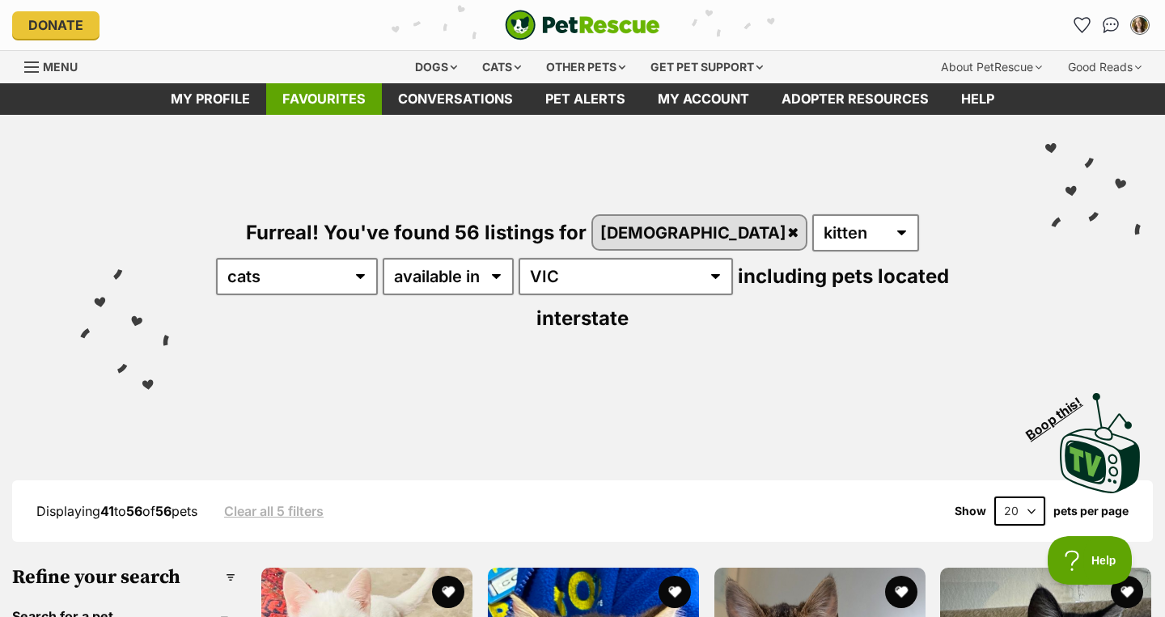
click at [336, 100] on link "Favourites" at bounding box center [324, 99] width 116 height 32
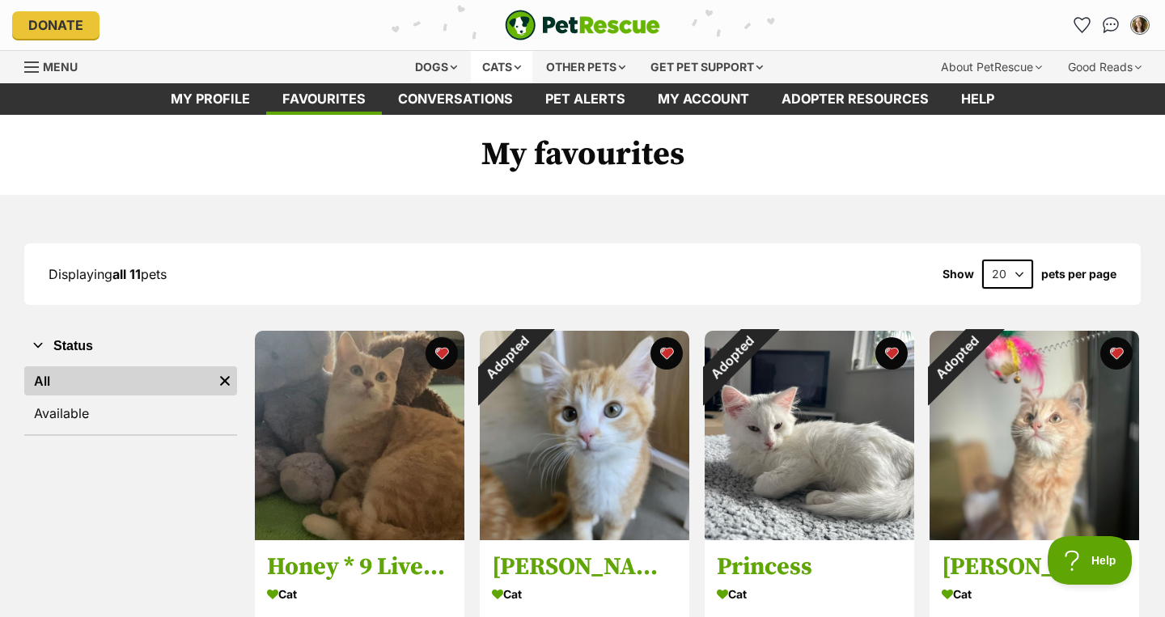
click at [512, 62] on div "Cats" at bounding box center [501, 67] width 61 height 32
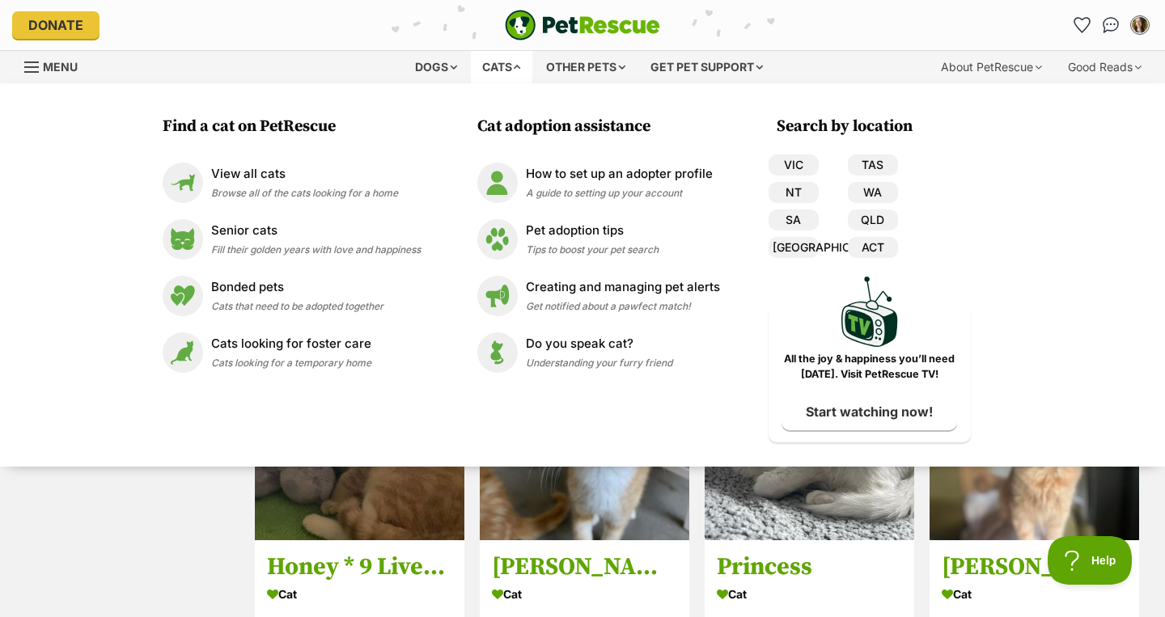
click at [512, 62] on div "Cats" at bounding box center [501, 67] width 61 height 32
